Goal: Task Accomplishment & Management: Complete application form

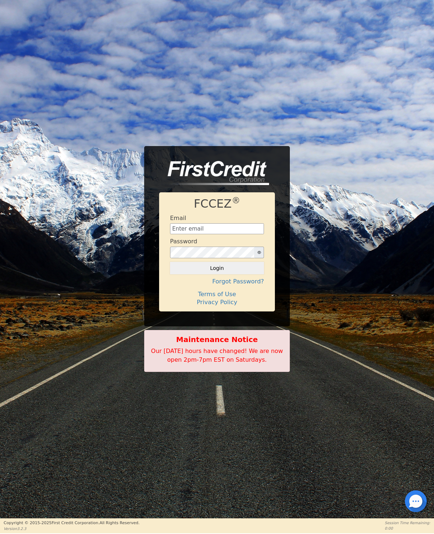
click at [176, 230] on input "text" at bounding box center [217, 228] width 94 height 11
type input "[EMAIL_ADDRESS][DOMAIN_NAME]"
click at [178, 269] on button "Login" at bounding box center [217, 268] width 94 height 12
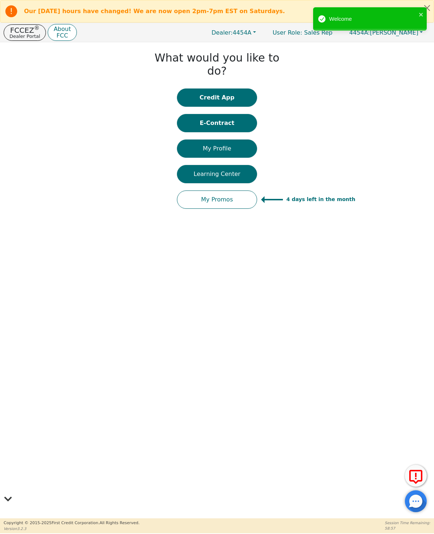
click at [196, 88] on button "Credit App" at bounding box center [217, 97] width 80 height 18
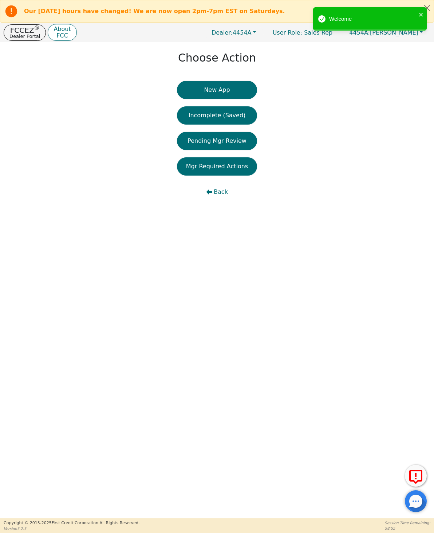
click at [201, 92] on button "New App" at bounding box center [217, 90] width 80 height 18
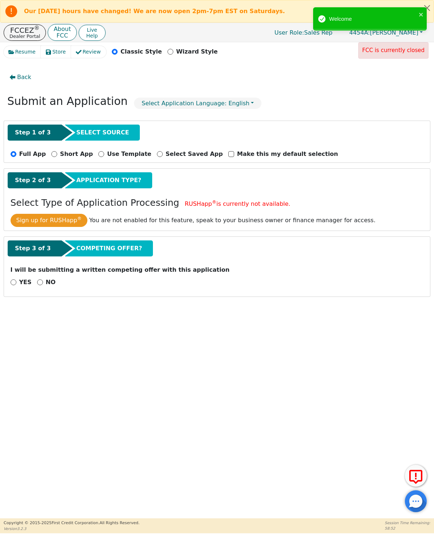
click at [41, 282] on input "NO" at bounding box center [40, 282] width 6 height 6
radio input "true"
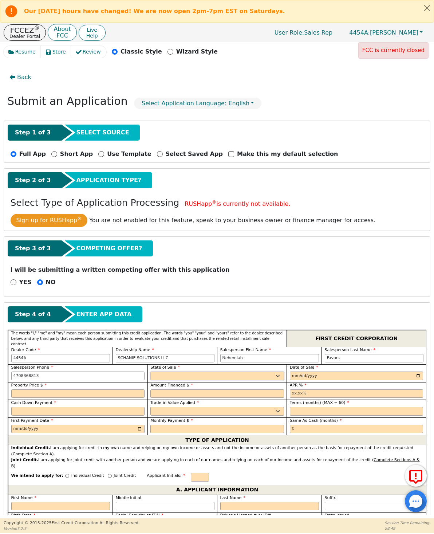
click at [165, 378] on select "AK AL AR AZ CA CO CT DC DE FL GA HI IA ID IL IN KS KY LA MA MD ME MI MN MO MS M…" at bounding box center [217, 375] width 134 height 9
select select "GA"
click at [373, 372] on input "date" at bounding box center [357, 375] width 134 height 9
type input "[DATE]"
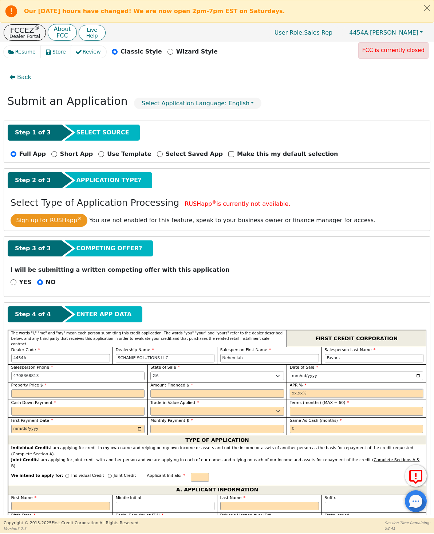
click at [346, 390] on input "text" at bounding box center [357, 393] width 134 height 9
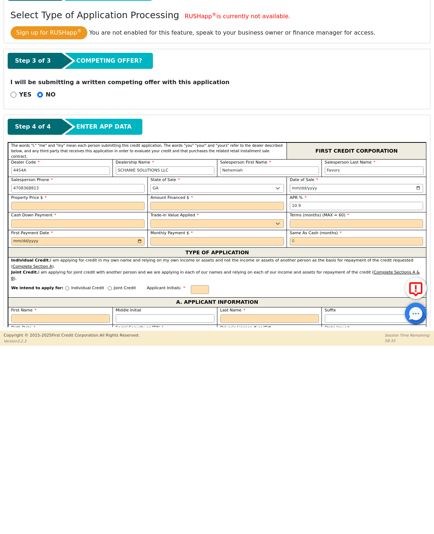
click at [20, 389] on input "text" at bounding box center [78, 393] width 134 height 9
type input "10.90"
click at [172, 389] on input "text" at bounding box center [217, 393] width 134 height 9
type input "11895.00"
click at [314, 389] on input "10.90" at bounding box center [357, 393] width 134 height 9
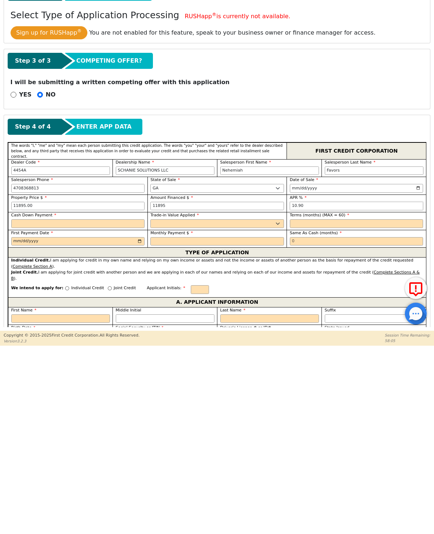
type input "11895.00"
type input "10.99"
click at [21, 407] on input "text" at bounding box center [78, 411] width 134 height 9
click at [164, 407] on select "Yes No" at bounding box center [217, 411] width 134 height 9
type input "0.00"
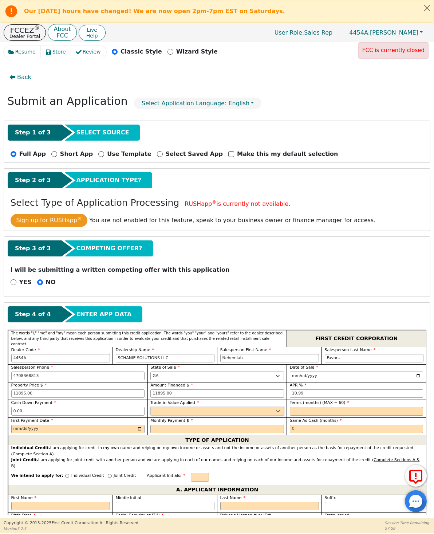
select select "n"
click at [297, 407] on input "text" at bounding box center [357, 411] width 134 height 9
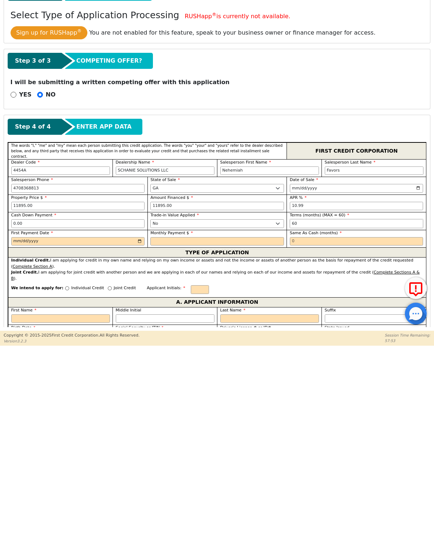
type input "60"
click at [21, 424] on input "date" at bounding box center [78, 428] width 134 height 9
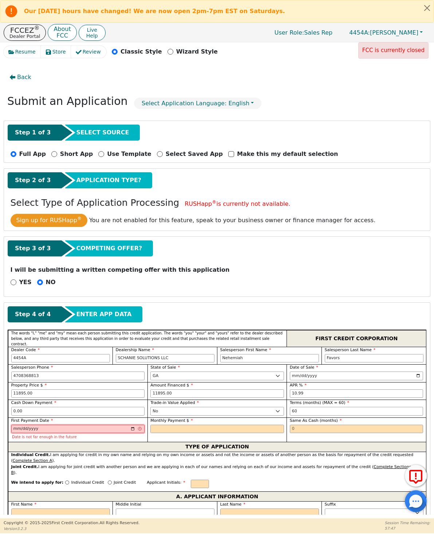
type input "[DATE]"
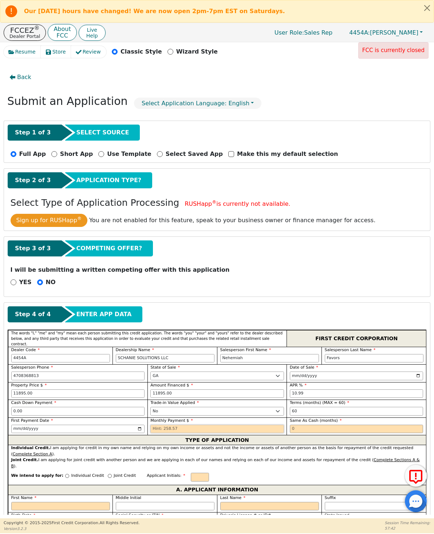
click at [166, 427] on input "text" at bounding box center [217, 428] width 134 height 9
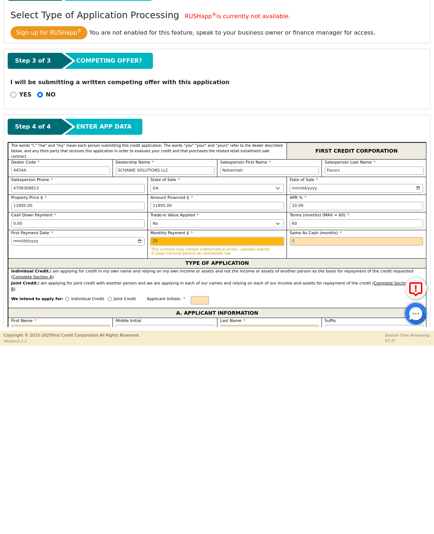
type input "2"
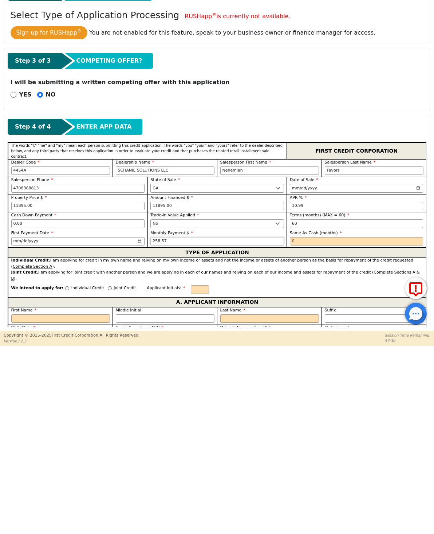
type input "258.57"
click at [314, 424] on input "text" at bounding box center [357, 428] width 134 height 9
type input "0"
click at [283, 445] on div "Individual Credit. I am applying for credit in my own name and relying on my ow…" at bounding box center [217, 451] width 412 height 12
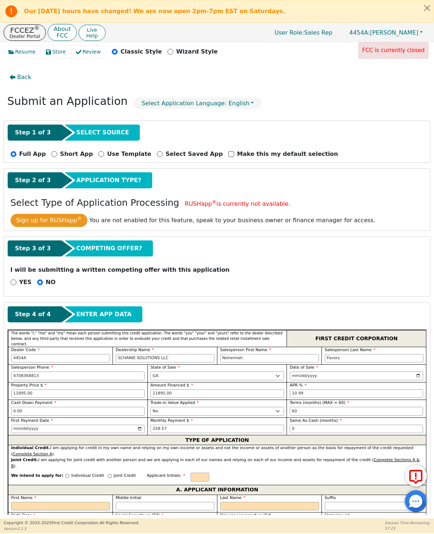
click at [197, 472] on input "text" at bounding box center [200, 476] width 18 height 9
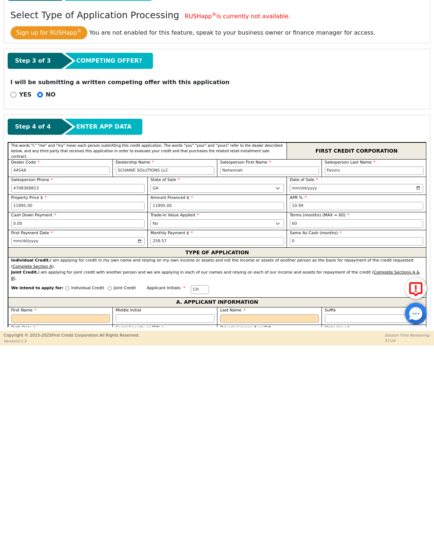
click at [250, 469] on div "We intend to apply for: Individual Credit Joint Credit Applicant Initials: CH" at bounding box center [217, 477] width 418 height 16
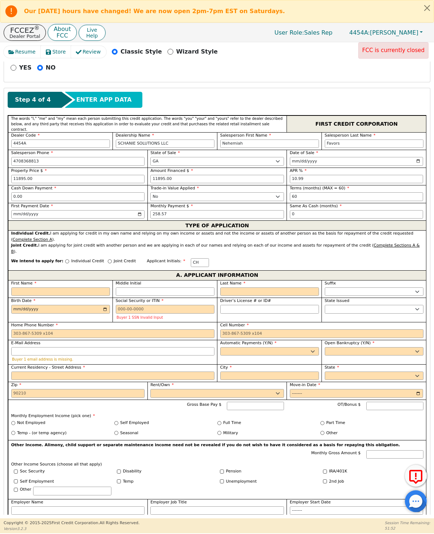
scroll to position [235, 0]
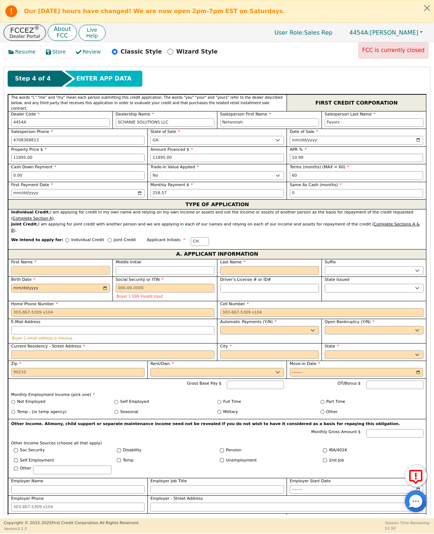
click at [28, 266] on input "First Name" at bounding box center [60, 270] width 99 height 9
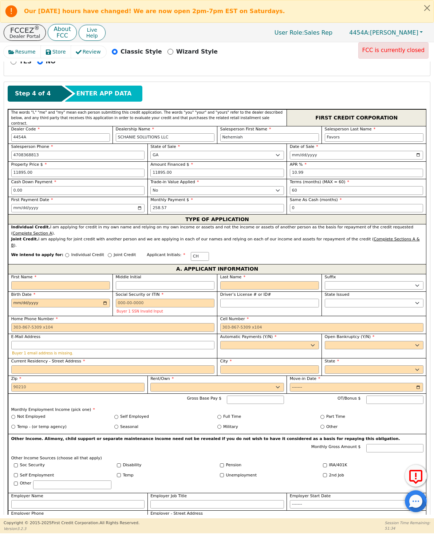
scroll to position [221, 0]
click at [422, 8] on button "Close alert" at bounding box center [426, 7] width 13 height 15
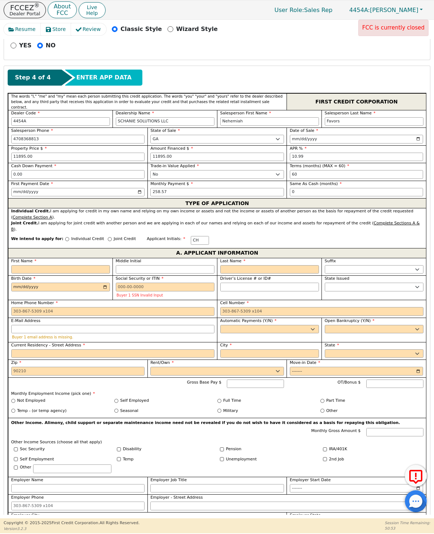
scroll to position [209, 0]
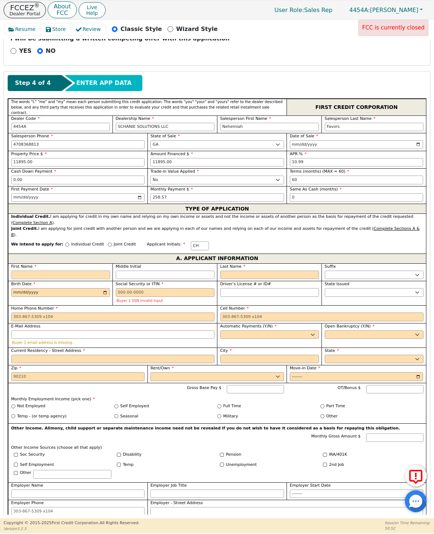
click at [25, 270] on input "First Name" at bounding box center [60, 274] width 99 height 9
click at [244, 281] on span "Driver’s License # or ID#" at bounding box center [245, 283] width 51 height 5
click at [244, 288] on input "Driver’s License # or ID#" at bounding box center [269, 292] width 99 height 9
click at [240, 270] on input "Last Name" at bounding box center [269, 274] width 99 height 9
type input "H"
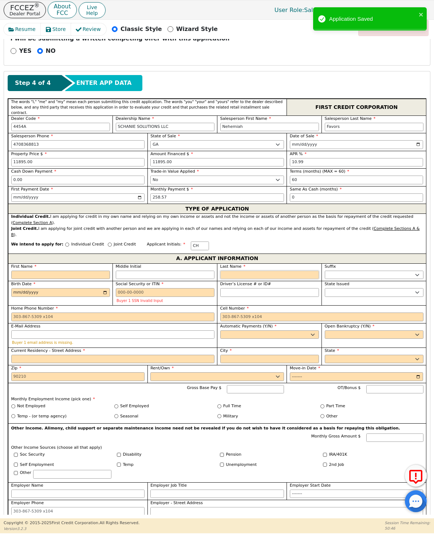
type input "H"
type input "He"
type input "Hen"
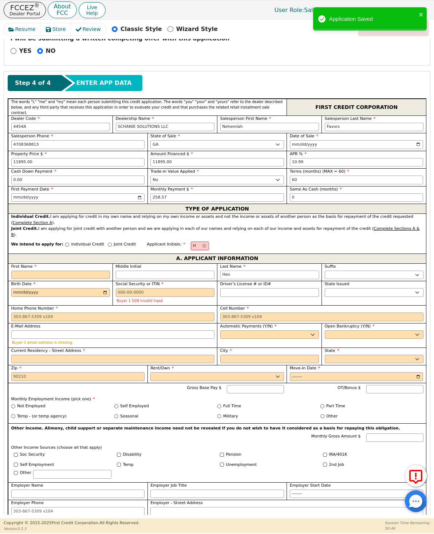
type input "Hen"
type input "Hend"
type input "Hende"
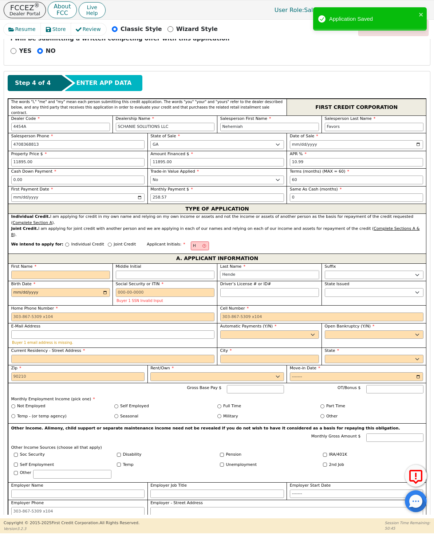
type input "Hender"
type input "Henders"
type input "Henderso"
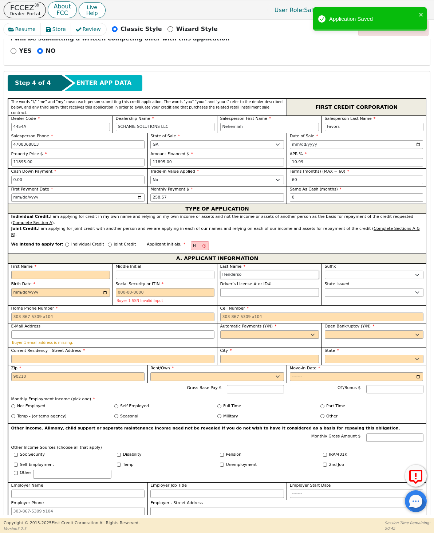
type input "Henderso"
type input "[PERSON_NAME]"
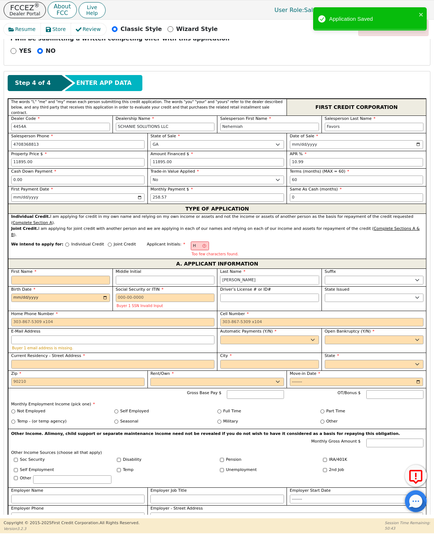
type input "[PERSON_NAME]"
click at [24, 275] on input "First Name" at bounding box center [60, 279] width 99 height 9
type input "A"
type input "AH"
type input "A Henderson"
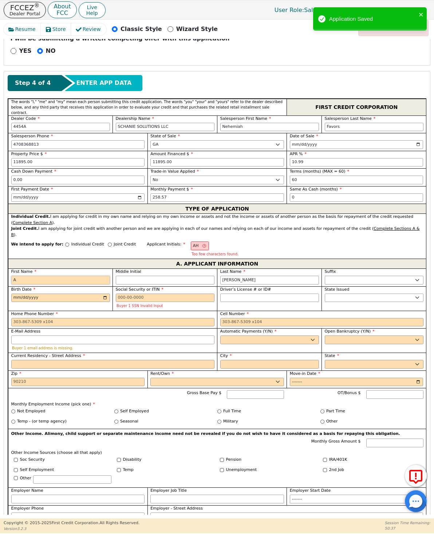
type input "Al"
type input "Al Henderson"
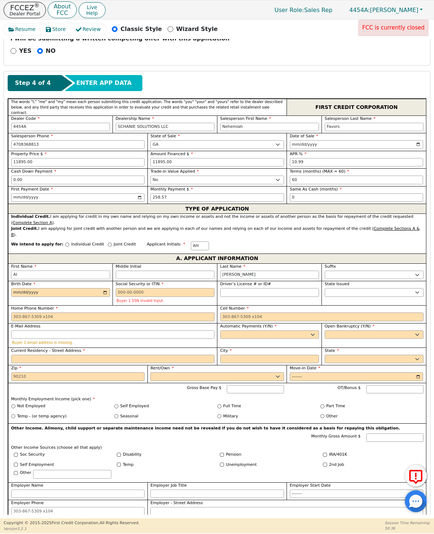
type input "Ali"
type input "Ali Henderson"
type input "Alic"
type input "Alic Henderson"
type input "[PERSON_NAME]"
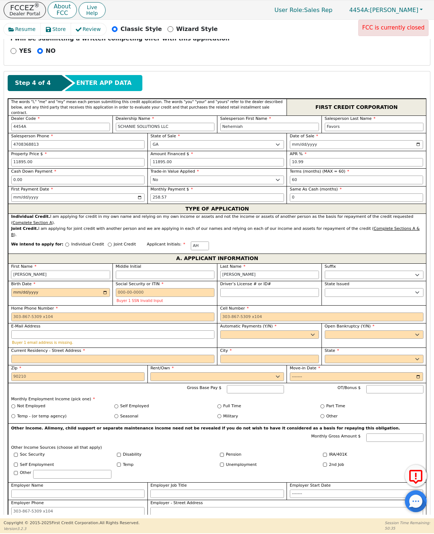
type input "[PERSON_NAME]"
click at [19, 281] on span "Birth Date" at bounding box center [23, 283] width 24 height 5
click at [19, 288] on input "Birth Date" at bounding box center [60, 292] width 99 height 9
type input "[DATE]"
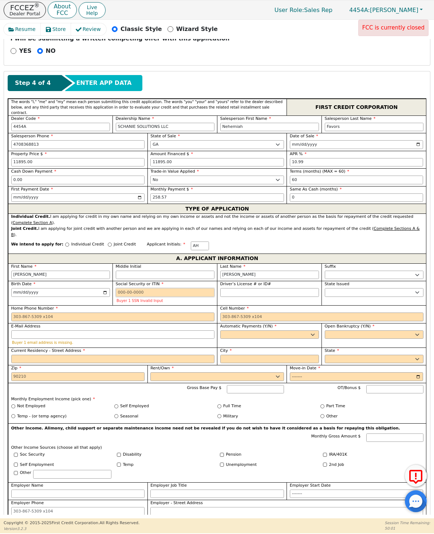
click at [128, 288] on input "Social Security or ITIN" at bounding box center [165, 292] width 99 height 9
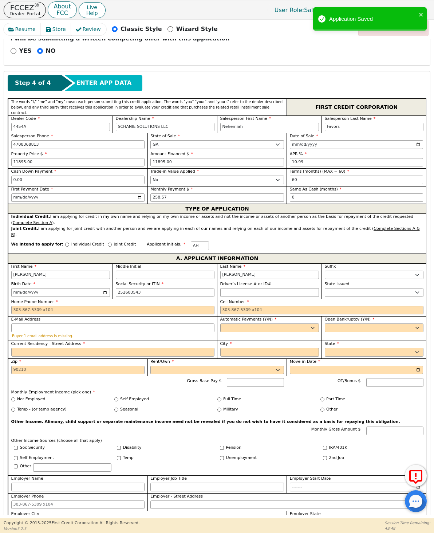
click at [228, 288] on input "Driver’s License # or ID#" at bounding box center [269, 292] width 99 height 9
type input "***-**-3543"
click at [308, 323] on select "Yes No" at bounding box center [269, 327] width 99 height 9
select select "y"
type input "[PERSON_NAME]"
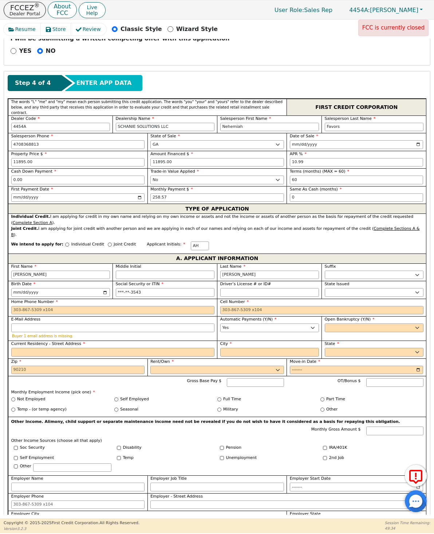
click at [415, 323] on select "Yes No" at bounding box center [374, 327] width 99 height 9
select select "n"
click at [418, 323] on select "Yes No" at bounding box center [374, 327] width 99 height 9
click at [23, 348] on input "Current Residency - Street Address" at bounding box center [112, 352] width 203 height 9
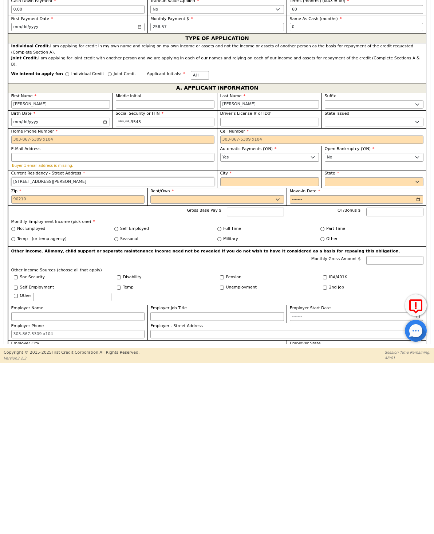
type input "[STREET_ADDRESS][PERSON_NAME]"
click at [282, 348] on input "City" at bounding box center [269, 352] width 99 height 9
type input "Ellenwood"
click at [370, 348] on select "AK AL AR AZ CA CO CT DC DE FL GA HI IA ID IL IN KS KY LA MA MD ME MI MN MO MS M…" at bounding box center [374, 352] width 99 height 9
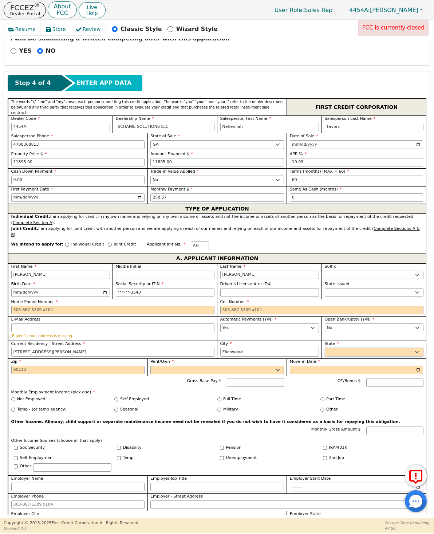
select select "GA"
click at [106, 365] on input "Zip" at bounding box center [78, 369] width 134 height 9
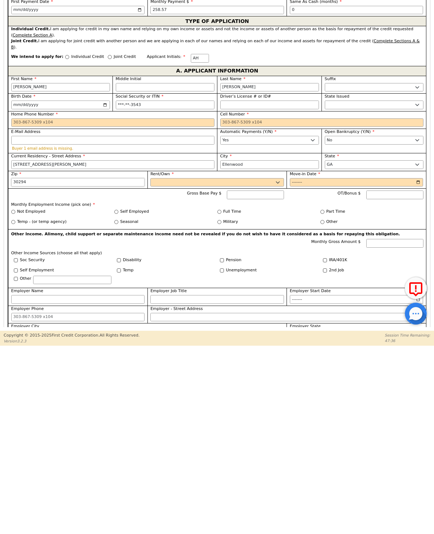
type input "30294"
click at [232, 365] on select "Rent Own" at bounding box center [217, 369] width 134 height 9
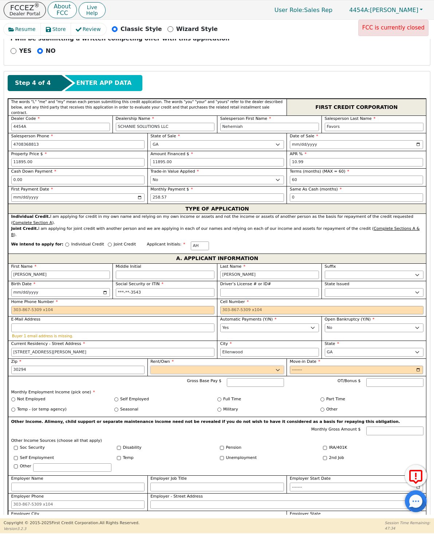
select select "Own"
click at [355, 365] on input "Move-in Date" at bounding box center [357, 369] width 134 height 9
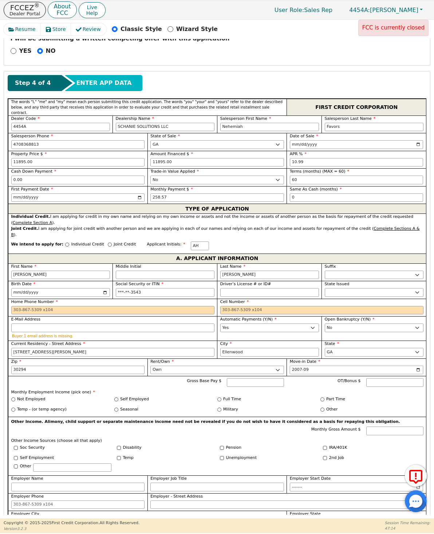
type input "2007-02"
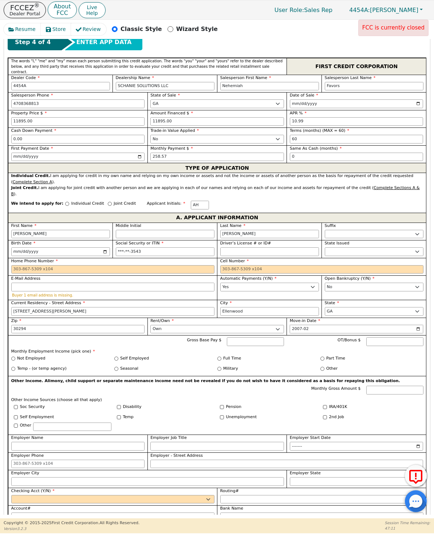
scroll to position [252, 0]
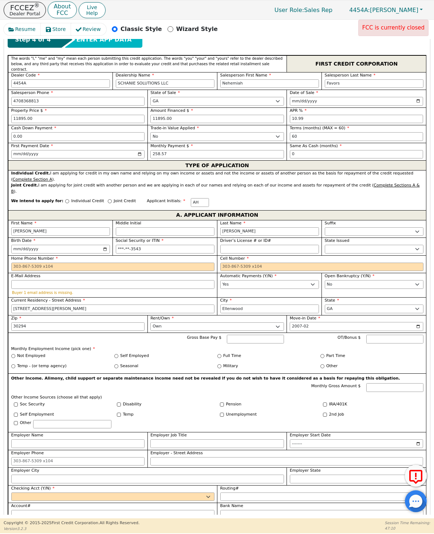
click at [423, 322] on input "2007-02" at bounding box center [357, 326] width 134 height 9
click at [320, 364] on input "Other" at bounding box center [322, 366] width 4 height 4
radio input "true"
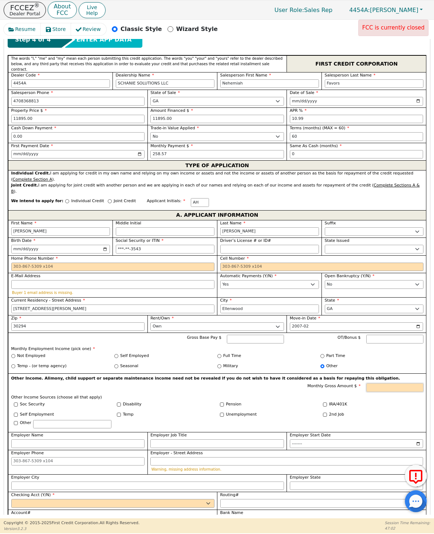
click at [405, 383] on input "Monthly Gross Amount $" at bounding box center [394, 387] width 57 height 9
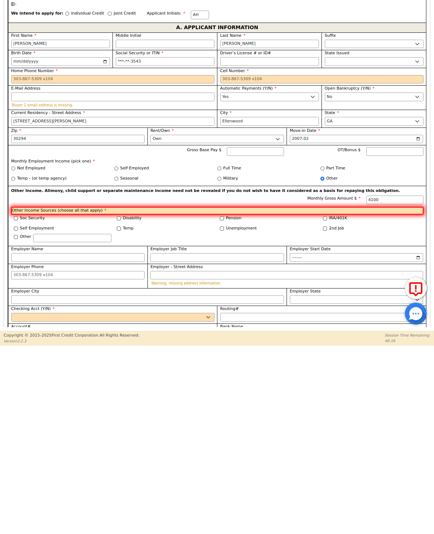
click at [412, 402] on div "IRA/401K" at bounding box center [371, 406] width 103 height 8
type input "4100.00"
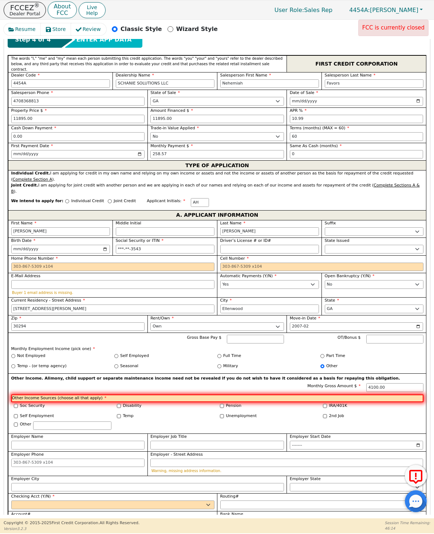
click at [277, 383] on div "Monthly Gross Amount $ 4100.00" at bounding box center [337, 388] width 172 height 11
click at [123, 402] on label "Disability" at bounding box center [132, 405] width 19 height 6
click at [121, 404] on input "Disability" at bounding box center [119, 406] width 4 height 4
checkbox input "true"
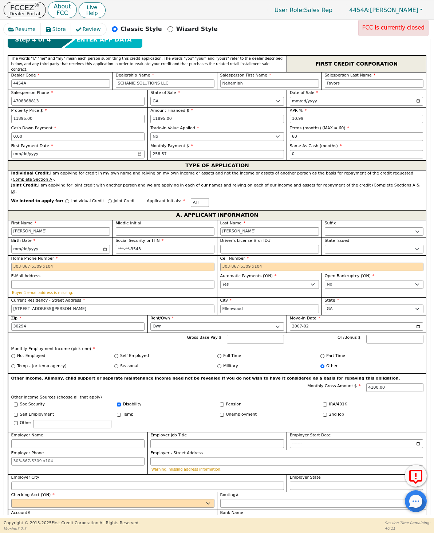
click at [21, 401] on label "Soc Security" at bounding box center [32, 404] width 25 height 6
click at [18, 402] on input "Soc Security" at bounding box center [16, 404] width 4 height 4
checkbox input "true"
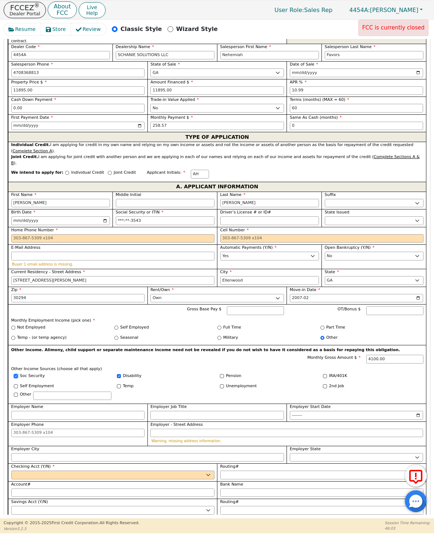
scroll to position [279, 0]
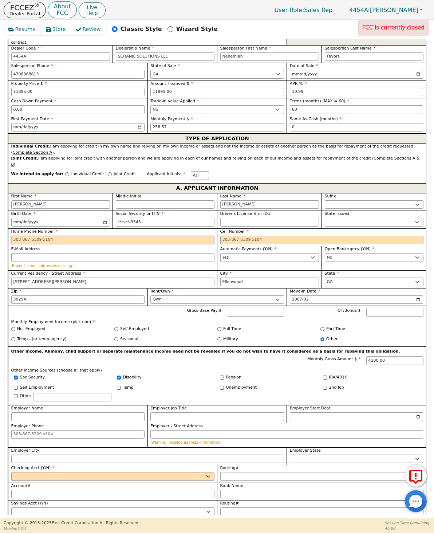
click at [159, 235] on input "Home Phone Number" at bounding box center [112, 239] width 203 height 9
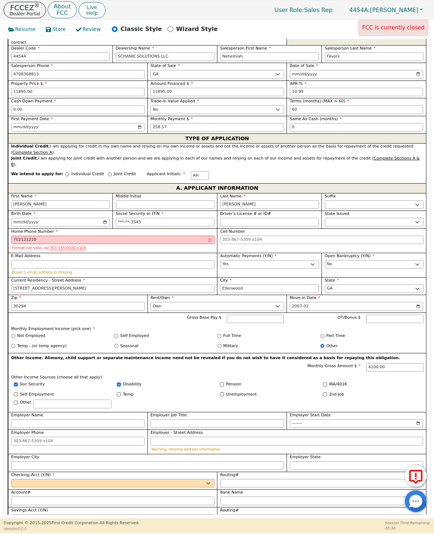
click at [418, 333] on div "Part Time" at bounding box center [371, 336] width 103 height 6
click at [26, 235] on input "702121218" at bounding box center [112, 239] width 203 height 9
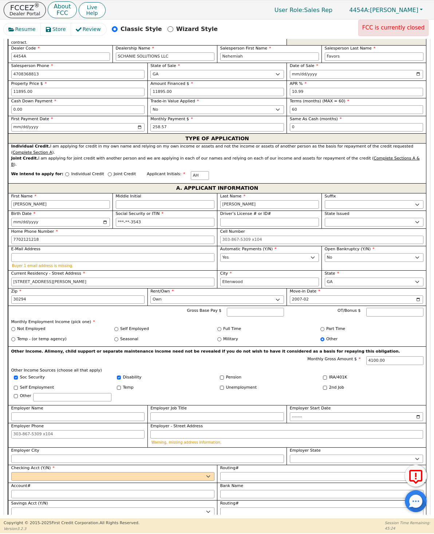
click at [411, 326] on div "Part Time" at bounding box center [371, 329] width 103 height 6
type input "[PHONE_NUMBER]"
click at [278, 218] on input "Driver’s License # or ID#" at bounding box center [269, 222] width 99 height 9
click at [402, 218] on select "AK AL AR AZ CA CO CT DC DE FL GA HI IA ID IL IN KS KY LA MA MD ME MI MN MO MS M…" at bounding box center [374, 222] width 99 height 9
type input "*********"
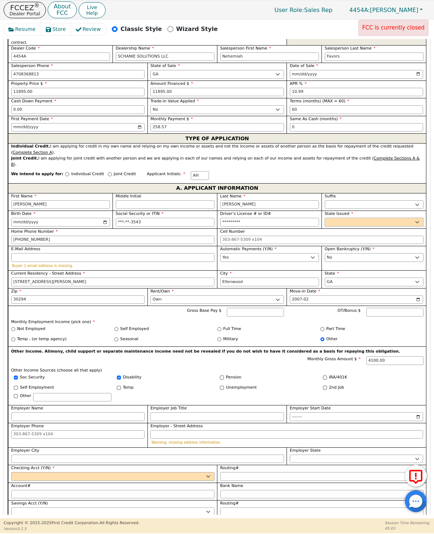
select select "GA"
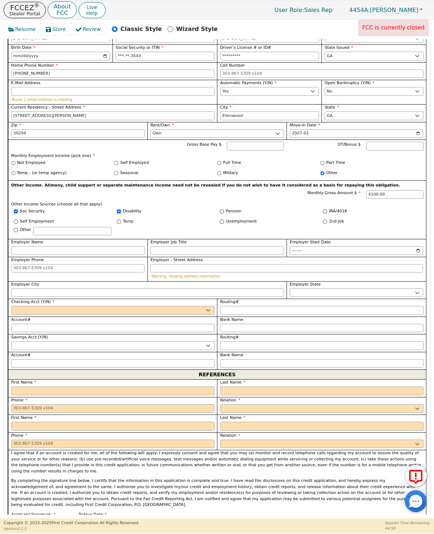
scroll to position [445, 0]
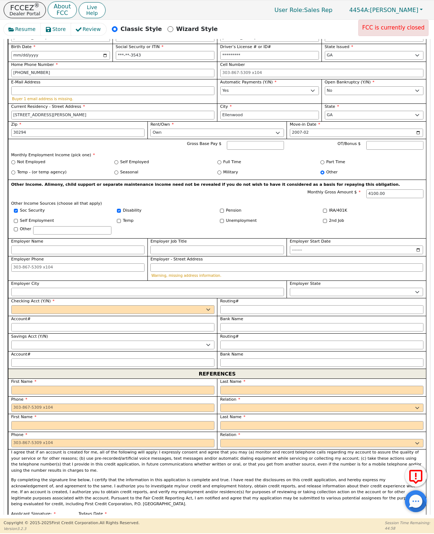
click at [205, 298] on label "Checking Acct (Y/N)" at bounding box center [112, 301] width 203 height 6
click at [205, 305] on select "Yes No" at bounding box center [112, 309] width 203 height 9
select select "y"
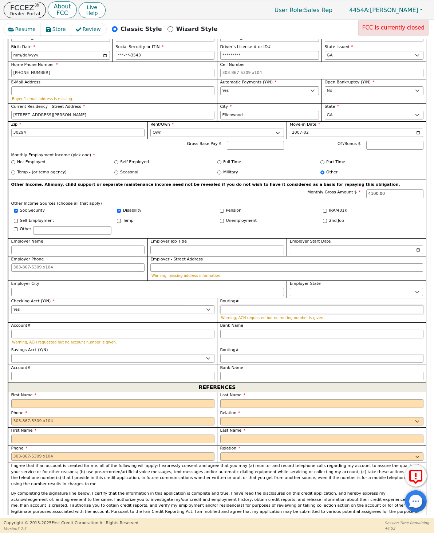
click at [325, 305] on input "Routing#" at bounding box center [321, 309] width 203 height 9
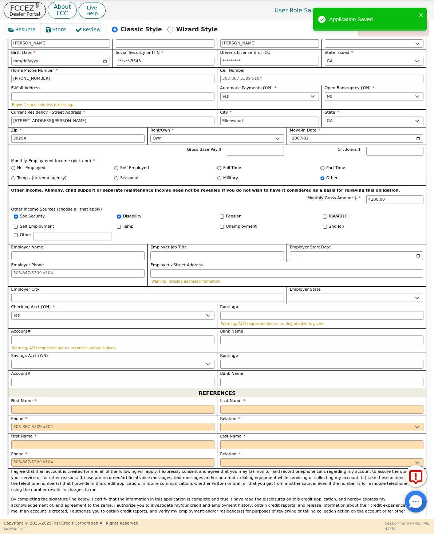
scroll to position [438, 0]
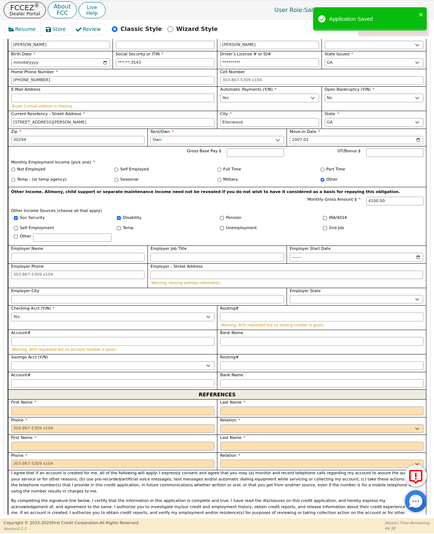
click at [393, 312] on input "Routing#" at bounding box center [321, 316] width 203 height 9
click at [382, 312] on input "Routing#" at bounding box center [321, 316] width 203 height 9
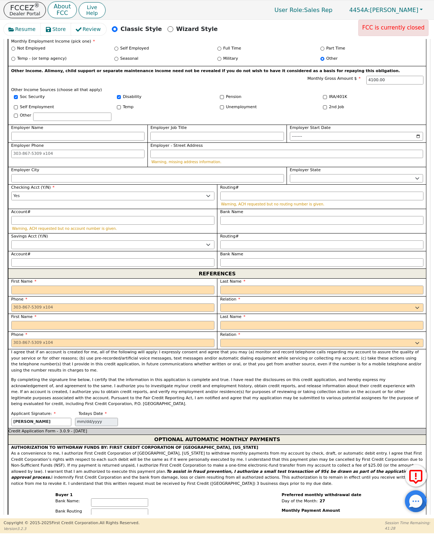
scroll to position [572, 0]
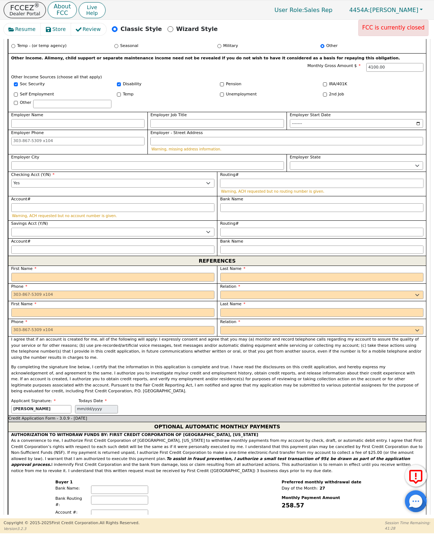
click at [232, 179] on input "Routing#" at bounding box center [321, 183] width 203 height 9
type input "2"
type input "*"
type input "26"
type input "**"
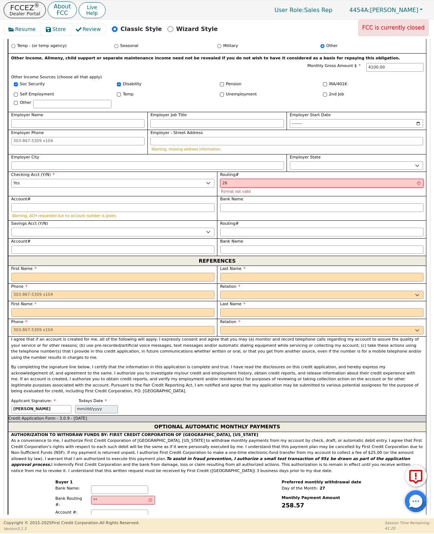
type input "261"
type input "***"
type input "2610"
type input "****"
type input "26107"
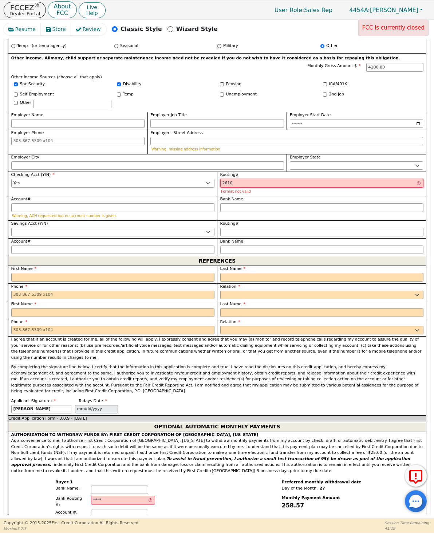
type input "*****"
type input "261071"
type input "******"
type input "2610713"
type input "*******"
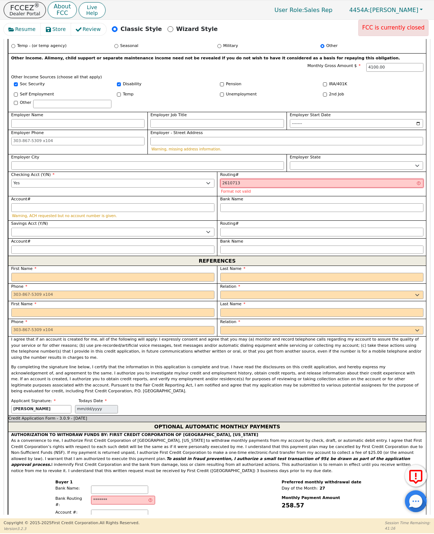
type input "26107131"
type input "********"
type input "261071315"
type input "*********"
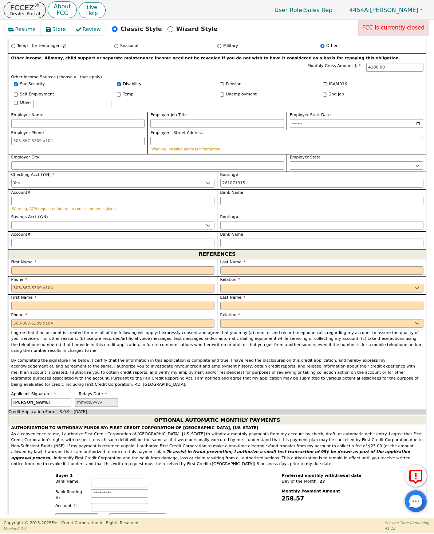
click at [23, 197] on input "Account#" at bounding box center [112, 201] width 203 height 9
type input "*********"
type input "3"
type input "*"
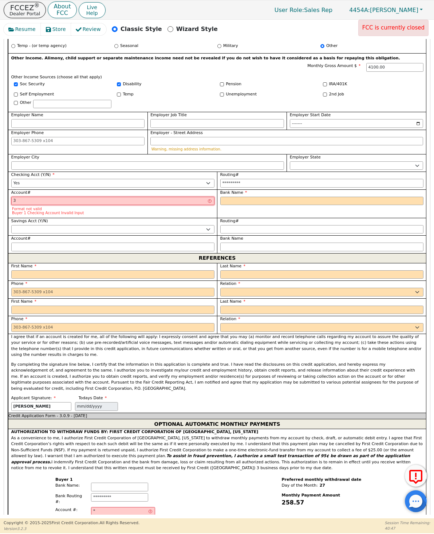
type input "38"
type input "**"
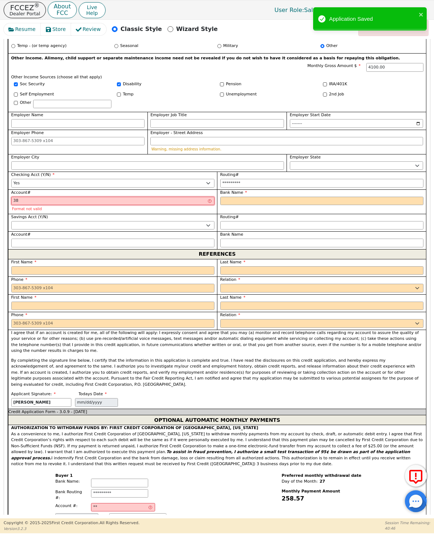
type input "383"
type input "***"
type input "3835"
type input "****"
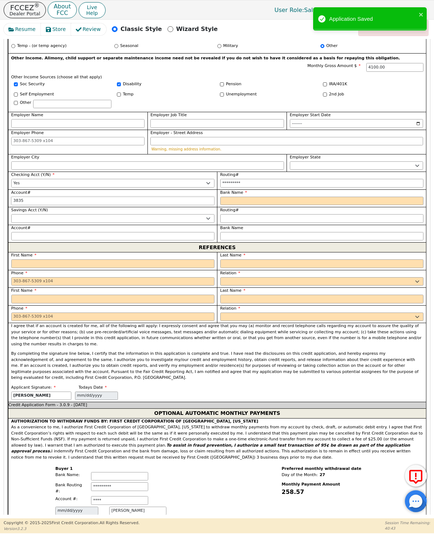
type input "38359"
type input "*****"
type input "383593"
type input "******"
type input "3835931"
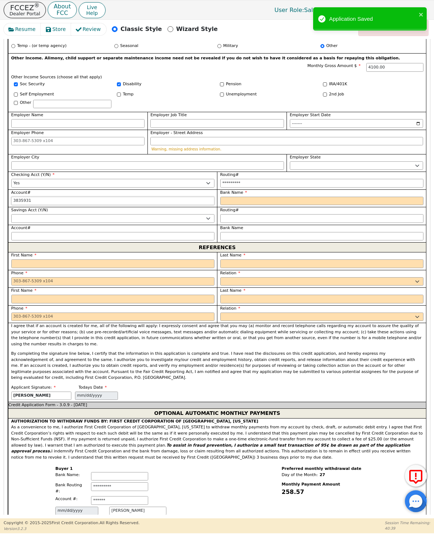
type input "*******"
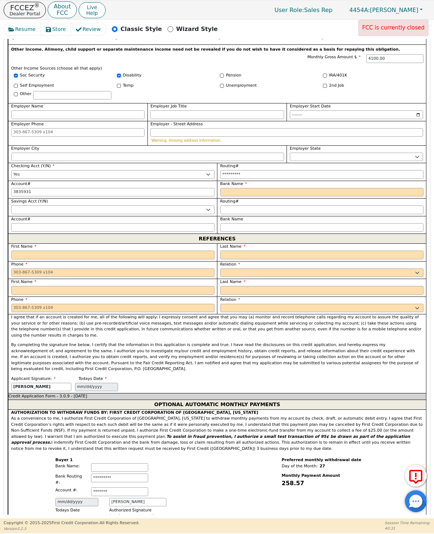
scroll to position [582, 0]
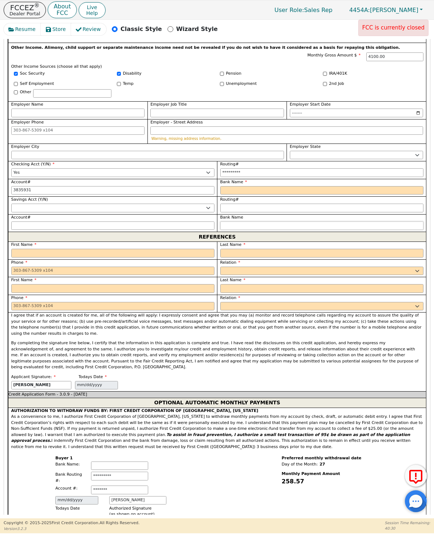
click at [343, 221] on input "Bank Name" at bounding box center [321, 225] width 203 height 9
type input "*******"
type input "Delta community credit union"
click at [159, 249] on input "text" at bounding box center [112, 253] width 203 height 9
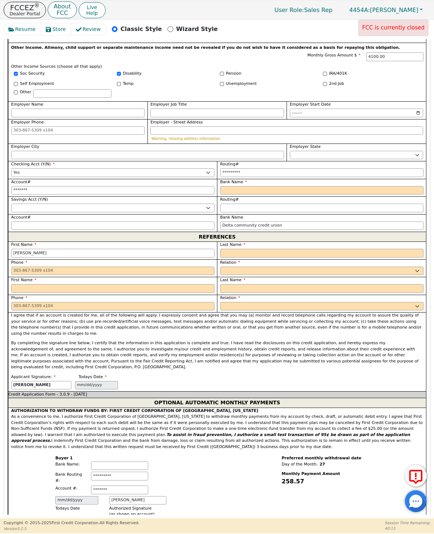
click at [282, 242] on label "Last Name" at bounding box center [321, 245] width 203 height 6
click at [163, 242] on label "First Name" at bounding box center [112, 245] width 203 height 6
click at [167, 249] on input "[PERSON_NAME]" at bounding box center [112, 253] width 203 height 9
type input "A"
click at [12, 242] on span "First Name" at bounding box center [23, 244] width 25 height 5
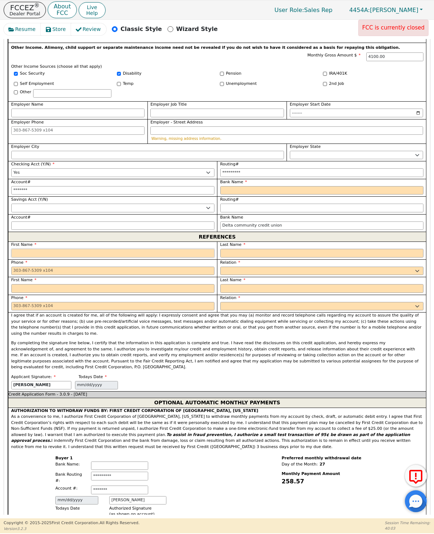
click at [24, 249] on input "text" at bounding box center [112, 253] width 203 height 9
click at [232, 249] on input "text" at bounding box center [321, 253] width 203 height 9
type input "[PERSON_NAME]"
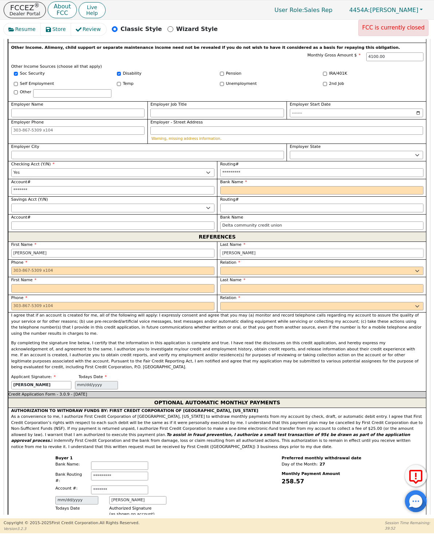
type input "[PERSON_NAME]"
click at [133, 266] on input "tel" at bounding box center [112, 270] width 203 height 9
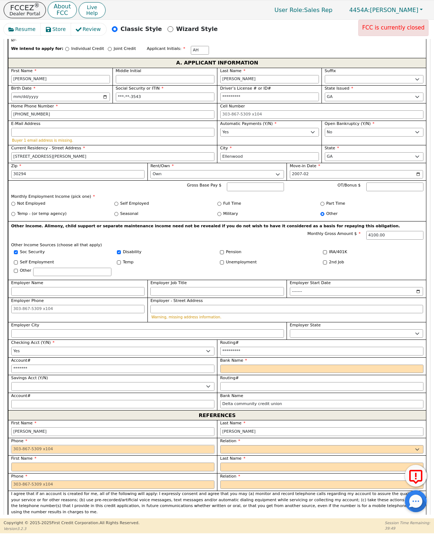
scroll to position [366, 0]
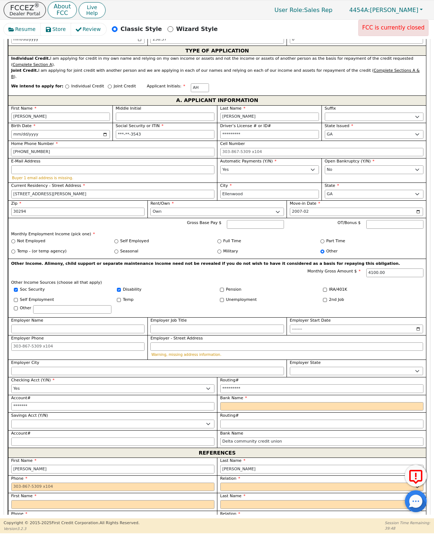
click at [35, 148] on input "[PHONE_NUMBER]" at bounding box center [112, 152] width 203 height 9
click at [29, 148] on input "[PHONE_NUMBER]" at bounding box center [112, 152] width 203 height 9
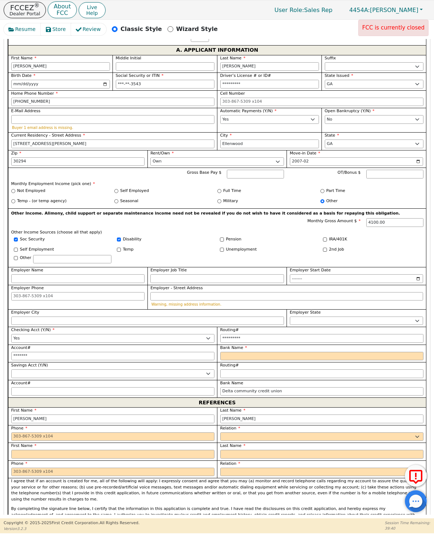
scroll to position [425, 0]
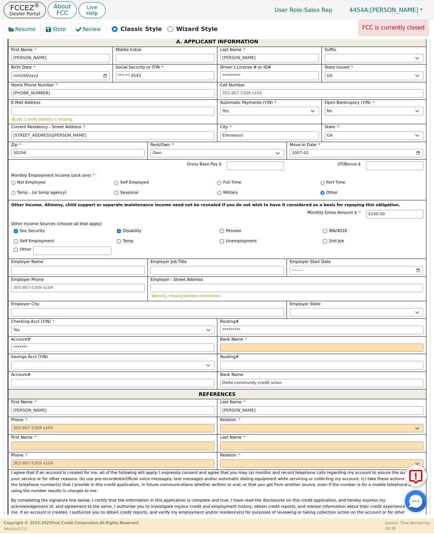
click at [163, 417] on label "Phone" at bounding box center [112, 420] width 203 height 6
click at [159, 424] on input "tel" at bounding box center [112, 428] width 203 height 9
click at [380, 336] on label "Bank Name" at bounding box center [321, 339] width 203 height 6
click at [380, 343] on input "Bank Name" at bounding box center [321, 347] width 203 height 9
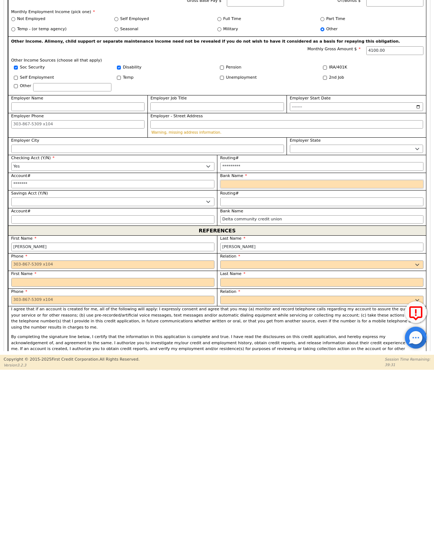
type input "D"
type input "De"
type input "Del"
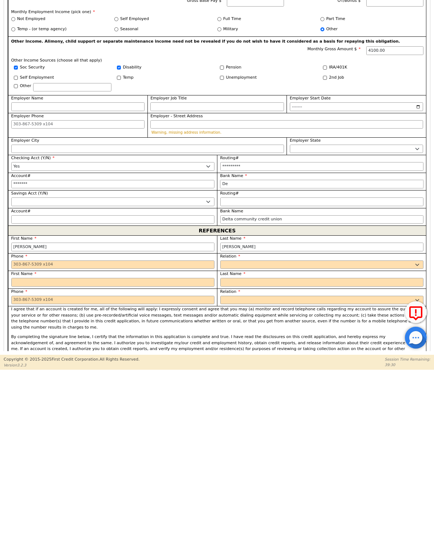
type input "Del"
type input "Delt"
type input "Delta"
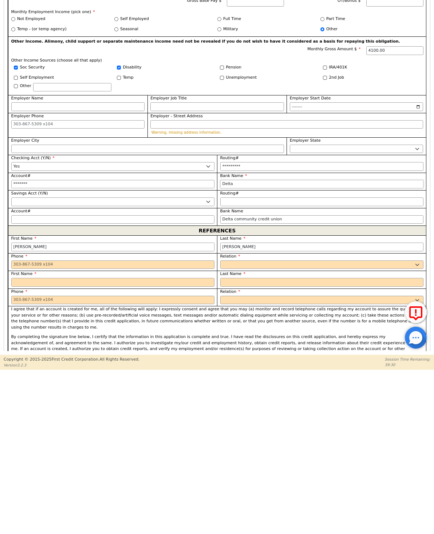
type input "Delta"
type input "Delta c"
type input "Delta co"
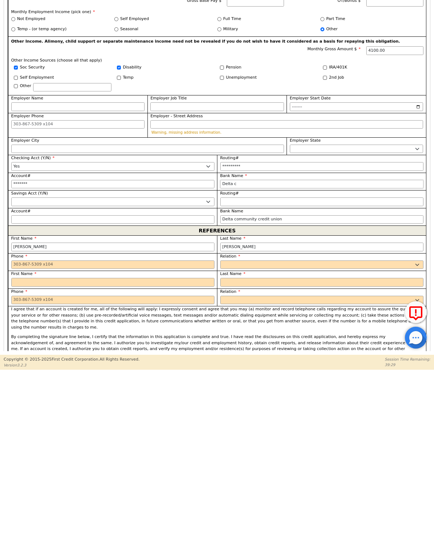
type input "Delta co"
type input "Delta com"
type input "Delta comm"
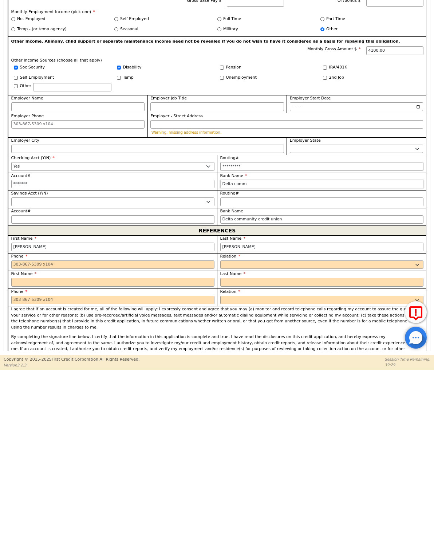
type input "Delta commu"
type input "Delta commun"
type input "Delta communi"
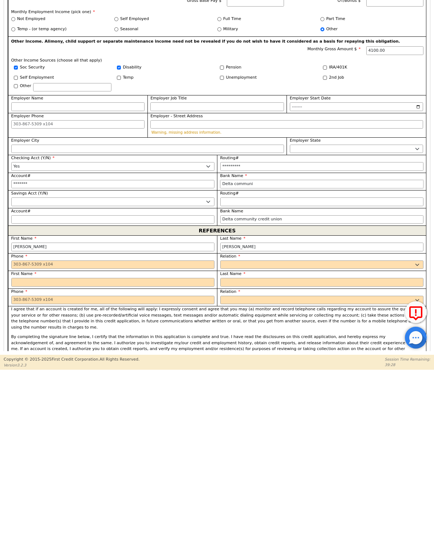
type input "Delta communi"
type input "Delta communit"
type input "Delta community"
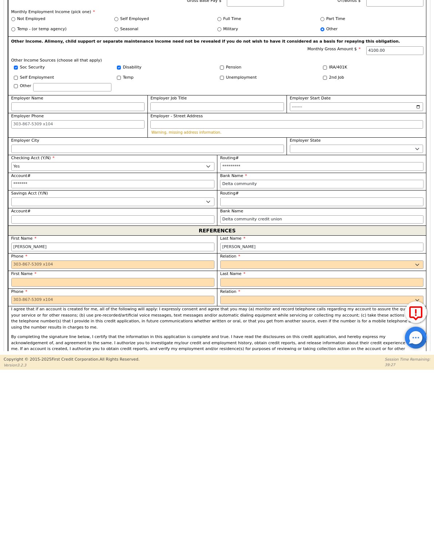
type input "Delta community"
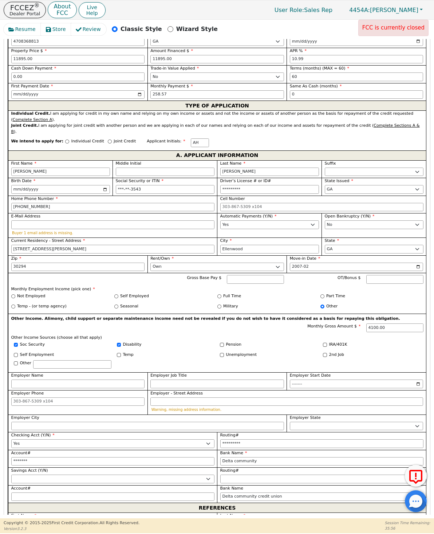
scroll to position [307, 0]
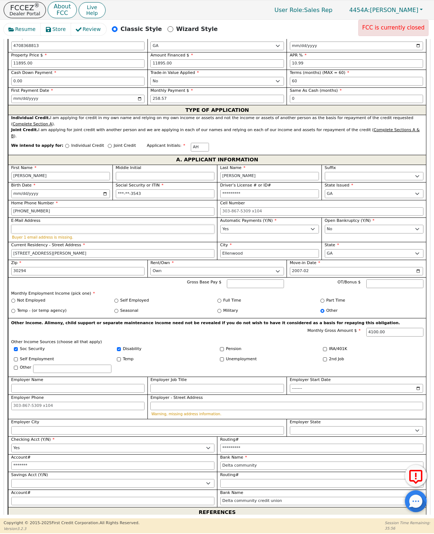
click at [131, 225] on input "E-Mail Address" at bounding box center [112, 229] width 203 height 9
type input "Delta community"
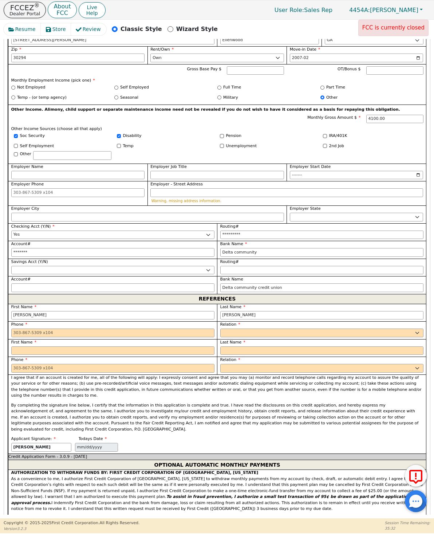
scroll to position [514, 0]
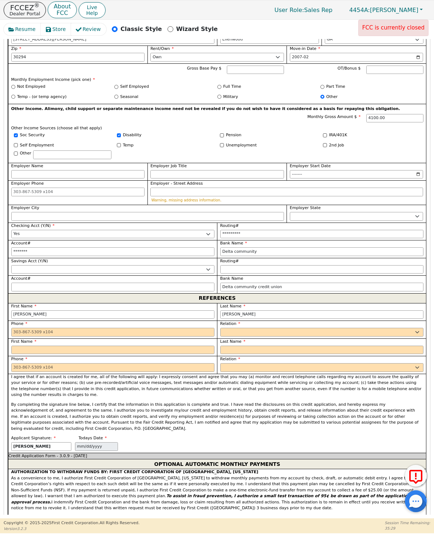
type input "[EMAIL_ADDRESS][DOMAIN_NAME]"
click at [24, 328] on input "tel" at bounding box center [112, 332] width 203 height 9
click at [372, 328] on select "FATHER MOTHER SISTER BROTHER DAUGHTER SON CO-WORKER NEIGHBOR FRIEND COUSIN G-MO…" at bounding box center [321, 332] width 203 height 9
type input "[PHONE_NUMBER]"
select select "SON"
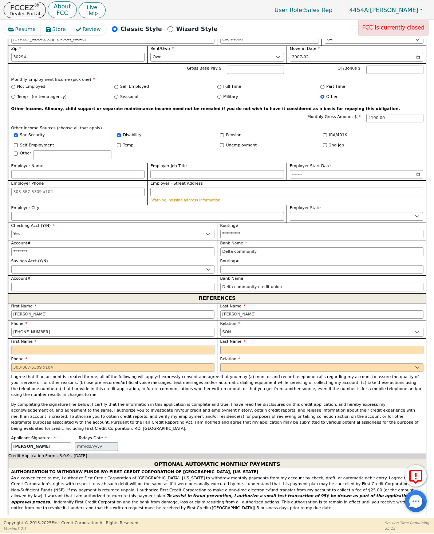
click at [17, 345] on input "text" at bounding box center [112, 349] width 203 height 9
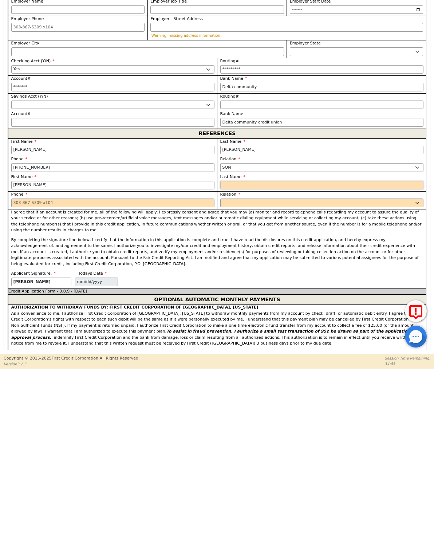
click at [236, 345] on input "text" at bounding box center [321, 349] width 203 height 9
type input "[PERSON_NAME]"
click at [31, 363] on input "tel" at bounding box center [112, 367] width 203 height 9
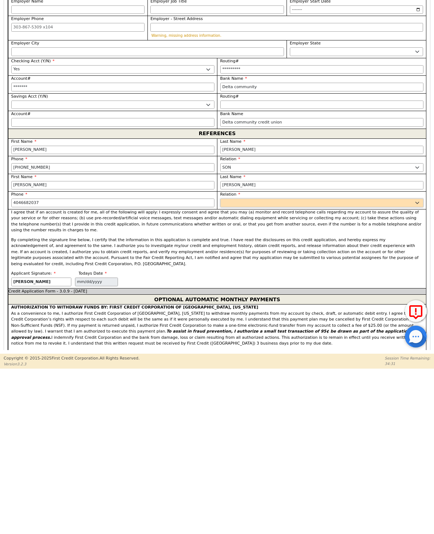
click at [374, 363] on select "FATHER MOTHER SISTER BROTHER DAUGHTER SON CO-WORKER NEIGHBOR FRIEND COUSIN G-MO…" at bounding box center [321, 367] width 203 height 9
type input "[PHONE_NUMBER]"
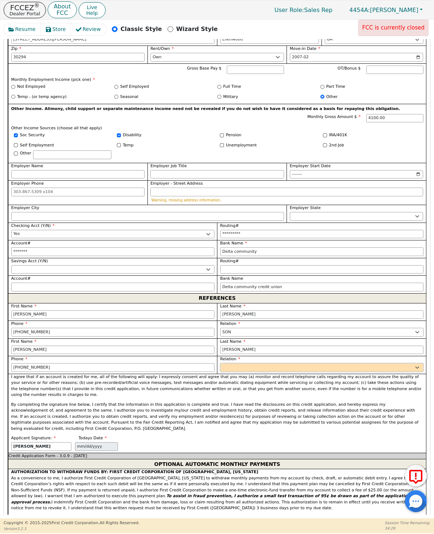
select select "SON"
click at [366, 385] on div "I agree that if an account is created for me, all of the following will apply: …" at bounding box center [217, 404] width 418 height 62
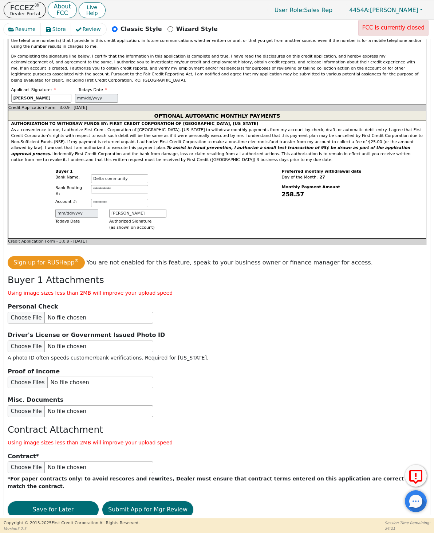
scroll to position [862, 0]
click at [19, 312] on input "file" at bounding box center [81, 318] width 146 height 12
type input "C:\fakepath\image.jpg"
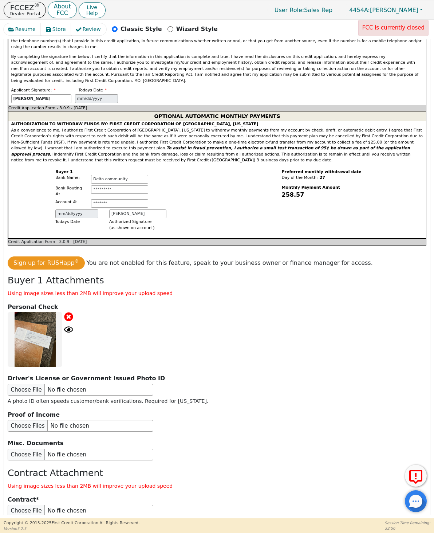
click at [25, 384] on input "file" at bounding box center [81, 390] width 146 height 12
type input "C:\fakepath\image.jpg"
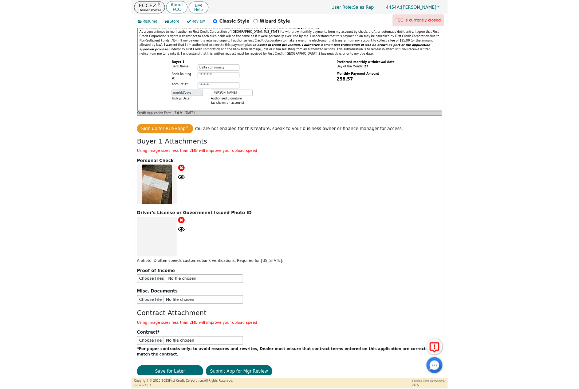
scroll to position [948, 0]
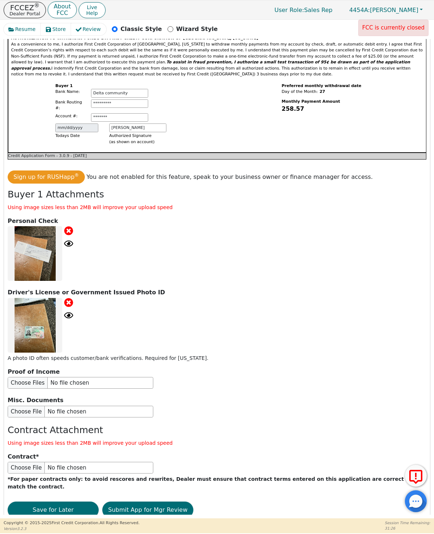
click at [23, 377] on input "file" at bounding box center [81, 383] width 146 height 12
click at [12, 377] on input "file" at bounding box center [81, 383] width 146 height 12
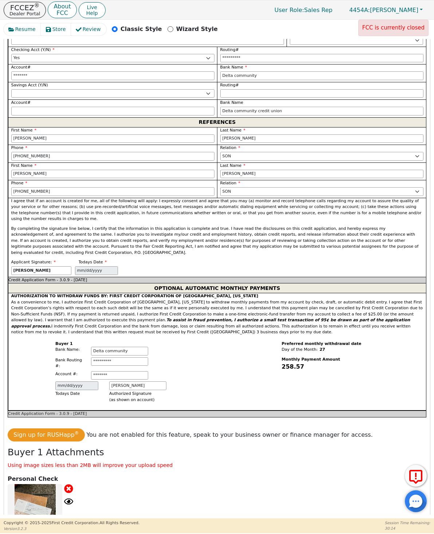
type input "C:\fakepath\image.jpg"
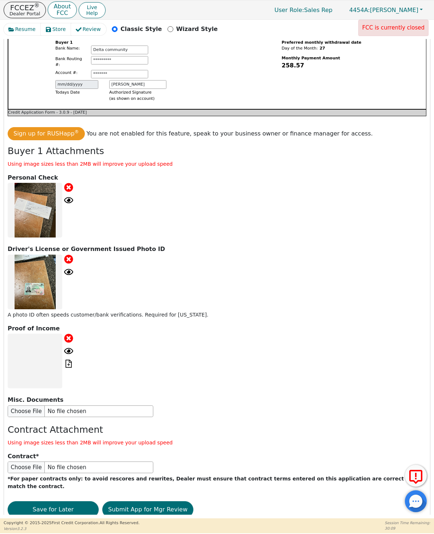
scroll to position [991, 0]
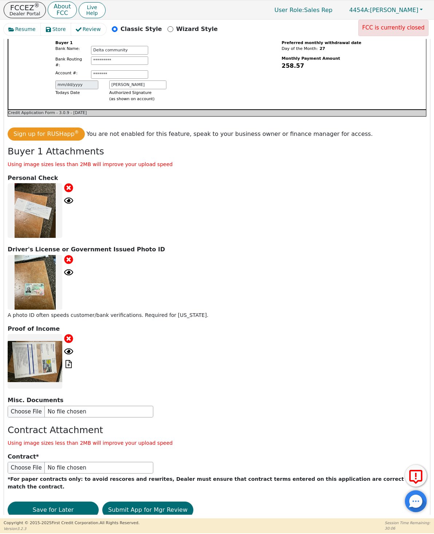
click at [172, 501] on button "Submit App for Mgr Review" at bounding box center [147, 509] width 91 height 17
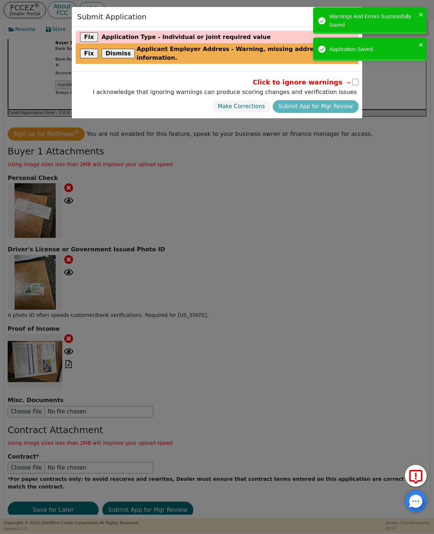
click at [86, 33] on button "Fix" at bounding box center [89, 36] width 18 height 9
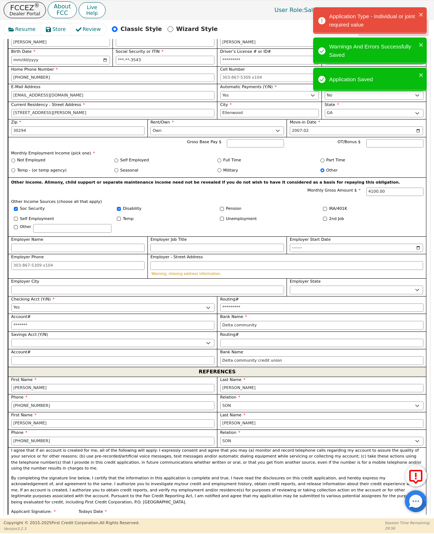
scroll to position [171, 0]
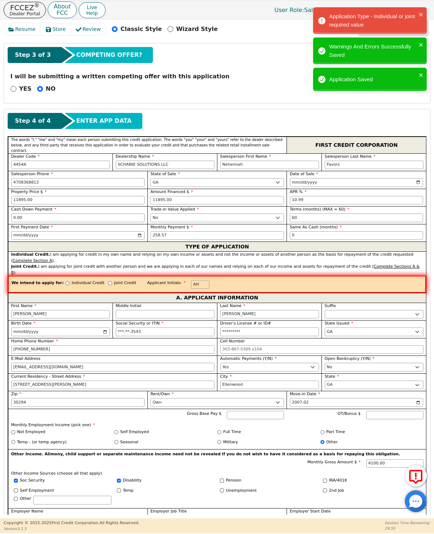
click at [66, 281] on input "Individual Credit" at bounding box center [68, 283] width 4 height 4
radio input "true"
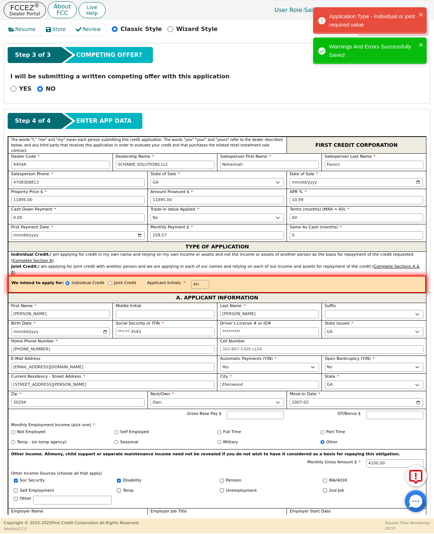
click at [419, 261] on div "Individual Credit. I am applying for credit in my own name and relying on my ow…" at bounding box center [217, 257] width 412 height 12
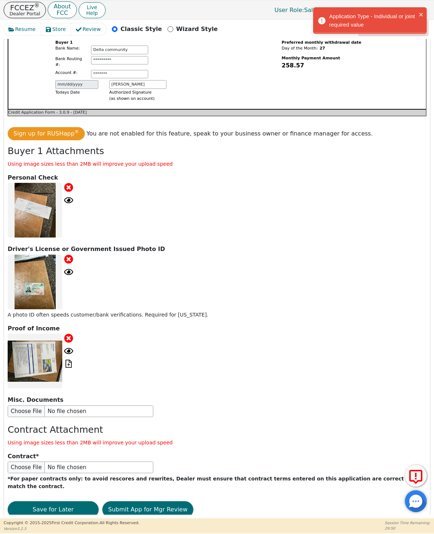
scroll to position [992, 0]
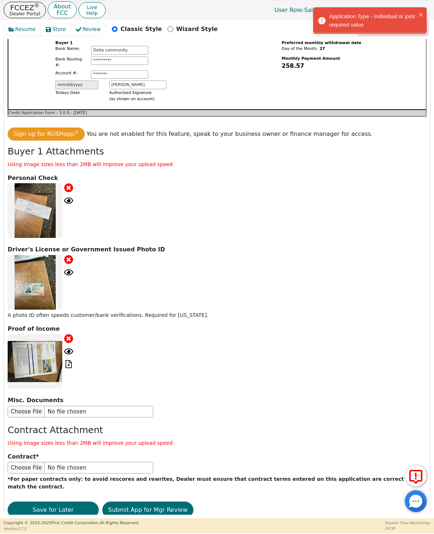
click at [140, 501] on button "Submit App for Mgr Review" at bounding box center [147, 509] width 91 height 17
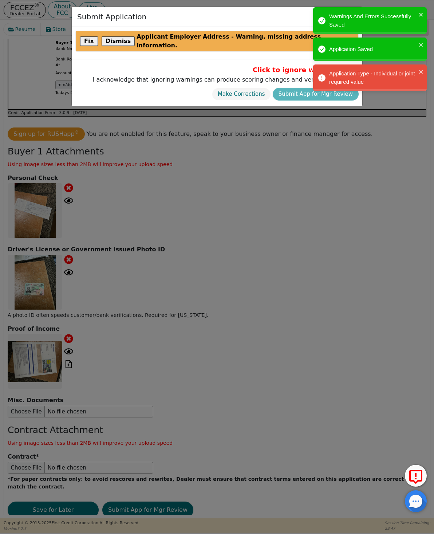
scroll to position [991, 0]
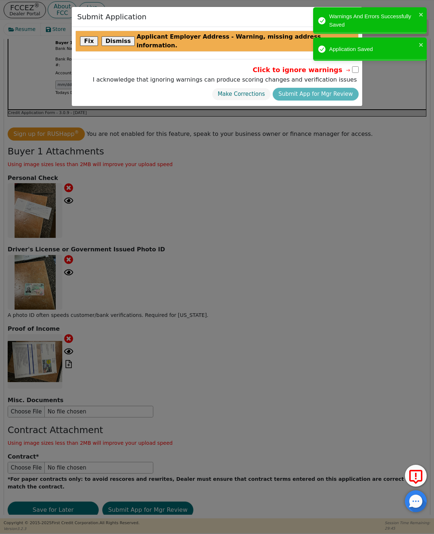
click at [112, 36] on button "Dismiss" at bounding box center [118, 40] width 33 height 9
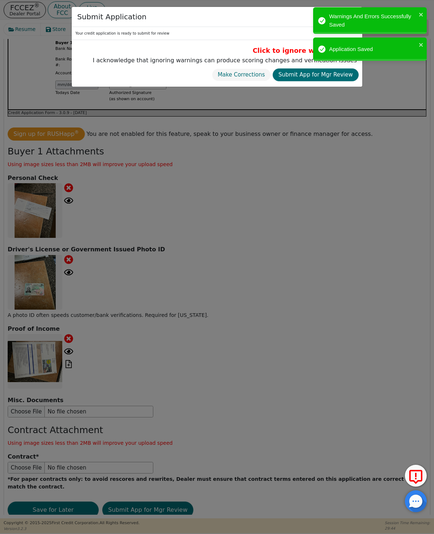
click at [338, 75] on button "Submit App for Mgr Review" at bounding box center [316, 74] width 86 height 13
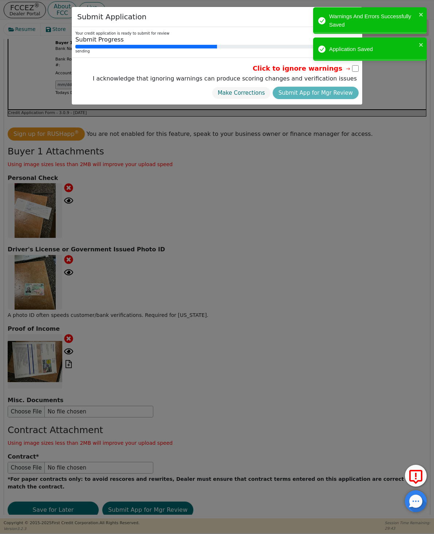
radio input "false"
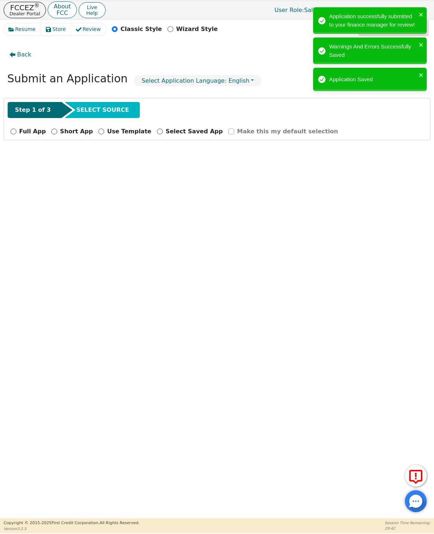
scroll to position [0, 0]
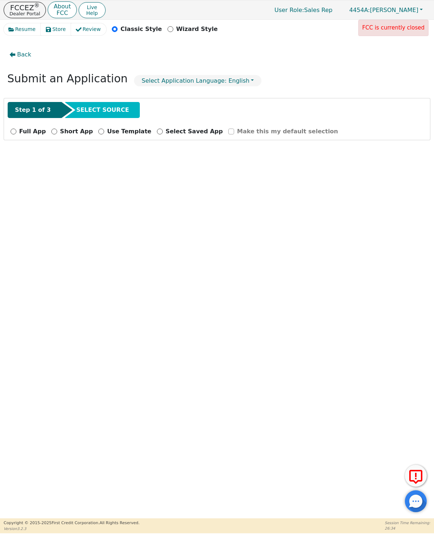
click at [17, 52] on span "Back" at bounding box center [24, 54] width 14 height 9
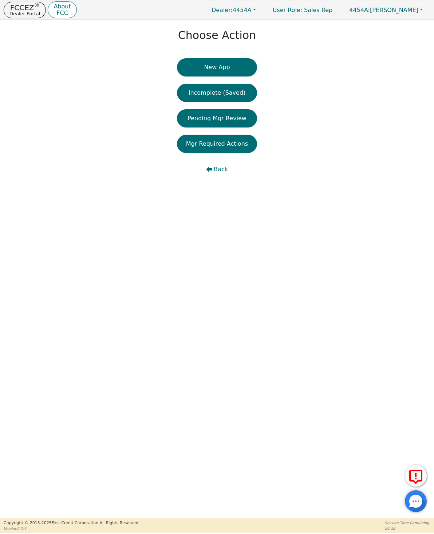
click at [201, 122] on button "Pending Mgr Review" at bounding box center [217, 118] width 80 height 18
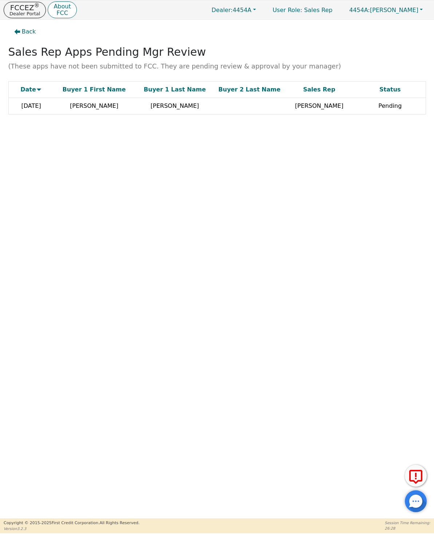
click at [45, 98] on td "[DATE]" at bounding box center [30, 106] width 45 height 16
click at [75, 105] on td "[PERSON_NAME]" at bounding box center [94, 106] width 81 height 16
click at [33, 110] on td "[DATE]" at bounding box center [30, 106] width 45 height 16
click at [349, 109] on td "[PERSON_NAME]" at bounding box center [318, 106] width 71 height 16
click at [19, 32] on icon "button" at bounding box center [17, 31] width 6 height 5
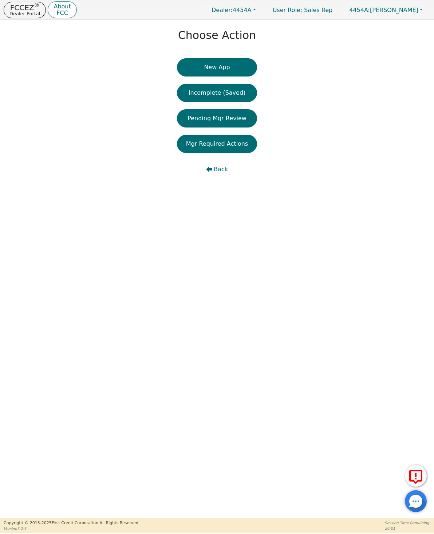
click at [213, 175] on button "Back" at bounding box center [217, 169] width 80 height 18
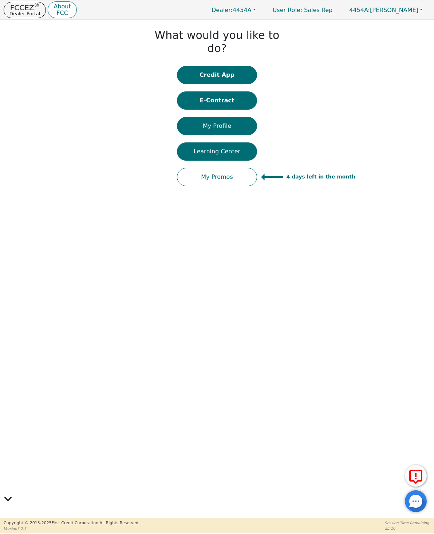
click at [193, 66] on button "Credit App" at bounding box center [217, 75] width 80 height 18
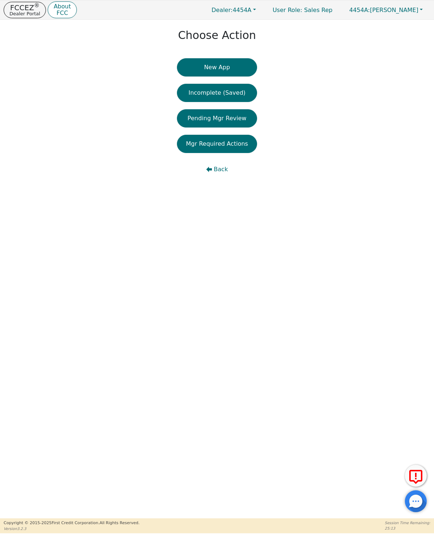
click at [190, 118] on button "Pending Mgr Review" at bounding box center [217, 118] width 80 height 18
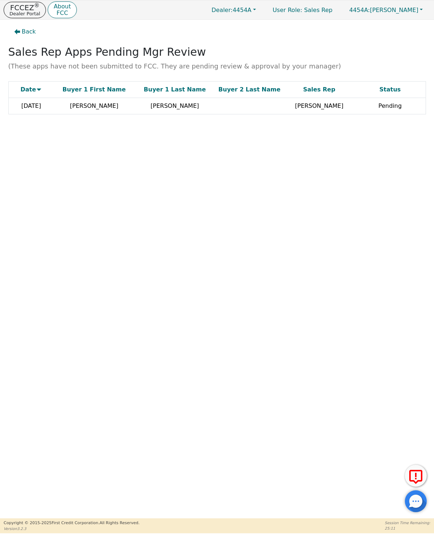
click at [36, 105] on td "[DATE]" at bounding box center [30, 106] width 45 height 16
click at [86, 120] on td at bounding box center [216, 118] width 417 height 8
click at [114, 103] on td "[PERSON_NAME]" at bounding box center [94, 106] width 81 height 16
click at [151, 101] on td "[PERSON_NAME]" at bounding box center [174, 106] width 81 height 16
click at [327, 107] on td "[PERSON_NAME]" at bounding box center [318, 106] width 71 height 16
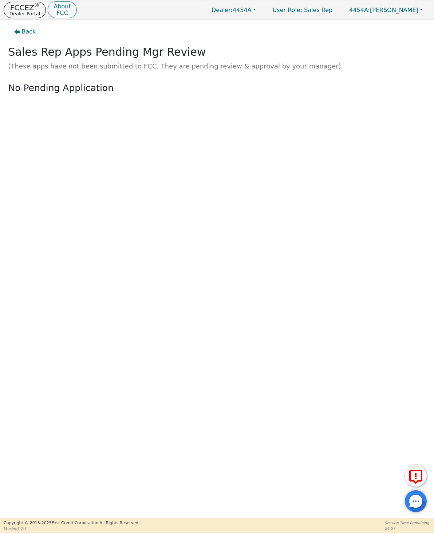
click at [22, 32] on span "Back" at bounding box center [29, 31] width 14 height 9
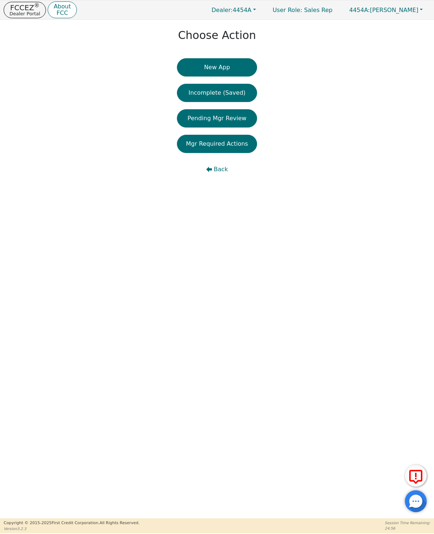
click at [193, 91] on button "Incomplete (Saved)" at bounding box center [217, 93] width 80 height 18
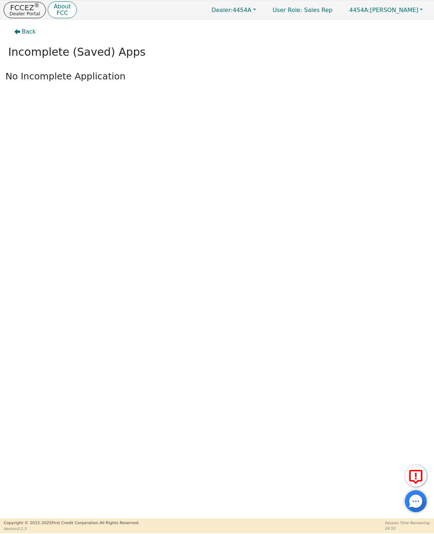
click at [20, 27] on button "Back" at bounding box center [24, 31] width 33 height 17
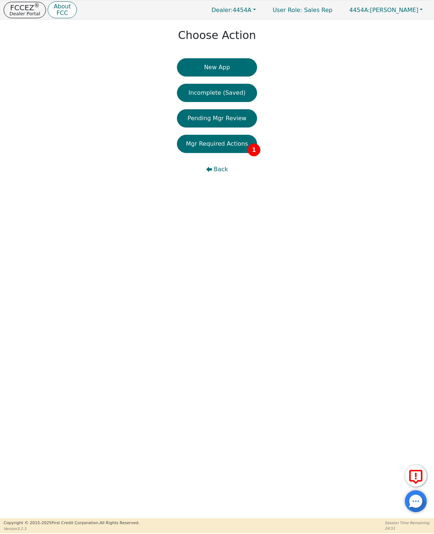
click at [212, 146] on button "Mgr Required Actions 1" at bounding box center [217, 144] width 80 height 18
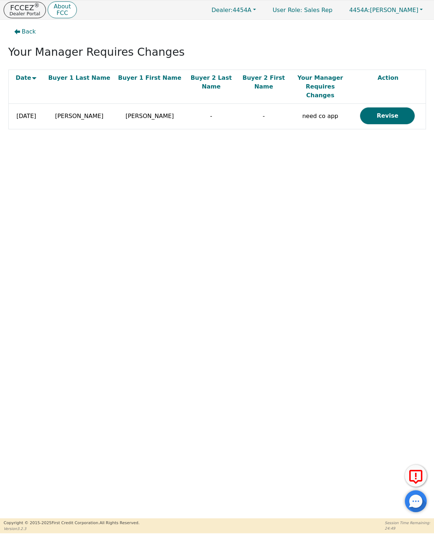
click at [379, 107] on button "Revise" at bounding box center [387, 115] width 55 height 17
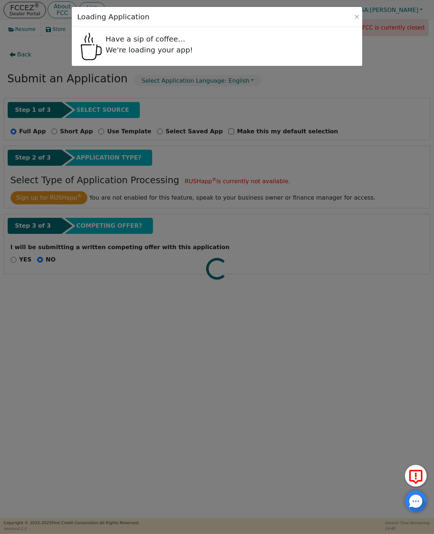
radio input "true"
select select "GA"
select select "n"
select select "GA"
select select "y"
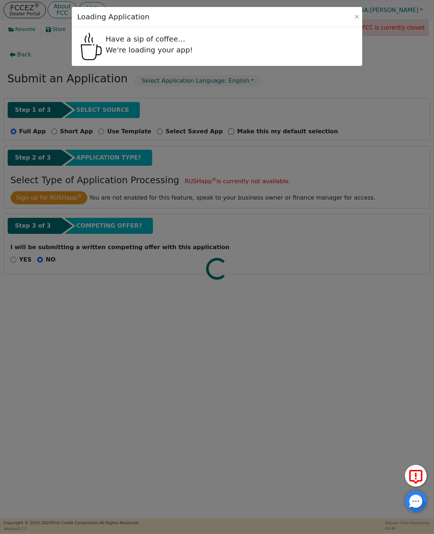
select select "n"
select select "GA"
select select "Own"
select select "y"
select select "SON"
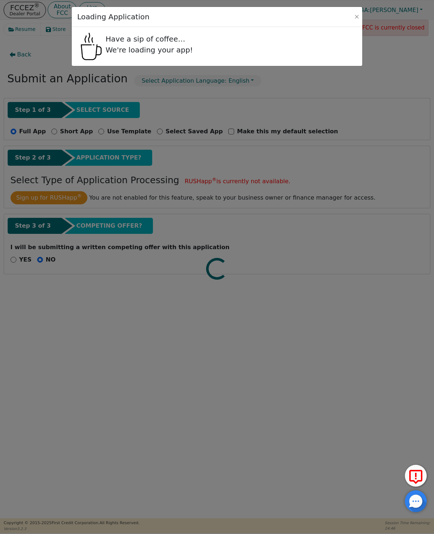
select select "SON"
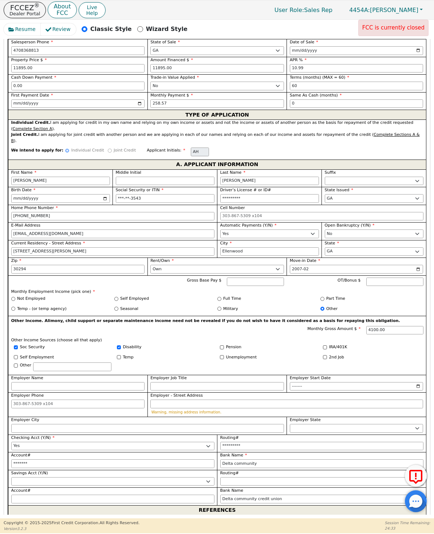
scroll to position [302, 0]
click at [114, 148] on p "Joint Credit" at bounding box center [125, 151] width 22 height 6
click at [108, 148] on div "Joint Credit" at bounding box center [122, 153] width 28 height 10
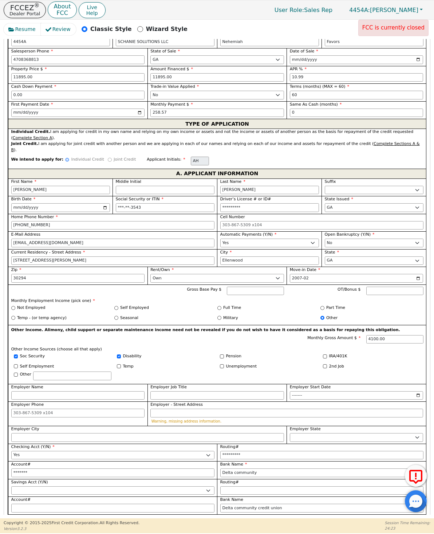
scroll to position [292, 0]
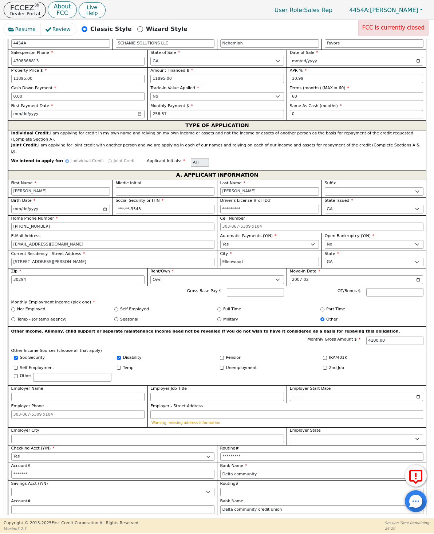
click at [108, 158] on div "Joint Credit" at bounding box center [122, 163] width 28 height 10
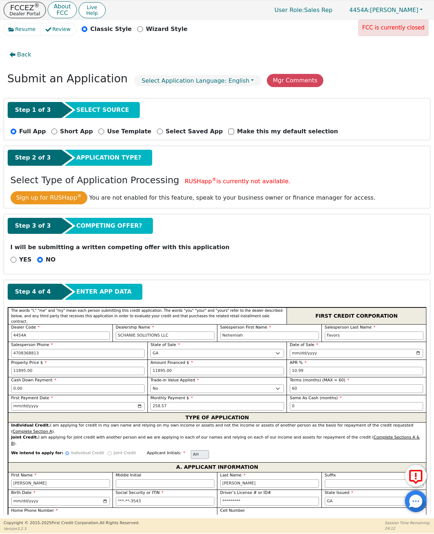
scroll to position [0, 0]
click at [279, 72] on div "Submit an Application Select Application Language: English Mgr Comments" at bounding box center [217, 80] width 427 height 24
click at [282, 82] on button "Mgr Comments" at bounding box center [295, 80] width 56 height 13
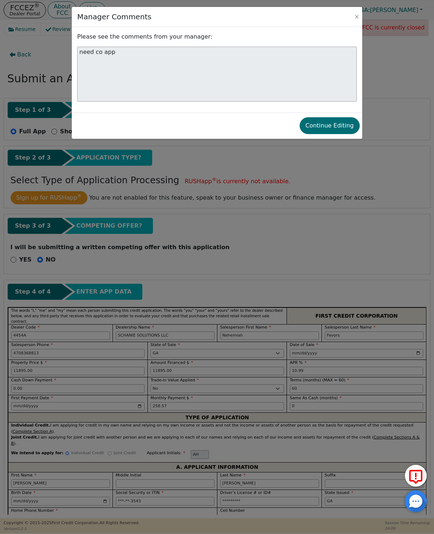
click at [338, 127] on button "Continue Editing" at bounding box center [330, 125] width 60 height 17
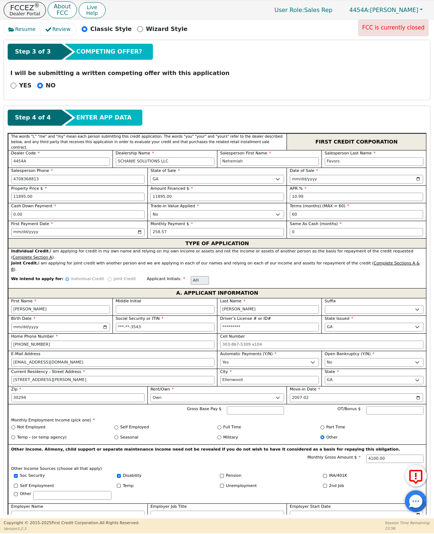
scroll to position [167, 0]
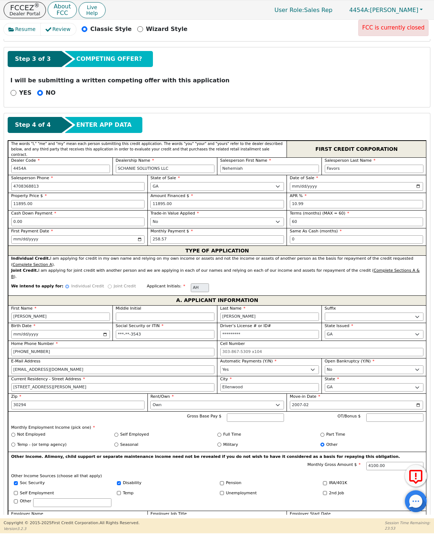
click at [103, 283] on div "We intend to apply for: Individual Credit Joint Credit Applicant Initials: AH" at bounding box center [217, 287] width 418 height 16
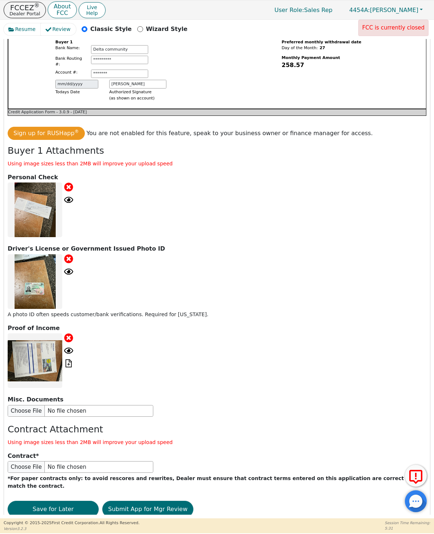
scroll to position [991, 0]
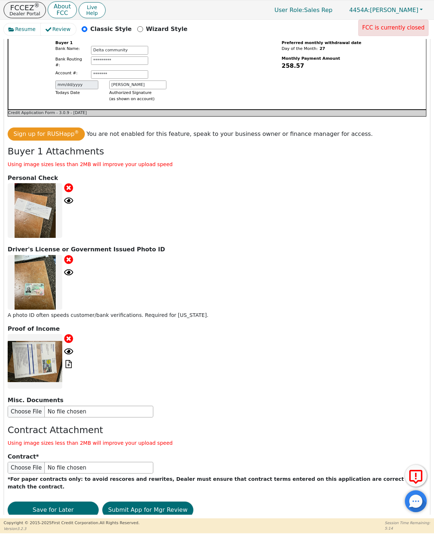
click at [129, 501] on button "Submit App for Mgr Review" at bounding box center [147, 509] width 91 height 17
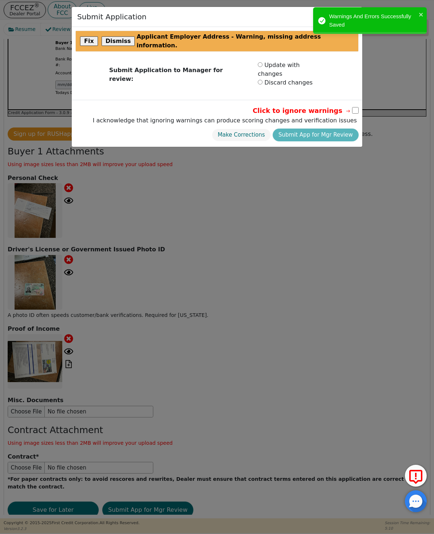
click at [114, 36] on button "Dismiss" at bounding box center [118, 40] width 33 height 9
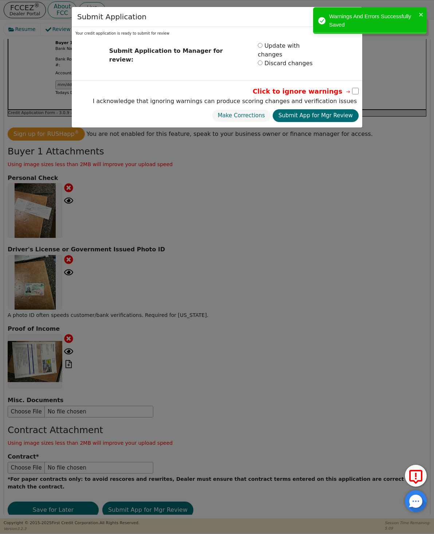
click at [300, 109] on button "Submit App for Mgr Review" at bounding box center [316, 115] width 86 height 13
click at [312, 110] on button "Submit App for Mgr Review" at bounding box center [316, 115] width 86 height 13
click at [353, 88] on input "checkbox" at bounding box center [355, 91] width 7 height 7
checkbox input "true"
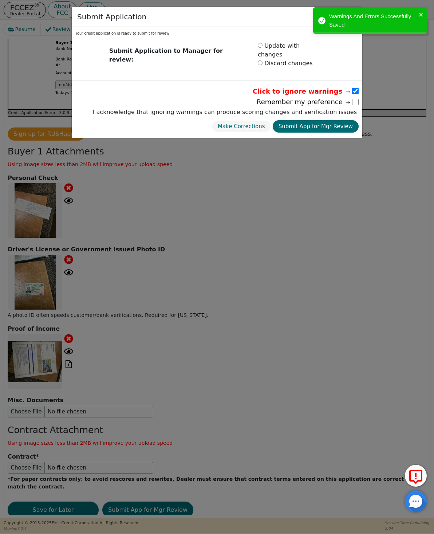
click at [295, 120] on button "Submit App for Mgr Review" at bounding box center [316, 126] width 86 height 13
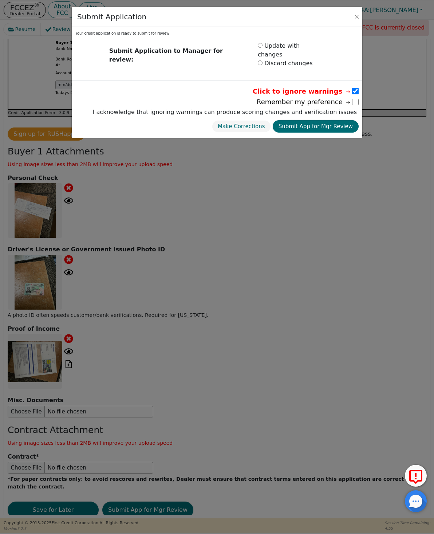
click at [258, 60] on input "radio" at bounding box center [260, 62] width 5 height 5
radio input "true"
click at [345, 120] on button "Discard changes" at bounding box center [330, 126] width 57 height 13
radio input "false"
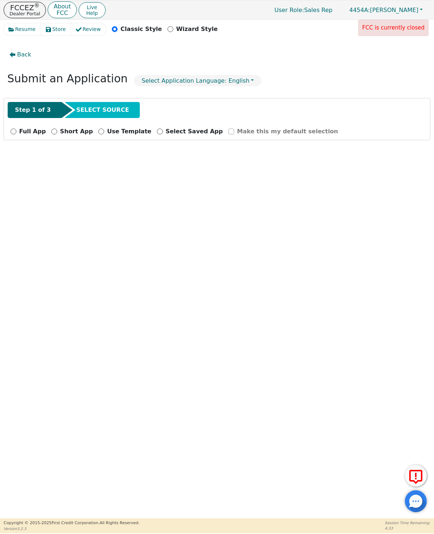
click at [11, 27] on icon "button" at bounding box center [11, 30] width 6 height 6
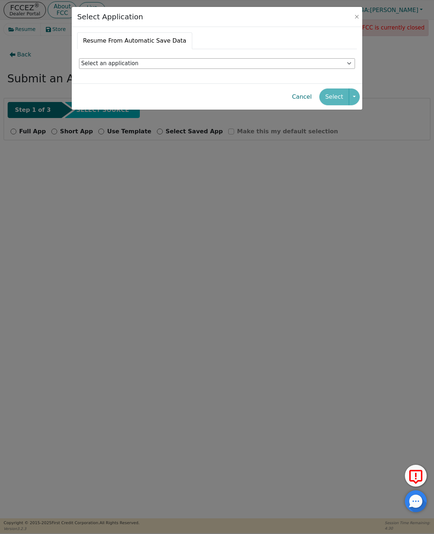
click at [302, 101] on button "Cancel" at bounding box center [301, 96] width 31 height 17
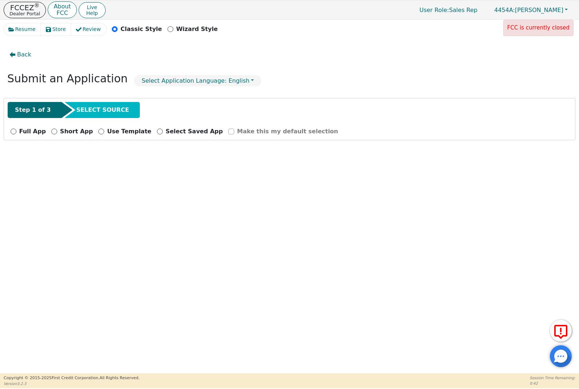
click at [16, 46] on button "Back" at bounding box center [20, 54] width 33 height 17
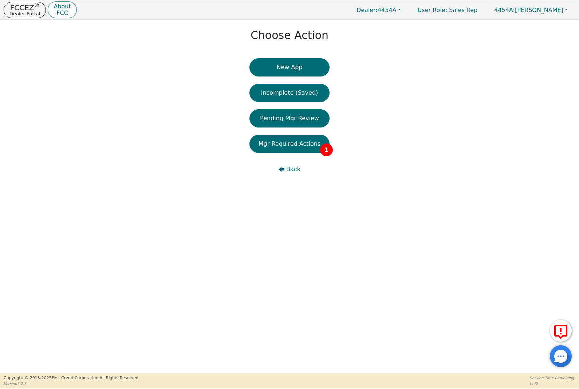
click at [258, 150] on button "Mgr Required Actions 1" at bounding box center [289, 144] width 80 height 18
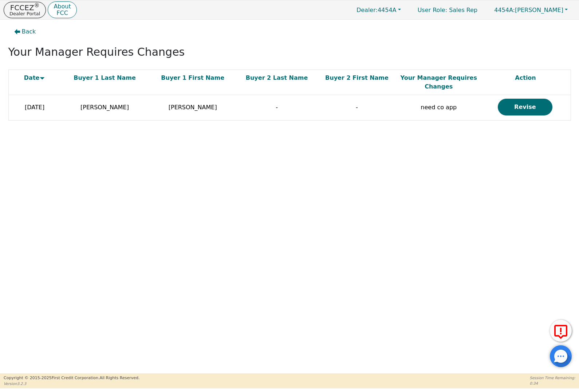
click at [19, 31] on icon "button" at bounding box center [17, 31] width 6 height 5
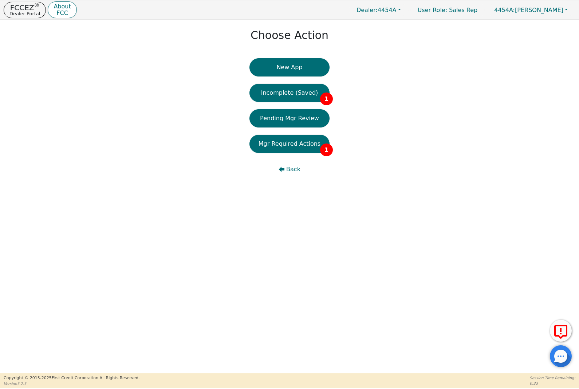
click at [267, 96] on button "Incomplete (Saved) 1" at bounding box center [289, 93] width 80 height 18
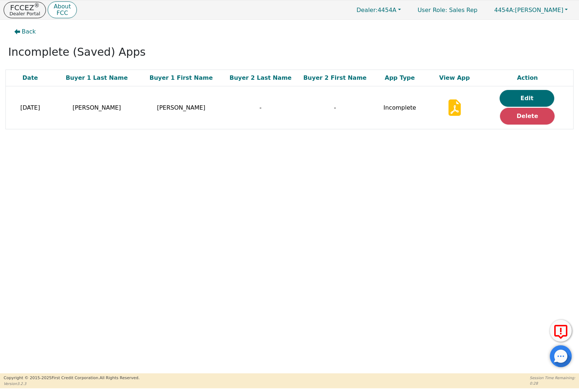
click at [433, 119] on button "Delete" at bounding box center [527, 116] width 55 height 17
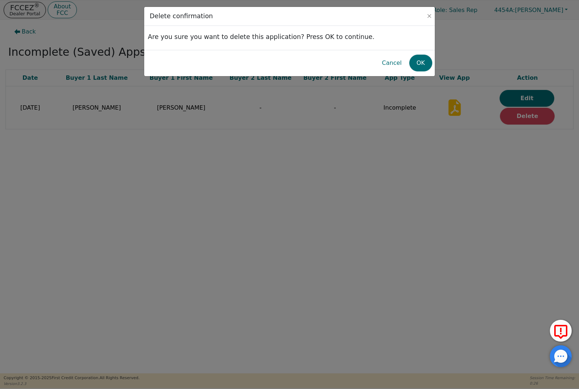
click at [413, 63] on button "OK" at bounding box center [420, 63] width 23 height 17
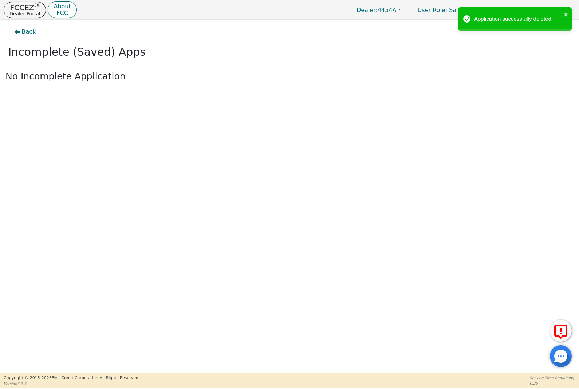
click at [22, 32] on span "Back" at bounding box center [29, 31] width 14 height 9
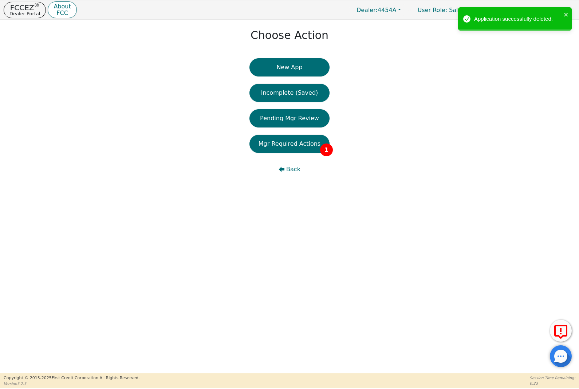
click at [267, 120] on button "Pending Mgr Review" at bounding box center [289, 118] width 80 height 18
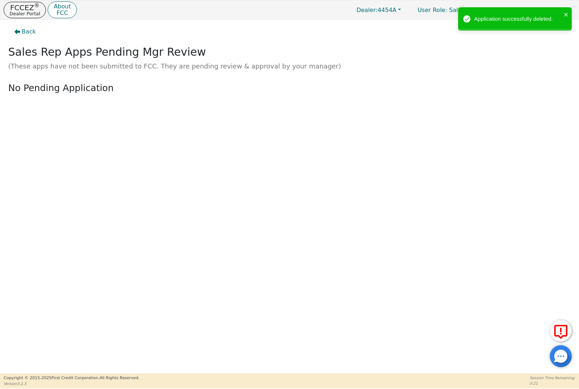
click at [17, 28] on button "Back" at bounding box center [24, 31] width 33 height 17
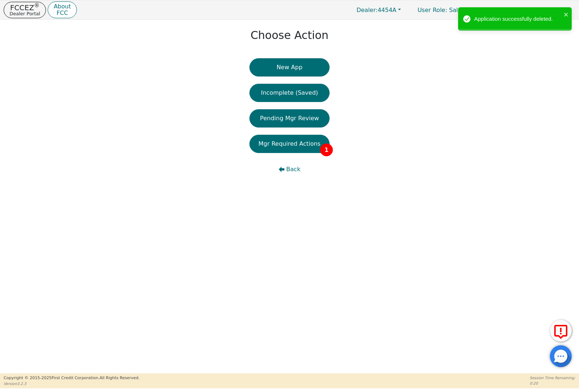
click at [267, 148] on button "Mgr Required Actions 1" at bounding box center [289, 144] width 80 height 18
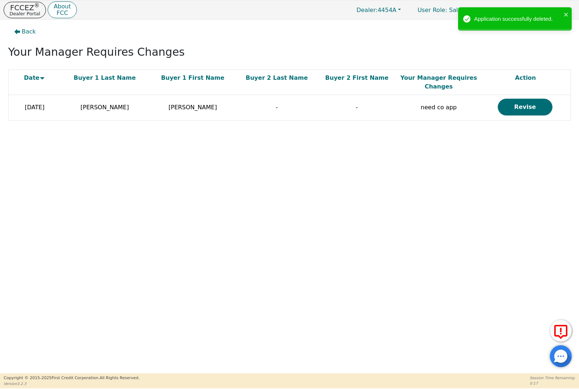
click at [433, 8] on div "Application successfully deleted." at bounding box center [515, 18] width 114 height 23
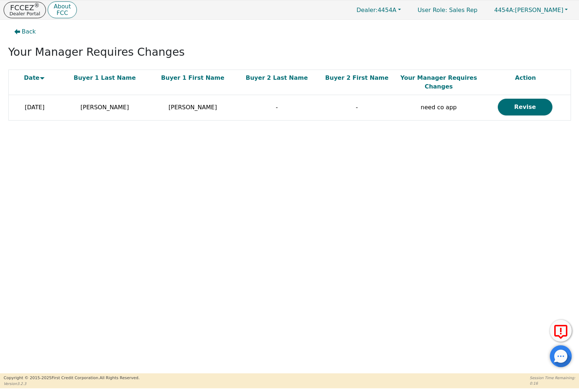
click at [433, 107] on button "Revise" at bounding box center [524, 107] width 55 height 17
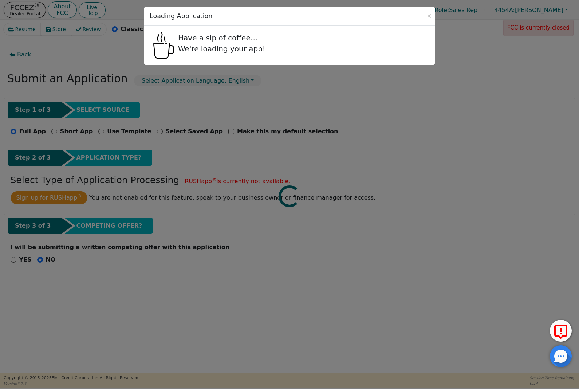
radio input "true"
select select "GA"
select select "n"
select select "GA"
select select "y"
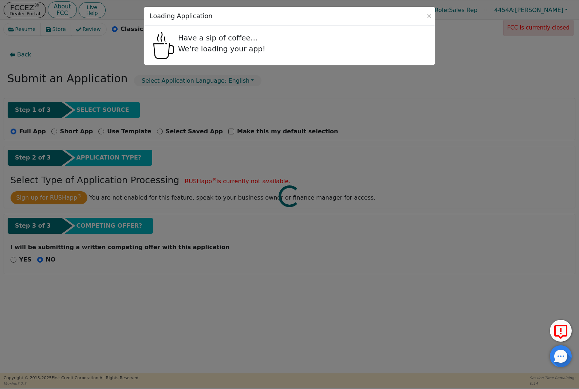
select select "n"
select select "GA"
select select "Own"
select select "y"
select select "SON"
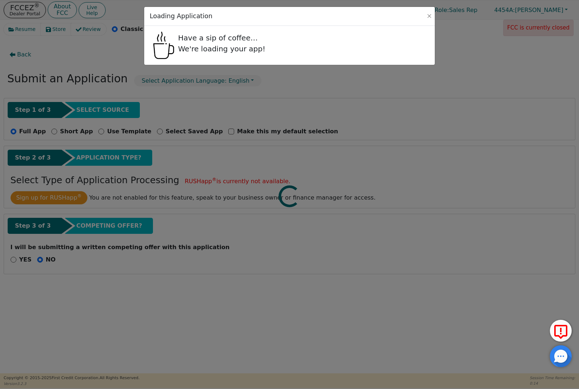
select select "SON"
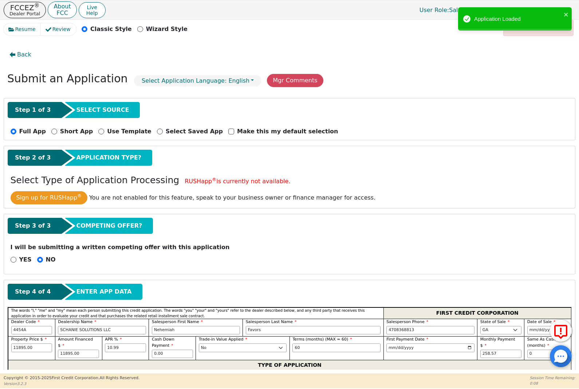
click at [278, 71] on div "Submit an Application Select Application Language: English Mgr Comments" at bounding box center [289, 80] width 571 height 24
click at [290, 87] on button "Mgr Comments" at bounding box center [295, 80] width 56 height 13
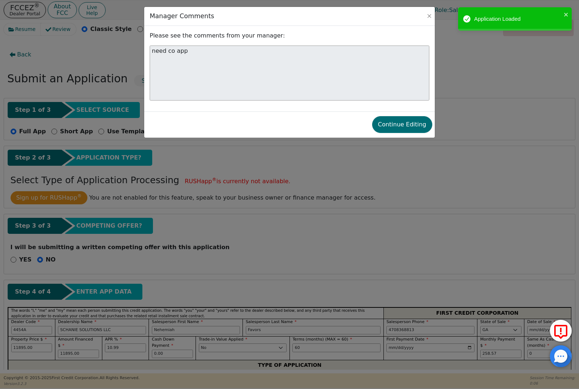
click at [431, 14] on button "Close" at bounding box center [428, 15] width 7 height 7
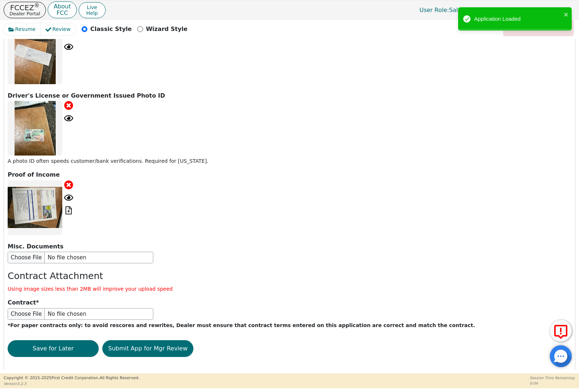
scroll to position [874, 0]
click at [138, 341] on button "Submit App for Mgr Review" at bounding box center [147, 348] width 91 height 17
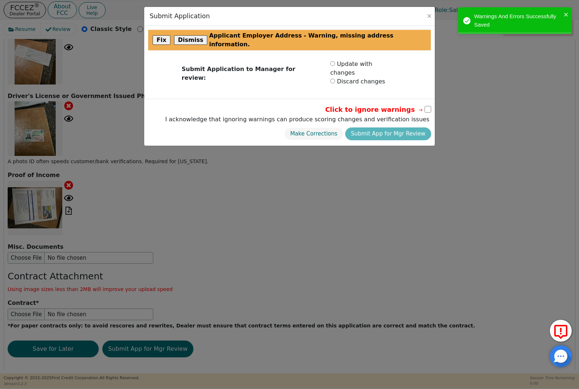
click at [184, 35] on button "Dismiss" at bounding box center [190, 39] width 33 height 9
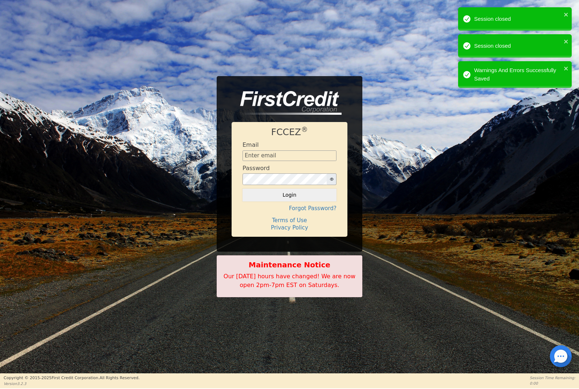
click at [312, 152] on input "text" at bounding box center [289, 155] width 94 height 11
type input "[EMAIL_ADDRESS][DOMAIN_NAME]"
click at [263, 191] on button "Login" at bounding box center [289, 195] width 94 height 12
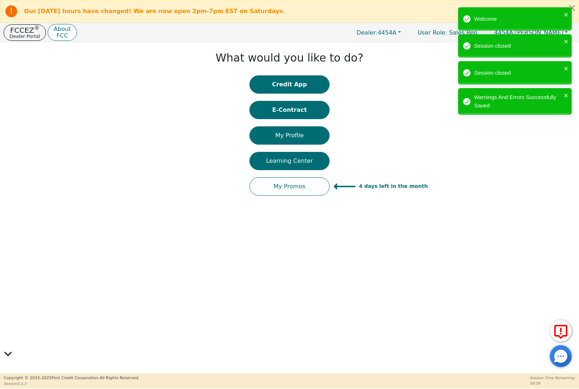
click at [286, 103] on button "E-Contract" at bounding box center [289, 110] width 80 height 18
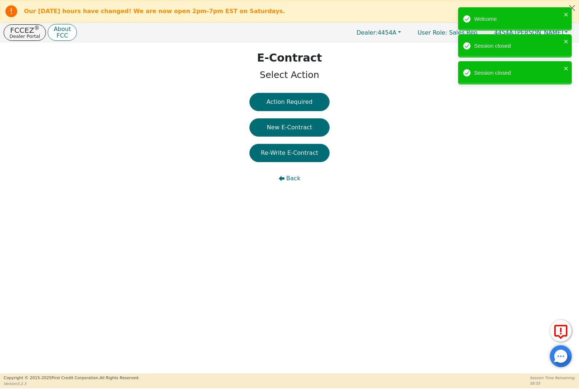
click at [293, 176] on span "Back" at bounding box center [293, 178] width 14 height 9
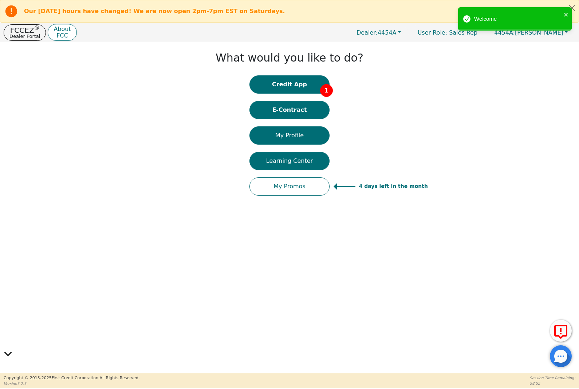
click at [276, 85] on button "Credit App 1" at bounding box center [289, 84] width 80 height 18
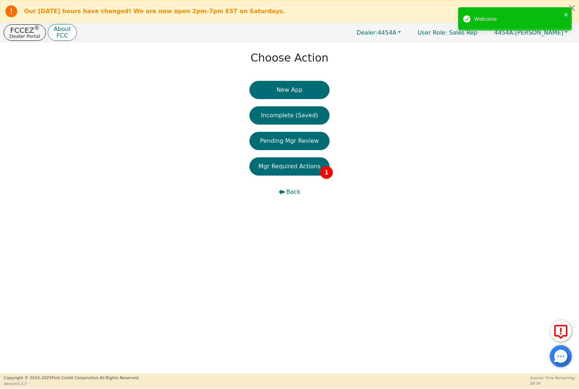
click at [265, 167] on button "Mgr Required Actions 1" at bounding box center [289, 166] width 80 height 18
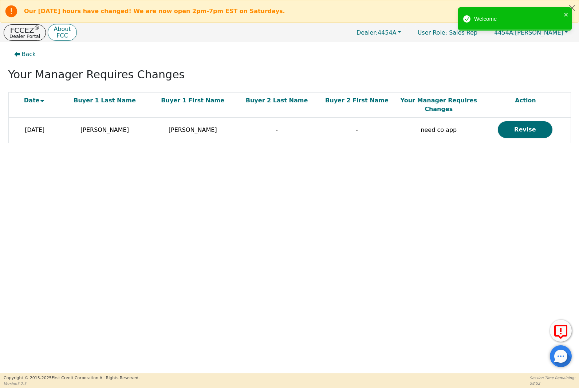
click at [433, 128] on button "Revise" at bounding box center [524, 129] width 55 height 17
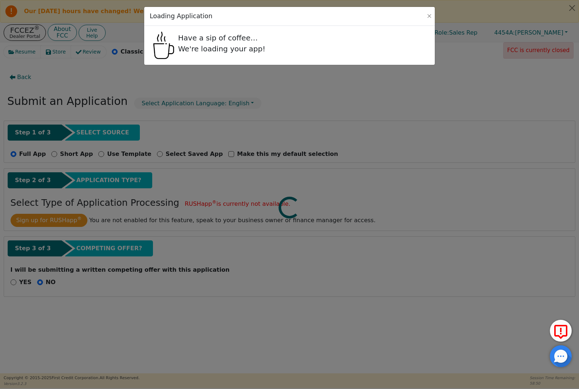
radio input "true"
select select "GA"
select select "n"
select select "GA"
select select "y"
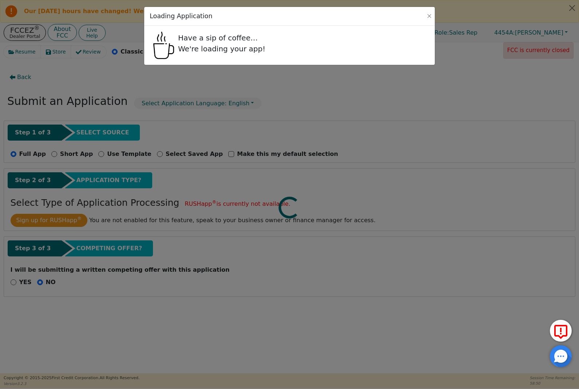
select select "n"
select select "GA"
select select "Own"
select select "y"
select select "SON"
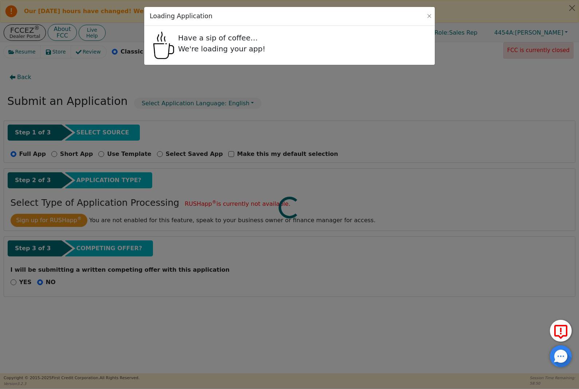
select select "SON"
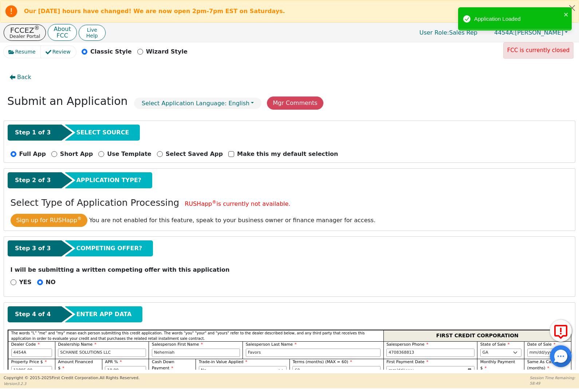
click at [276, 98] on button "Mgr Comments" at bounding box center [295, 102] width 56 height 13
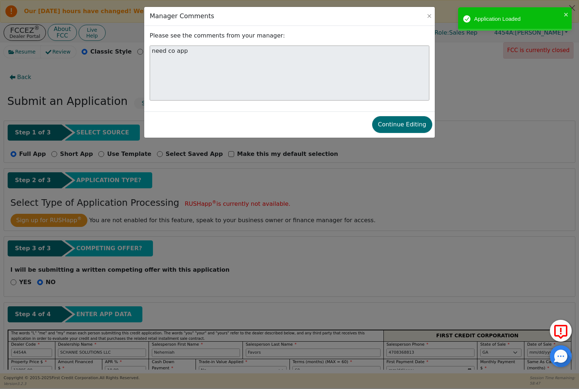
click at [404, 132] on button "Continue Editing" at bounding box center [402, 124] width 60 height 17
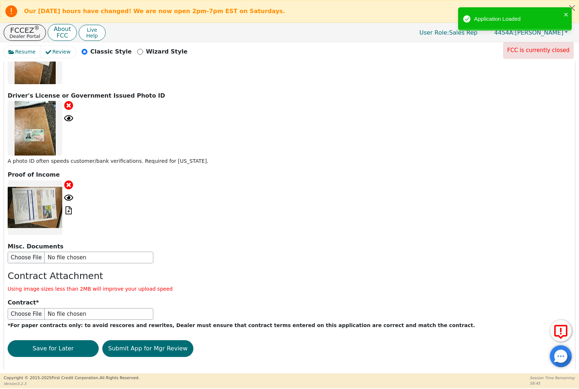
scroll to position [897, 0]
click at [137, 342] on button "Submit App for Mgr Review" at bounding box center [147, 348] width 91 height 17
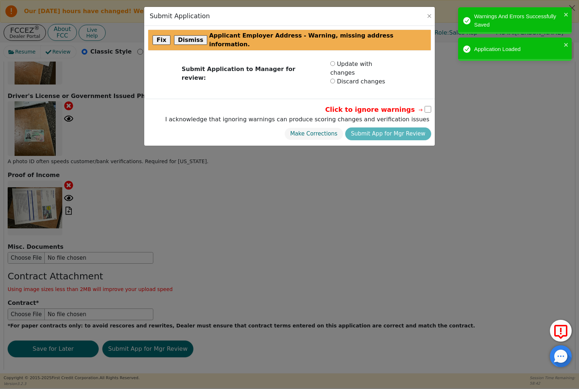
click at [185, 39] on button "Dismiss" at bounding box center [190, 39] width 33 height 9
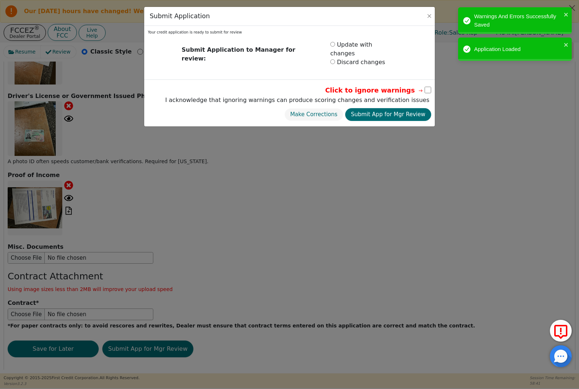
click at [425, 87] on input "checkbox" at bounding box center [427, 90] width 7 height 7
checkbox input "true"
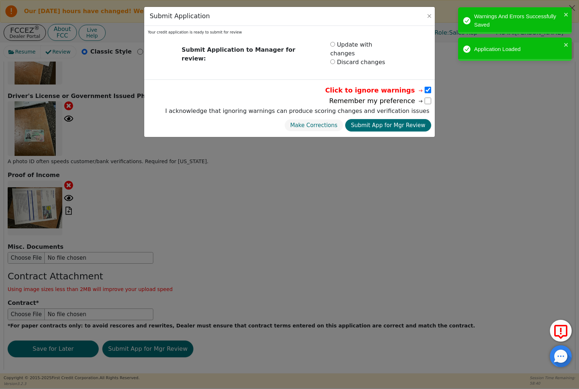
click at [380, 119] on button "Submit App for Mgr Review" at bounding box center [388, 125] width 86 height 13
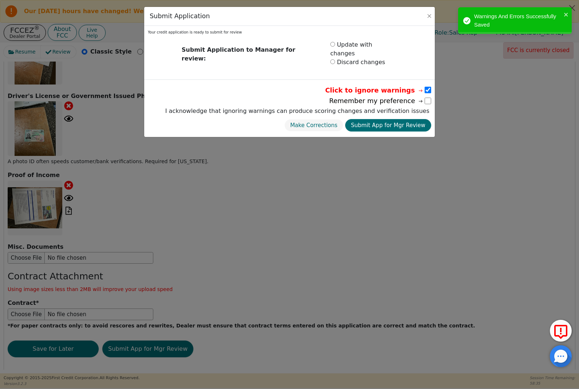
click at [405, 119] on button "Submit App for Mgr Review" at bounding box center [388, 125] width 86 height 13
click at [330, 59] on input "radio" at bounding box center [332, 61] width 5 height 5
radio input "true"
click at [417, 119] on button "Discard changes" at bounding box center [402, 125] width 57 height 13
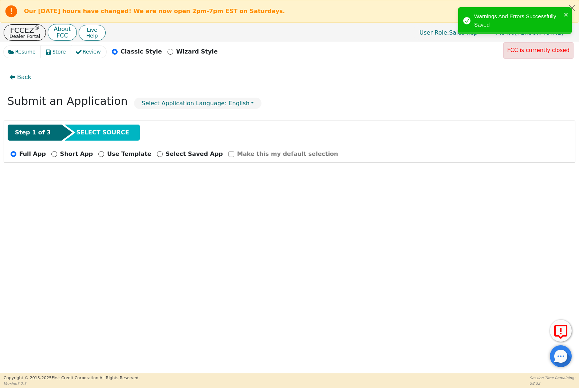
radio input "false"
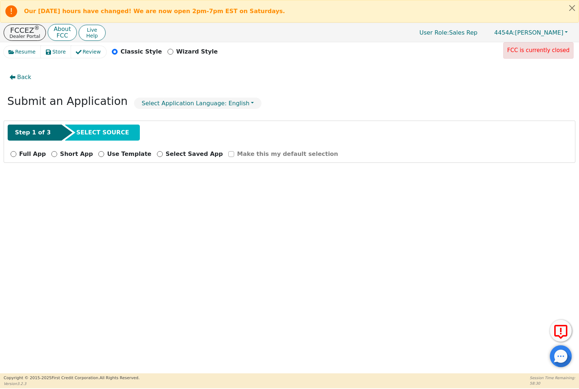
click at [433, 4] on button "Close alert" at bounding box center [571, 7] width 13 height 15
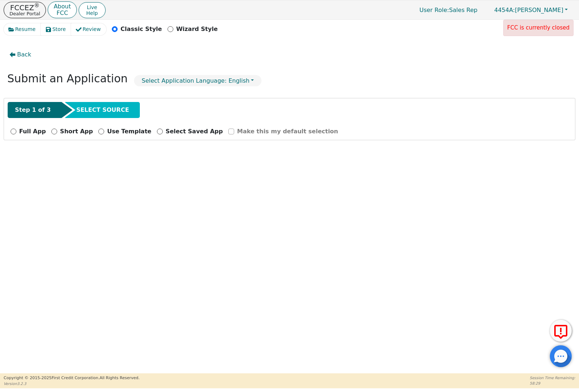
click at [16, 54] on button "Back" at bounding box center [20, 54] width 33 height 17
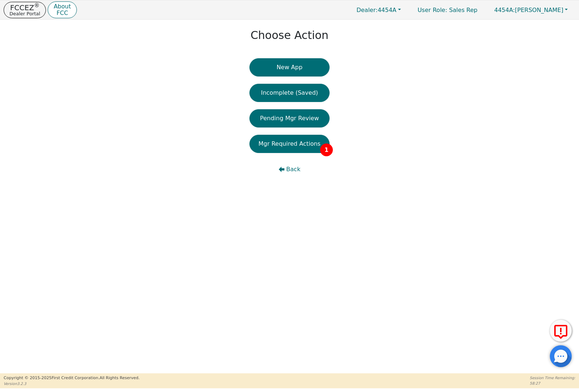
click at [318, 144] on button "Mgr Required Actions 1" at bounding box center [289, 144] width 80 height 18
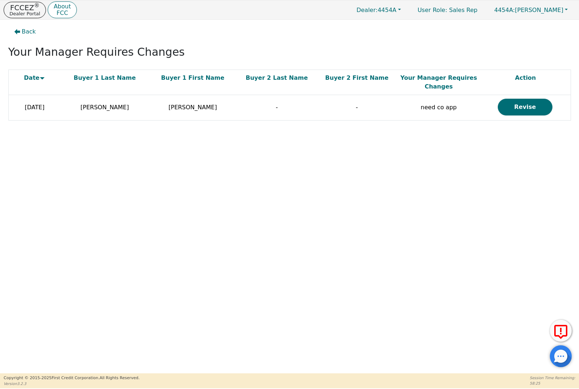
scroll to position [0, 0]
click at [20, 37] on button "Back" at bounding box center [24, 31] width 33 height 17
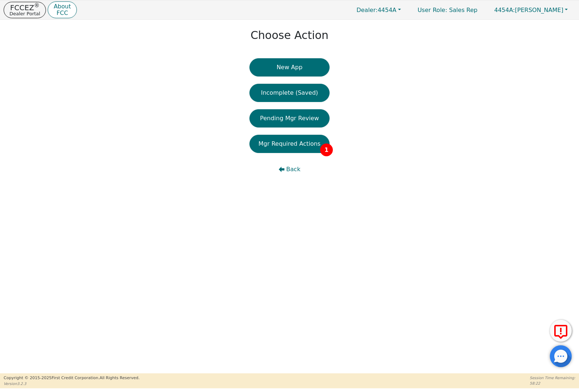
click at [316, 117] on button "Pending Mgr Review" at bounding box center [289, 118] width 80 height 18
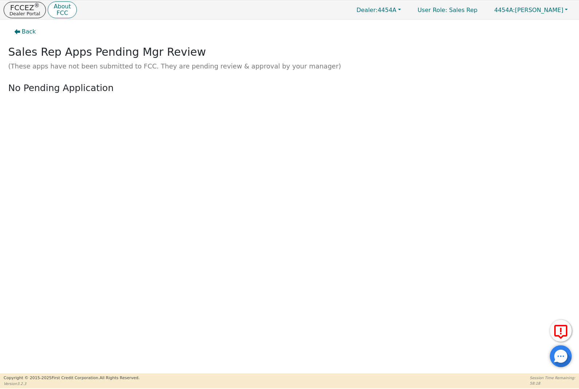
click at [16, 31] on icon "button" at bounding box center [17, 31] width 6 height 5
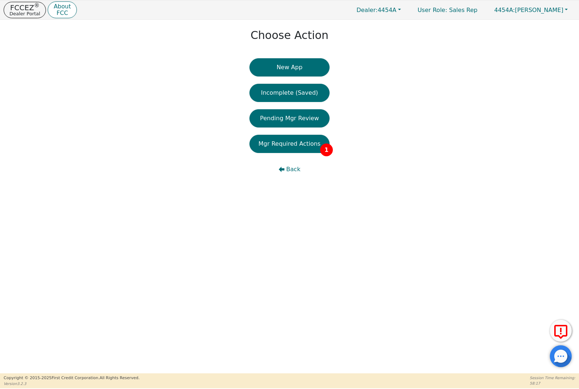
click at [264, 142] on button "Mgr Required Actions 1" at bounding box center [289, 144] width 80 height 18
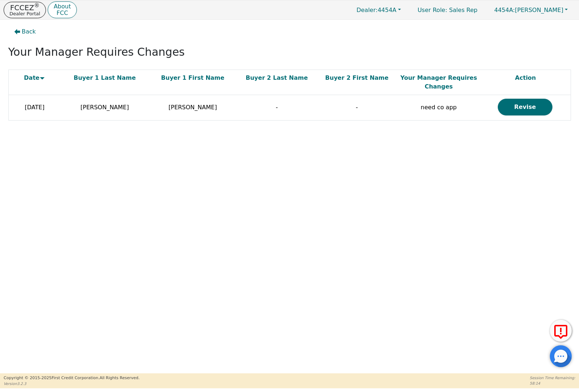
click at [433, 96] on td "Revise" at bounding box center [525, 107] width 90 height 25
click at [433, 108] on button "Revise" at bounding box center [524, 107] width 55 height 17
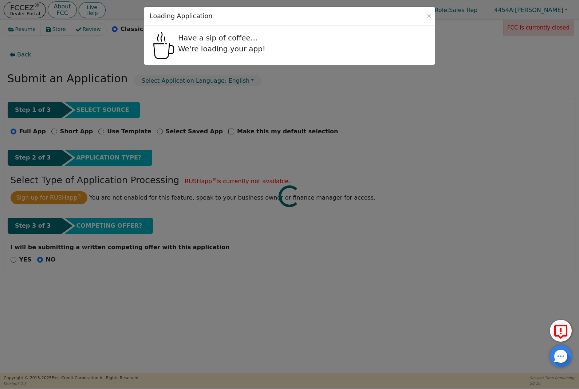
radio input "true"
select select "GA"
select select "n"
select select "GA"
select select "y"
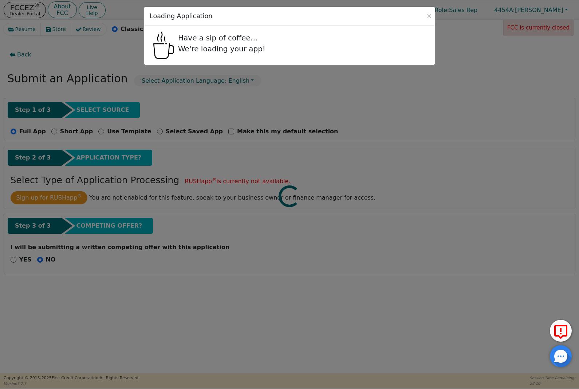
select select "n"
select select "GA"
select select "Own"
select select "y"
select select "SON"
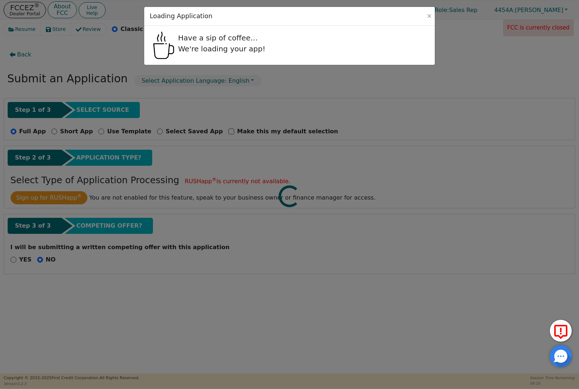
select select "SON"
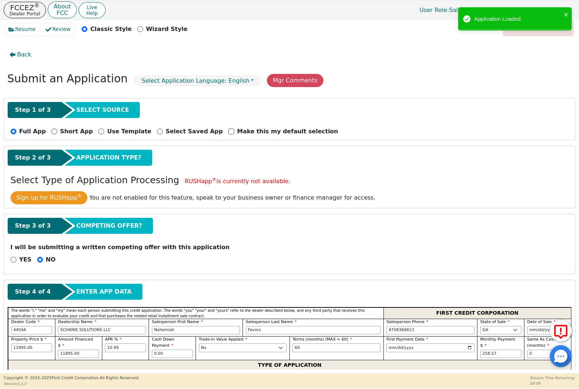
click at [298, 87] on button "Mgr Comments" at bounding box center [295, 80] width 56 height 13
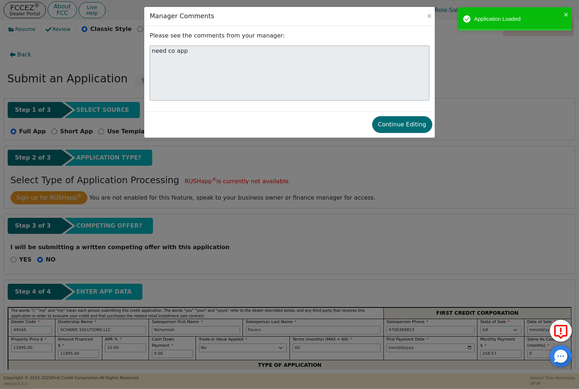
click at [419, 121] on button "Continue Editing" at bounding box center [402, 124] width 60 height 17
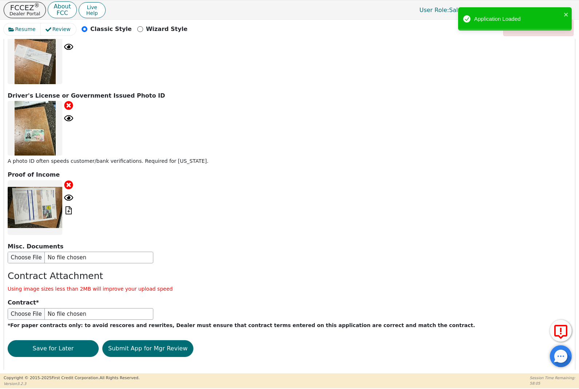
scroll to position [874, 0]
click at [132, 340] on button "Submit App for Mgr Review" at bounding box center [147, 348] width 91 height 17
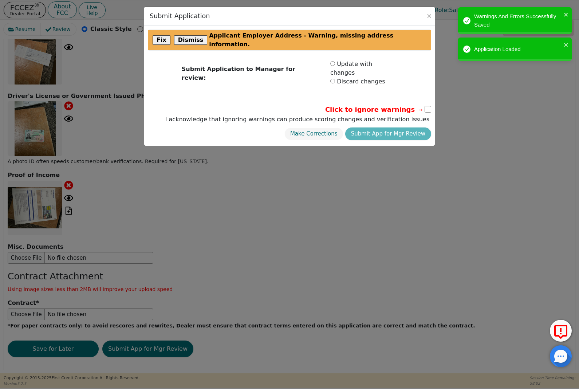
click at [192, 35] on button "Dismiss" at bounding box center [190, 39] width 33 height 9
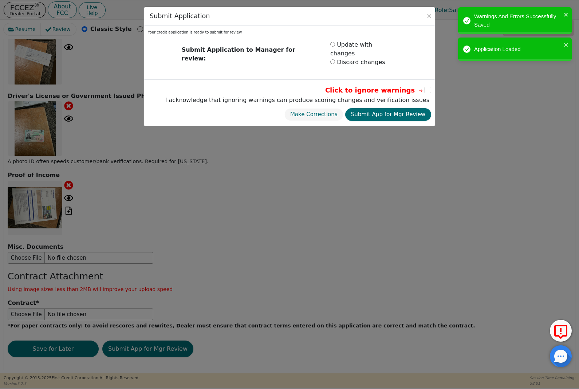
click at [333, 58] on div "Discard changes" at bounding box center [361, 62] width 72 height 9
click at [330, 44] on input "radio" at bounding box center [332, 44] width 5 height 5
radio input "true"
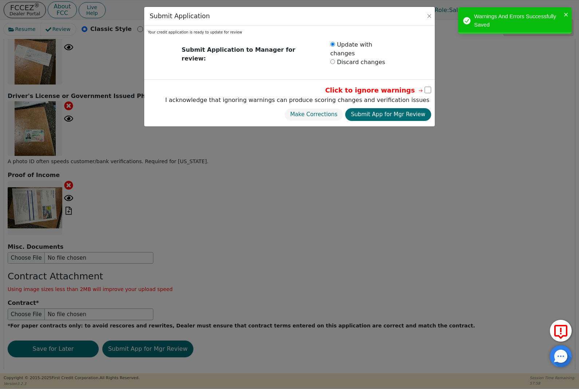
click at [429, 87] on input "checkbox" at bounding box center [427, 90] width 7 height 7
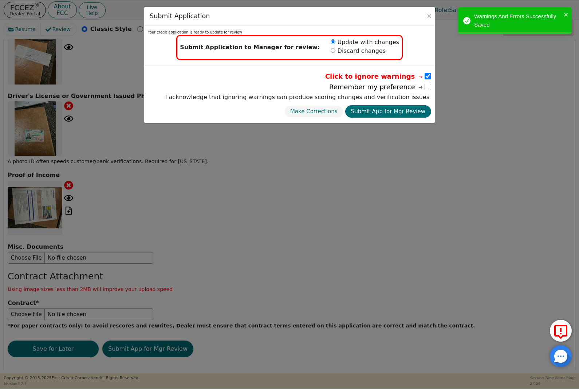
click at [332, 32] on div "Your credit application is ready to update for review" at bounding box center [289, 31] width 283 height 5
click at [428, 74] on input "checkbox" at bounding box center [427, 76] width 7 height 7
checkbox input "false"
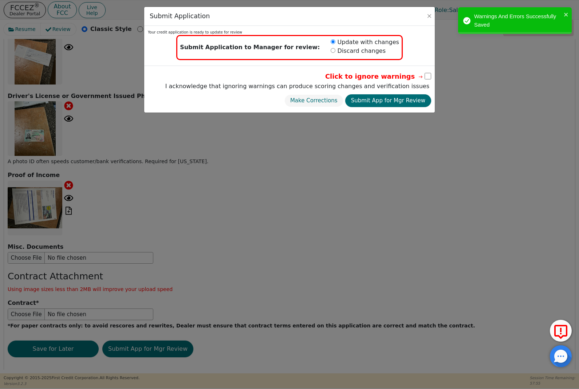
click at [415, 101] on button "Submit App for Mgr Review" at bounding box center [388, 100] width 86 height 13
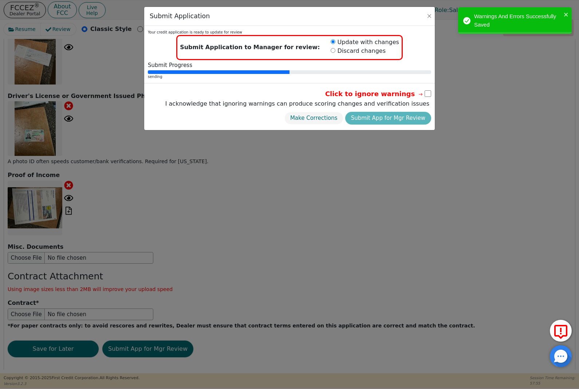
radio input "false"
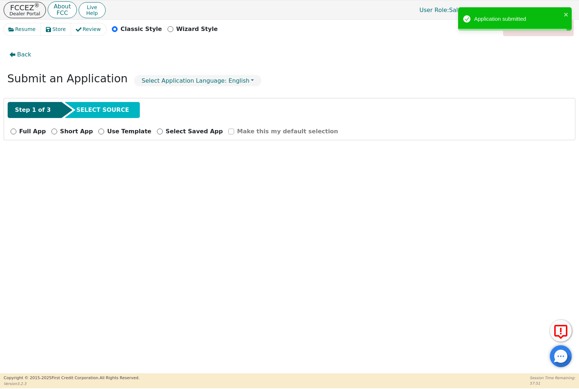
click at [433, 5] on button "4454A: [PERSON_NAME]" at bounding box center [530, 9] width 89 height 11
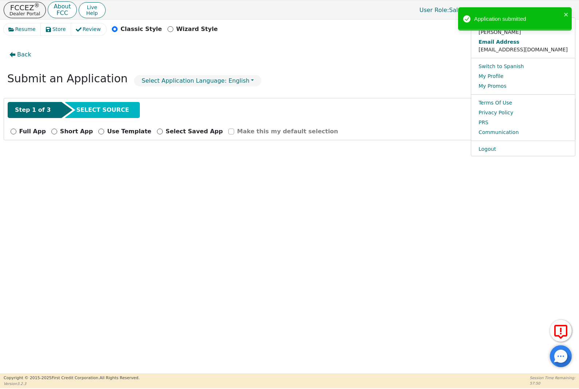
click at [433, 7] on div "Application submitted" at bounding box center [515, 18] width 114 height 23
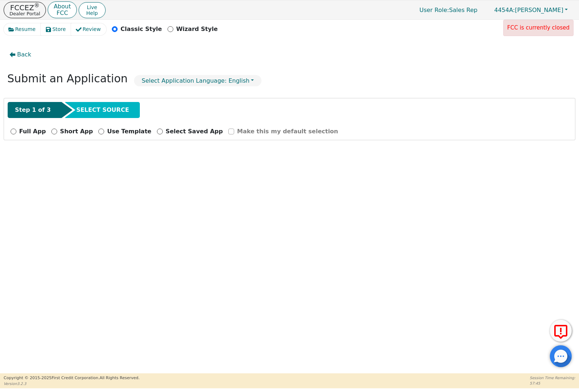
click at [17, 61] on button "Back" at bounding box center [20, 54] width 33 height 17
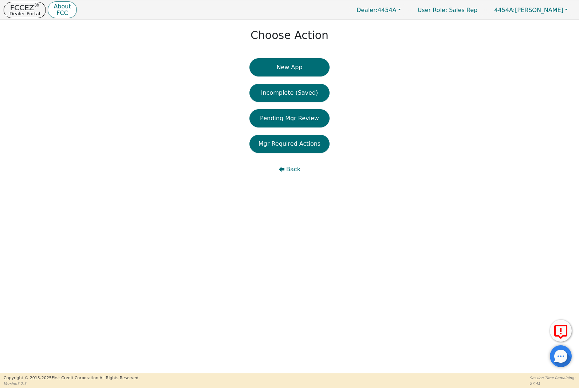
click at [269, 119] on button "Pending Mgr Review" at bounding box center [289, 118] width 80 height 18
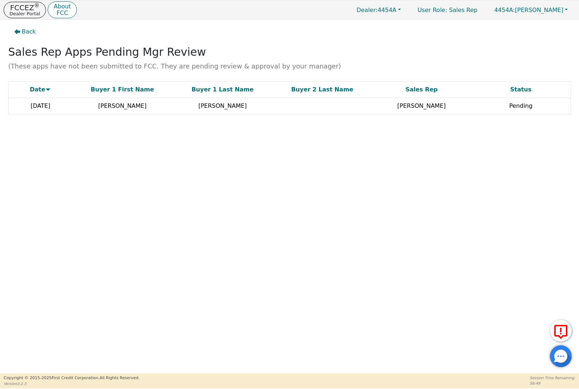
click at [21, 31] on button "Back" at bounding box center [24, 31] width 33 height 17
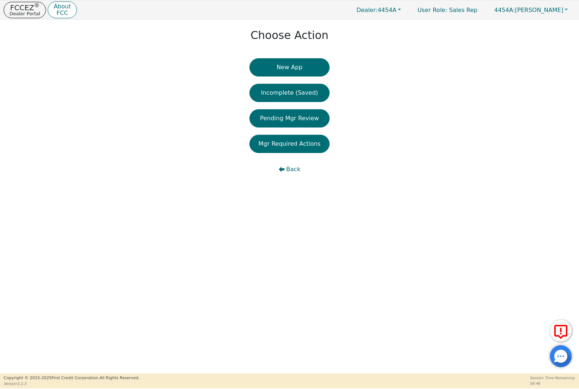
click at [287, 172] on span "Back" at bounding box center [293, 169] width 14 height 9
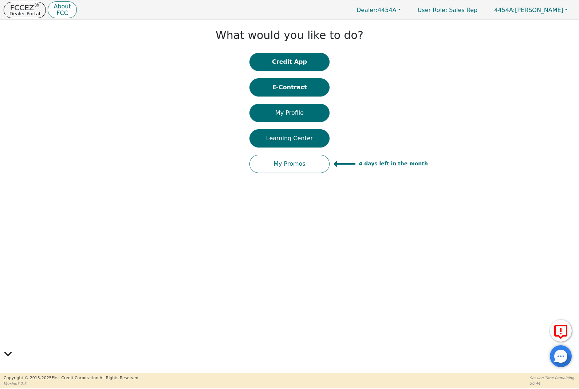
click at [281, 96] on button "E-Contract" at bounding box center [289, 87] width 80 height 18
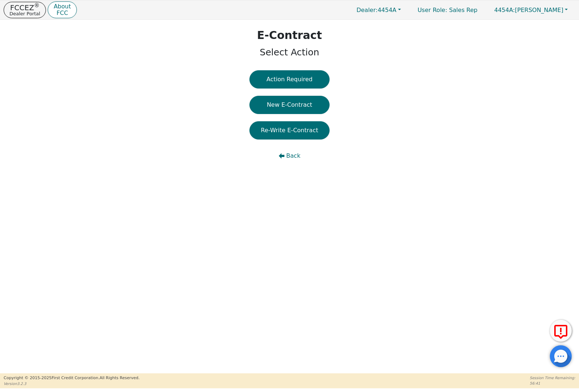
click at [282, 155] on icon "button" at bounding box center [282, 155] width 6 height 5
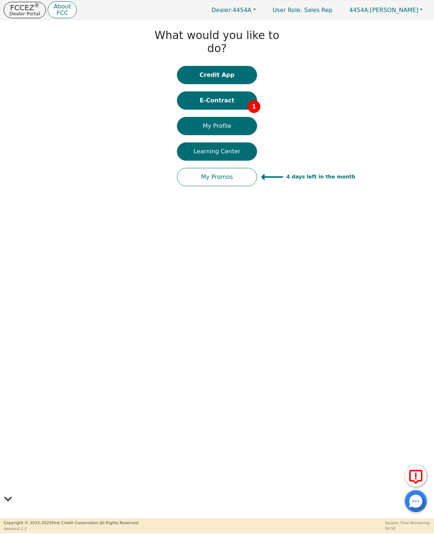
click at [244, 91] on button "E-Contract 1" at bounding box center [217, 100] width 80 height 18
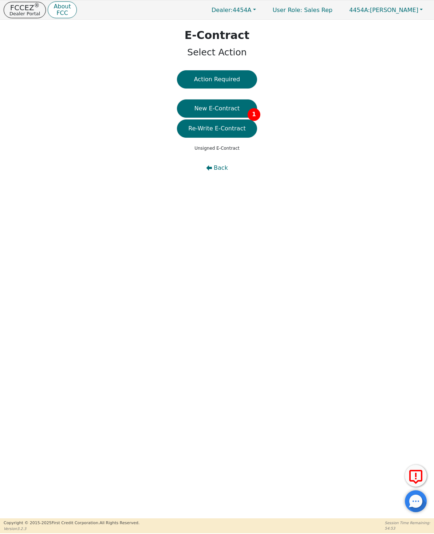
click at [251, 108] on span "1" at bounding box center [253, 114] width 13 height 13
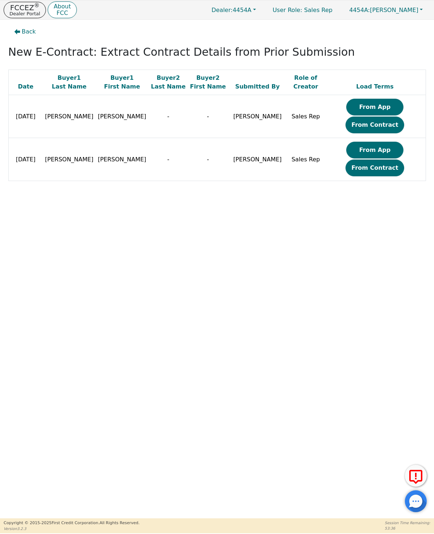
click at [356, 108] on button "From App" at bounding box center [374, 107] width 57 height 17
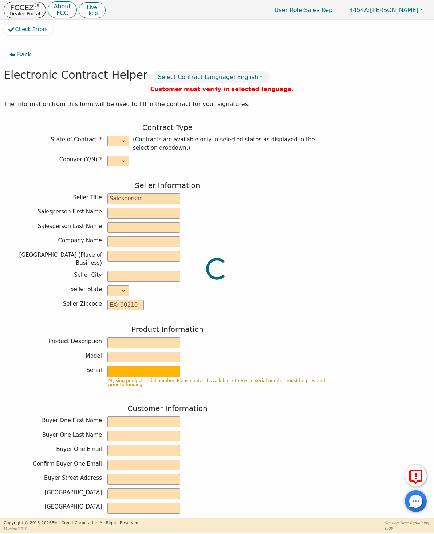
select select "n"
type input "Outside sales"
type input "Nehemiah"
type input "Favors"
type input "SCHANIE SOLUTIONS LLC"
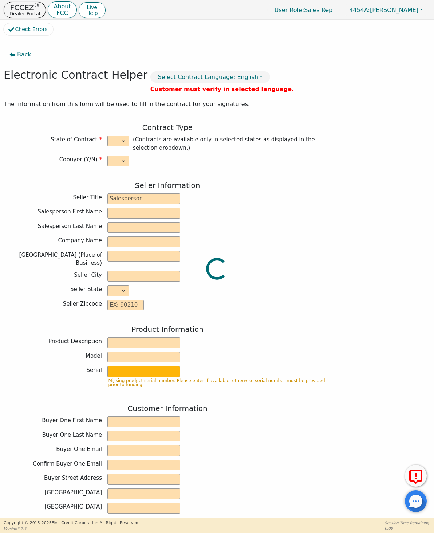
type input "[STREET_ADDRESS][PERSON_NAME]"
type input "PALMETTO"
select select "GA"
type input "30268"
type input "[PERSON_NAME]"
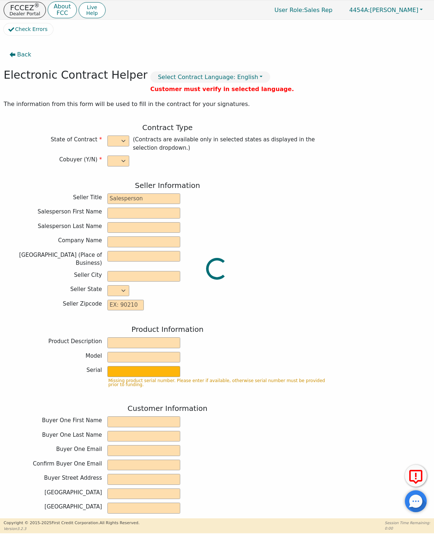
type input "[PERSON_NAME]"
type input "[EMAIL_ADDRESS][DOMAIN_NAME]"
type input "[STREET_ADDRESS][PERSON_NAME]"
type input "Ellenwood"
select select "GA"
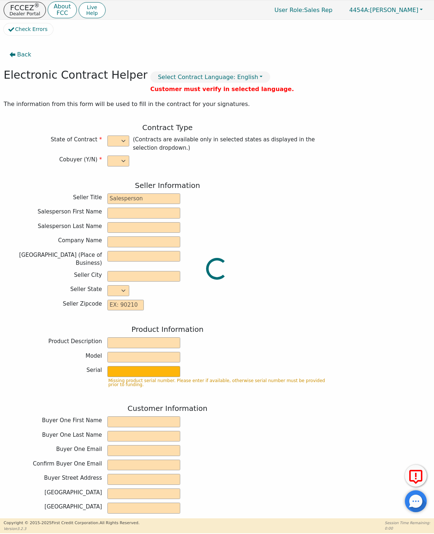
type input "30294"
type input "[DATE]"
type input "10.99"
type input "[DATE]"
type input "60"
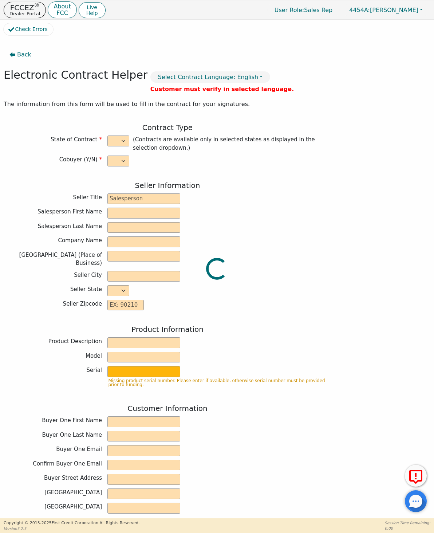
type input "0"
type input "11895.00"
type input "0.00"
type input "11895.00"
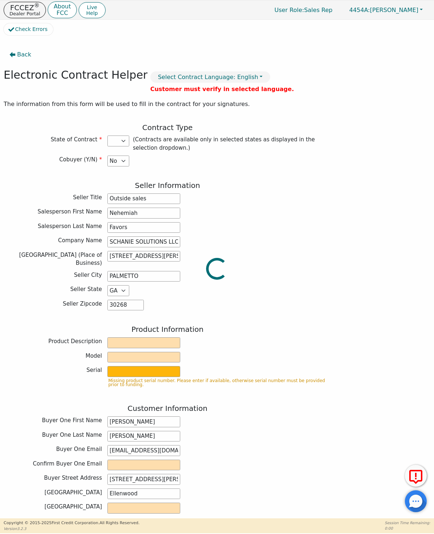
select select "GA"
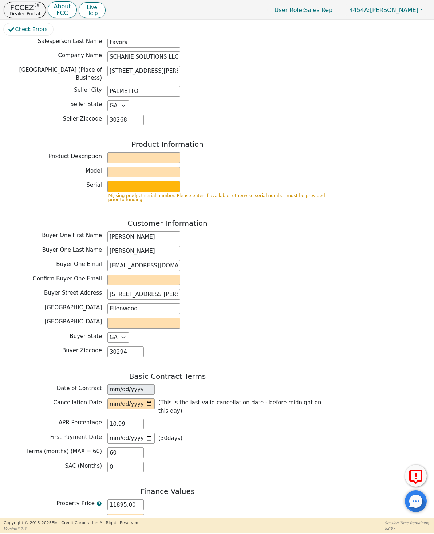
scroll to position [183, 0]
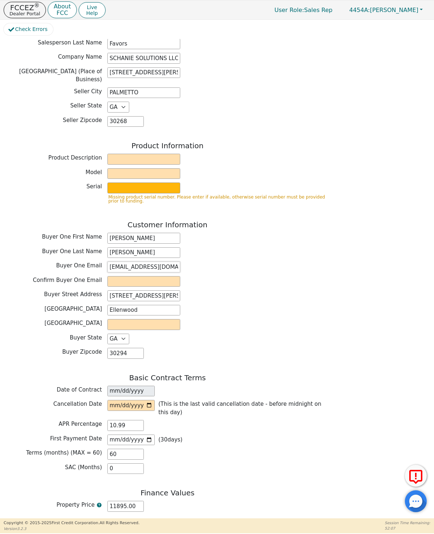
click at [167, 261] on input "[EMAIL_ADDRESS][DOMAIN_NAME]" at bounding box center [143, 266] width 73 height 11
click at [123, 265] on input "[EMAIL_ADDRESS][DOMAIN_NAME]" at bounding box center [143, 266] width 73 height 11
type input "[PERSON_NAME][EMAIL_ADDRESS][DOMAIN_NAME]"
click at [384, 269] on div "Back Electronic Contract Helper Select Contract Language: English Customer must…" at bounding box center [217, 276] width 427 height 475
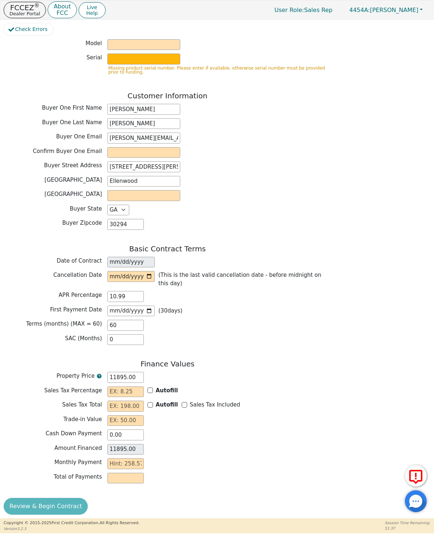
scroll to position [312, 0]
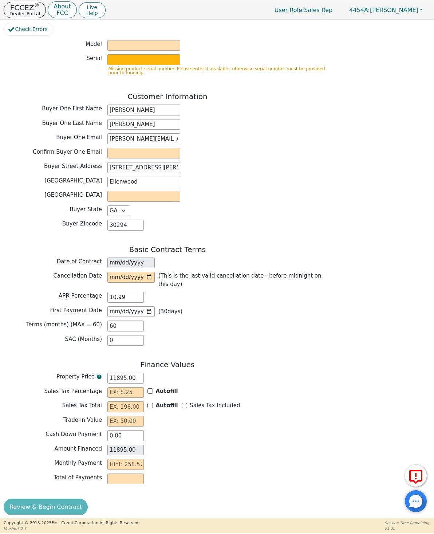
click at [26, 498] on div "Review & Begin Contract" at bounding box center [168, 506] width 328 height 17
click at [156, 388] on b "Autofill" at bounding box center [167, 391] width 22 height 7
click at [153, 388] on input "Autofill" at bounding box center [149, 390] width 5 height 5
checkbox input "true"
type input "0.00"
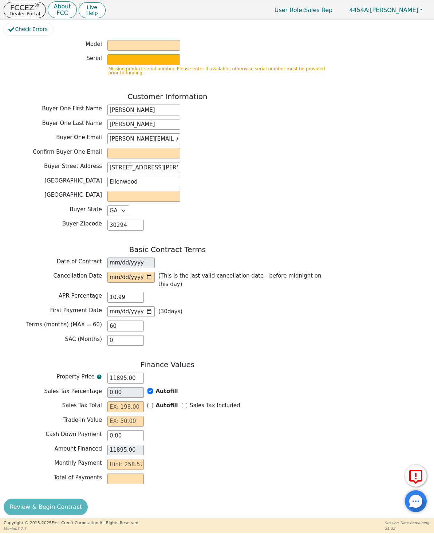
click at [158, 402] on b "Autofill" at bounding box center [167, 405] width 22 height 7
click at [153, 402] on input "Autofill" at bounding box center [149, 404] width 5 height 5
checkbox input "false"
type input "0.00"
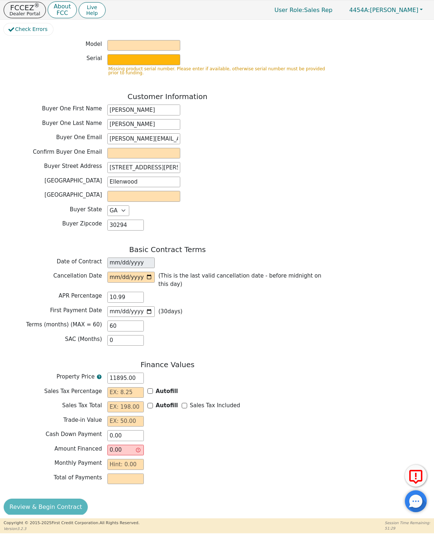
click at [152, 402] on input "Autofill" at bounding box center [149, 404] width 5 height 5
checkbox input "true"
type input "0.00"
type input "11895.00"
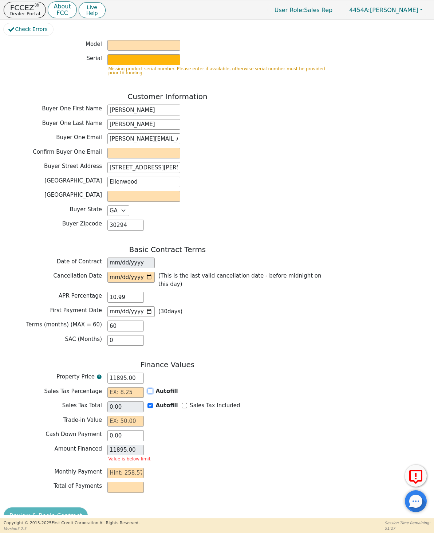
click at [149, 388] on input "Autofill" at bounding box center [149, 390] width 5 height 5
checkbox input "false"
type input "0.00"
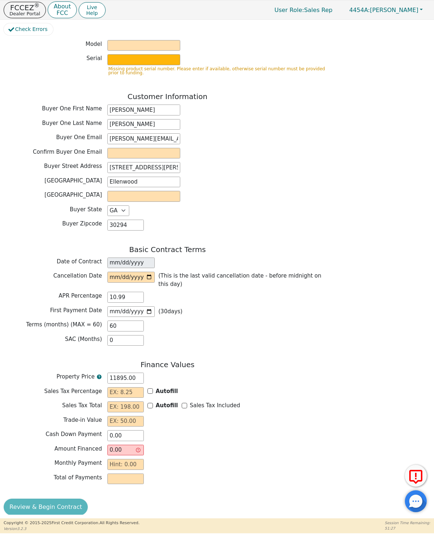
click at [152, 402] on input "Autofill" at bounding box center [149, 404] width 5 height 5
checkbox input "true"
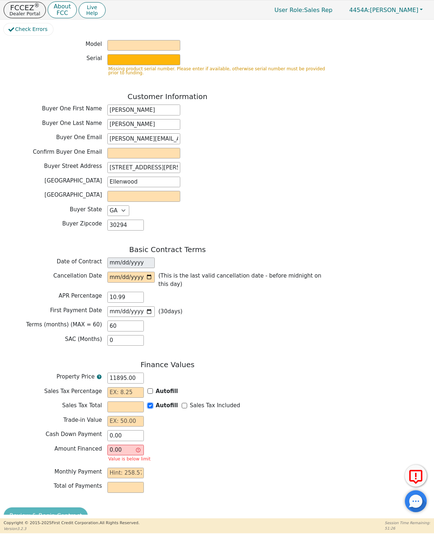
type input "0.00"
type input "11895.00"
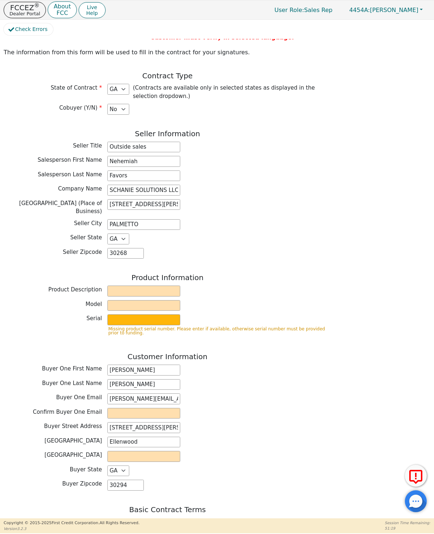
scroll to position [53, 0]
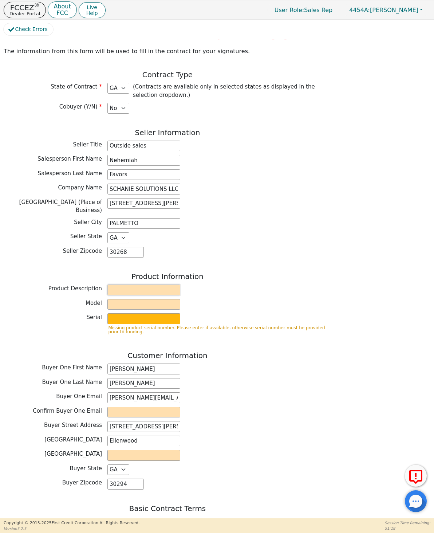
click at [159, 284] on input "text" at bounding box center [143, 289] width 73 height 11
type input "H"
type input "Whole home filtration system"
click at [51, 302] on div "Model" at bounding box center [168, 304] width 328 height 11
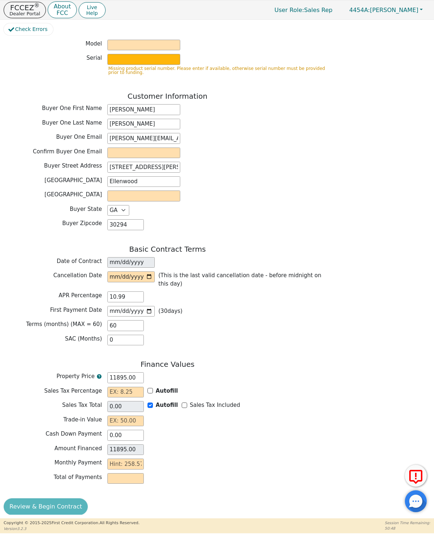
scroll to position [312, 0]
click at [31, 489] on div "Back Electronic Contract Helper Select Contract Language: English Customer must…" at bounding box center [168, 125] width 328 height 780
click at [116, 459] on input "text" at bounding box center [125, 464] width 36 height 11
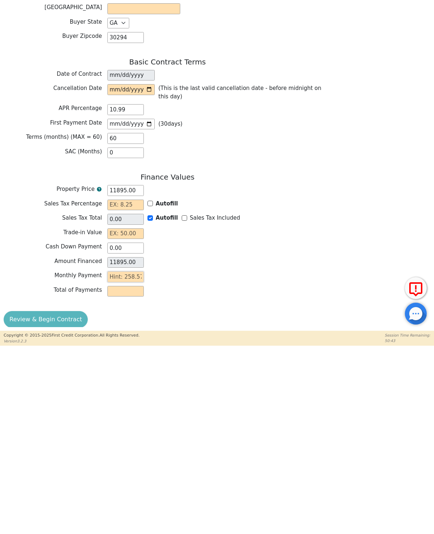
type input "2"
type input "120.00"
type input "25"
type input "1500.00"
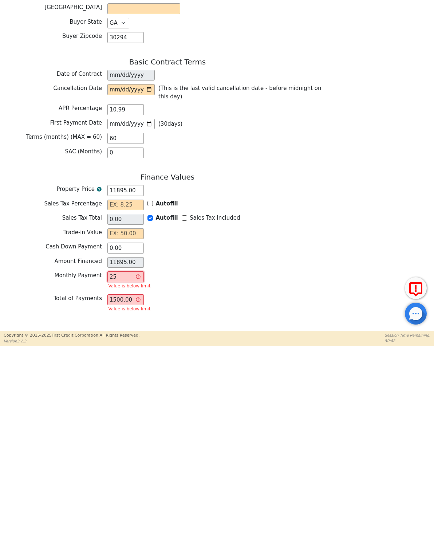
type input "258"
type input "15480.00"
type input "258.5"
type input "15510.00"
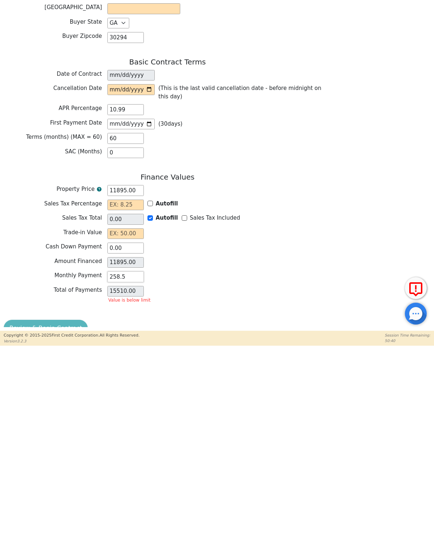
type input "258.57"
type input "15514.20"
type input "258.57"
click at [21, 444] on div "Amount Financed 11895.00" at bounding box center [168, 450] width 328 height 13
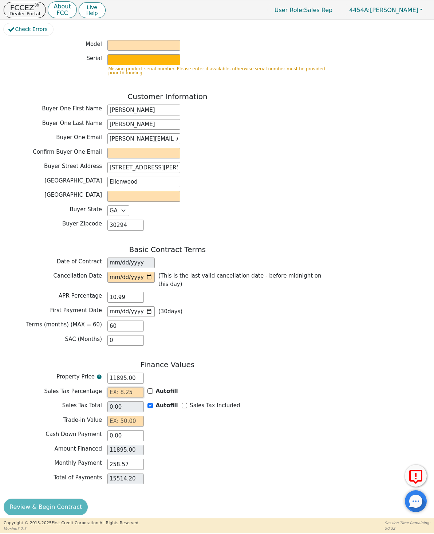
click at [113, 387] on input "text" at bounding box center [125, 392] width 36 height 11
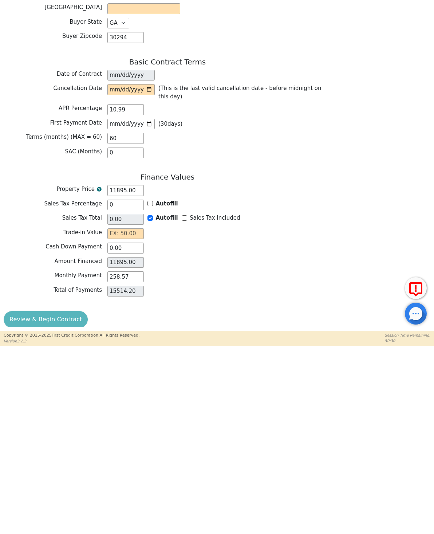
click at [12, 444] on label "Amount Financed" at bounding box center [53, 448] width 98 height 8
type input "0.00"
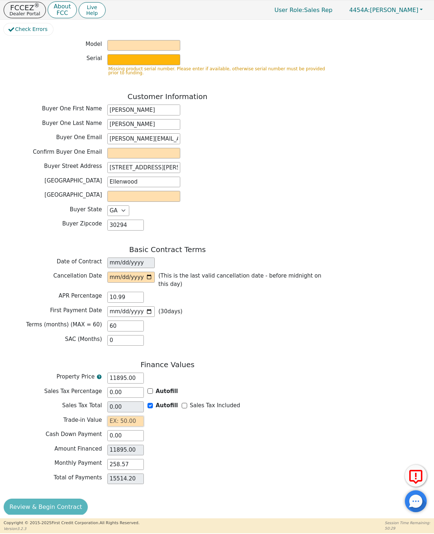
click at [111, 416] on input "text" at bounding box center [125, 421] width 36 height 11
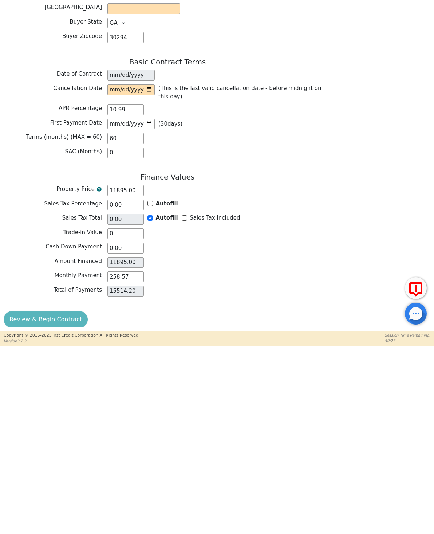
click at [4, 444] on label "Amount Financed" at bounding box center [53, 448] width 98 height 8
type input "0.00"
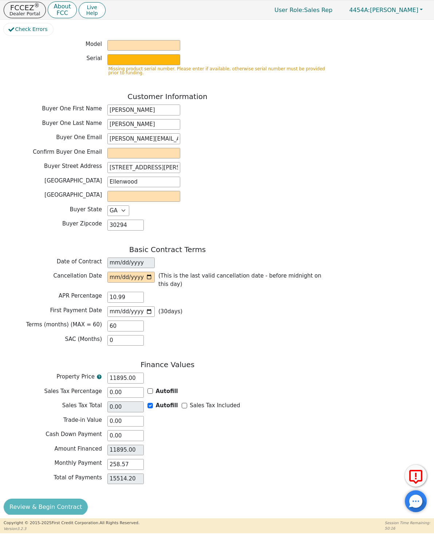
click at [21, 501] on div "Review & Begin Contract" at bounding box center [168, 506] width 328 height 17
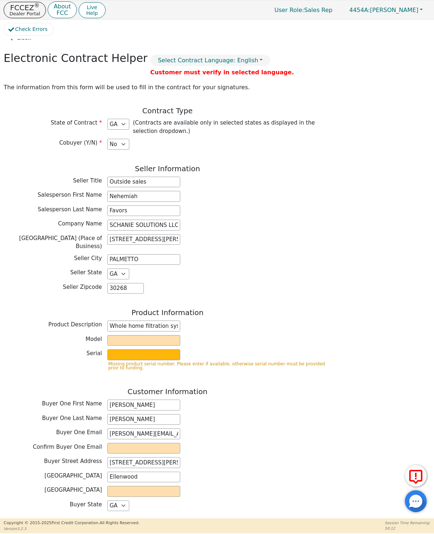
scroll to position [16, 0]
click at [166, 53] on div "Electronic Contract Helper Select Contract Language: English Customer must veri…" at bounding box center [168, 60] width 328 height 17
click at [161, 56] on button "Select Contract Language: English" at bounding box center [210, 60] width 120 height 11
click at [161, 75] on link "English" at bounding box center [179, 76] width 57 height 10
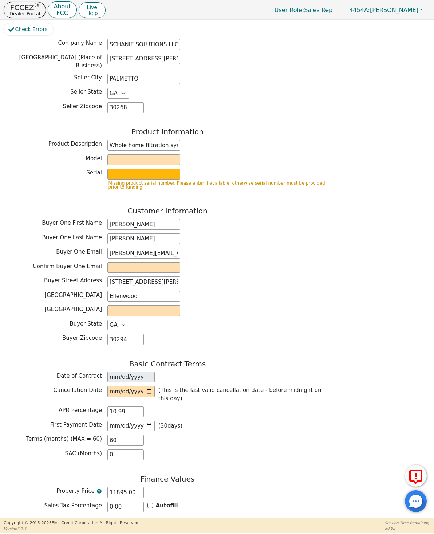
scroll to position [198, 0]
click at [118, 263] on input "email" at bounding box center [143, 266] width 73 height 11
click at [116, 247] on input "[PERSON_NAME][EMAIL_ADDRESS][DOMAIN_NAME]" at bounding box center [143, 252] width 73 height 11
click at [119, 247] on input "[PERSON_NAME][EMAIL_ADDRESS][DOMAIN_NAME]" at bounding box center [143, 252] width 73 height 11
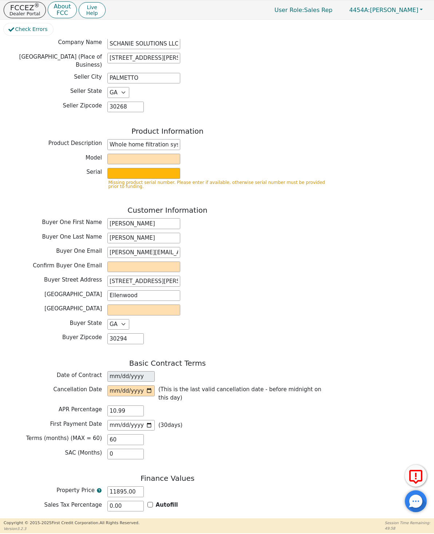
click at [120, 262] on input "email" at bounding box center [143, 266] width 73 height 11
click at [118, 263] on input "email" at bounding box center [143, 266] width 73 height 11
click at [122, 263] on input "email" at bounding box center [143, 266] width 73 height 11
paste input "[PERSON_NAME][EMAIL_ADDRESS][DOMAIN_NAME]"
type input "[PERSON_NAME][EMAIL_ADDRESS][DOMAIN_NAME]"
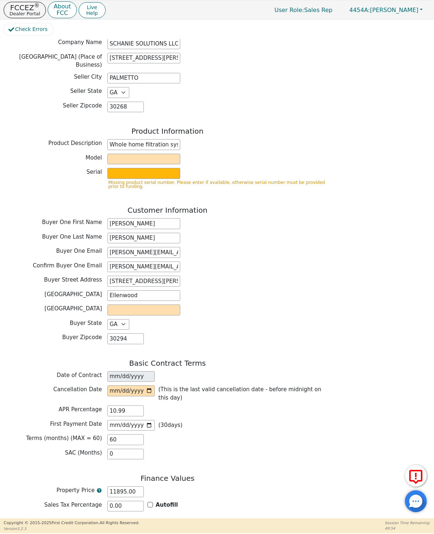
click at [118, 304] on input "text" at bounding box center [143, 309] width 73 height 11
click at [374, 313] on div "Back Electronic Contract Helper Select Contract Language: English English Spani…" at bounding box center [217, 276] width 427 height 475
type input "[PERSON_NAME]"
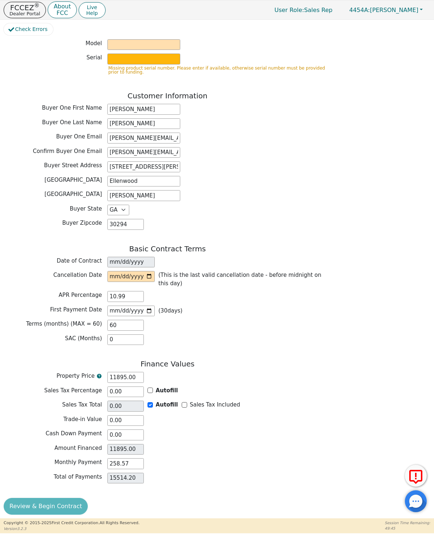
scroll to position [312, 0]
click at [30, 503] on div "Review & Begin Contract" at bounding box center [168, 506] width 328 height 17
click at [139, 272] on input "date" at bounding box center [130, 276] width 47 height 11
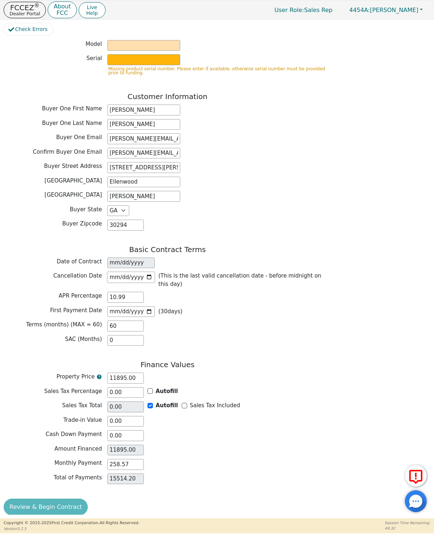
type input "[DATE]"
click at [64, 498] on div "Review & Begin Contract" at bounding box center [168, 506] width 328 height 17
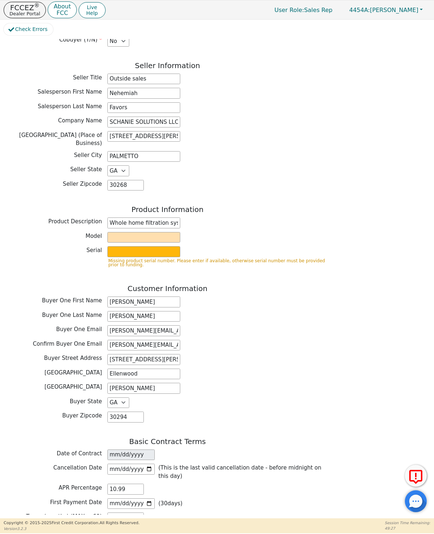
scroll to position [116, 0]
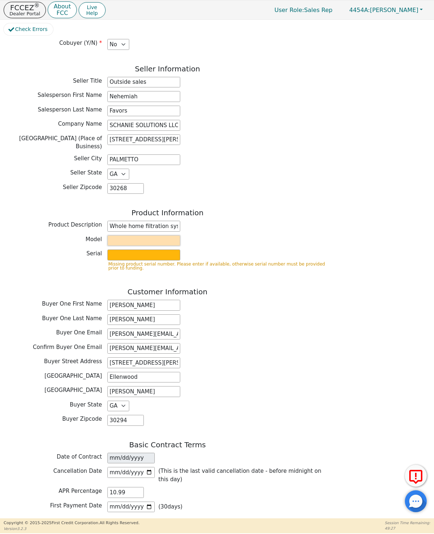
click at [164, 235] on input "text" at bounding box center [143, 240] width 73 height 11
click at [373, 307] on div "Back Electronic Contract Helper Select Contract Language: English English Spani…" at bounding box center [217, 276] width 427 height 475
type input "Terminator"
click at [172, 253] on input "text" at bounding box center [143, 254] width 73 height 11
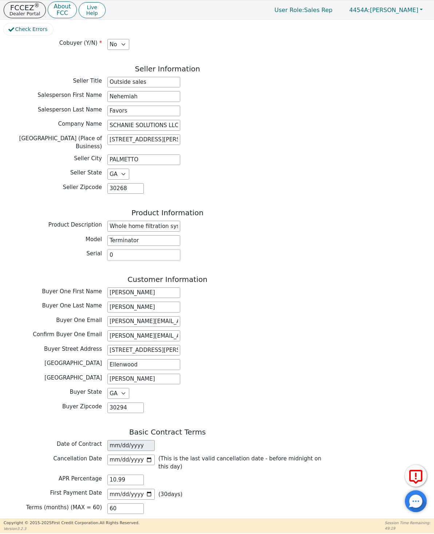
type input "0"
click at [377, 311] on div "Back Electronic Contract Helper Select Contract Language: English English Spani…" at bounding box center [217, 276] width 427 height 475
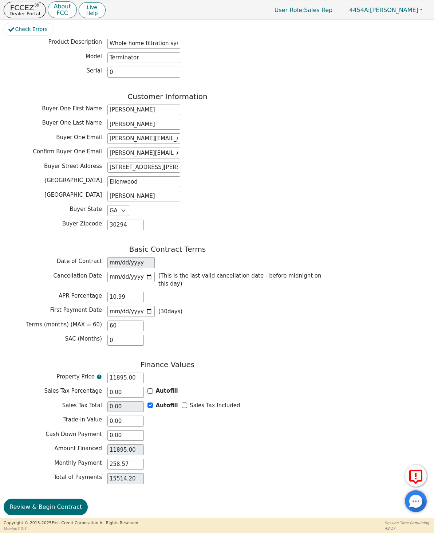
scroll to position [299, 0]
click at [57, 499] on button "Review & Begin Contract" at bounding box center [46, 507] width 84 height 17
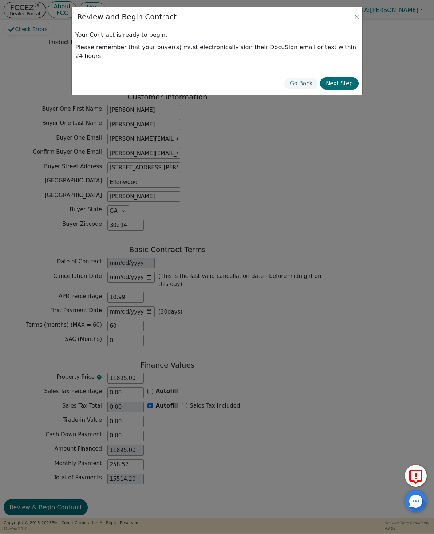
click at [338, 86] on button "Next Step" at bounding box center [339, 83] width 39 height 13
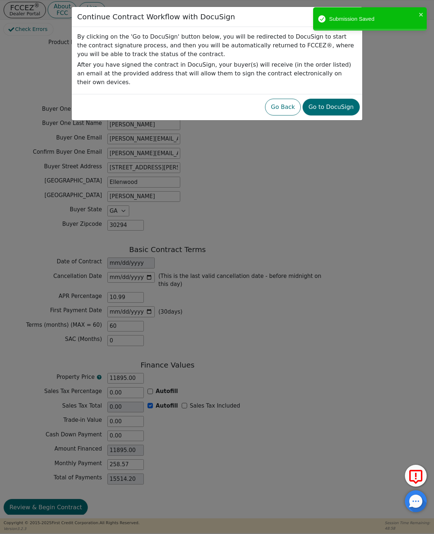
click at [285, 110] on button "Go Back" at bounding box center [283, 107] width 36 height 17
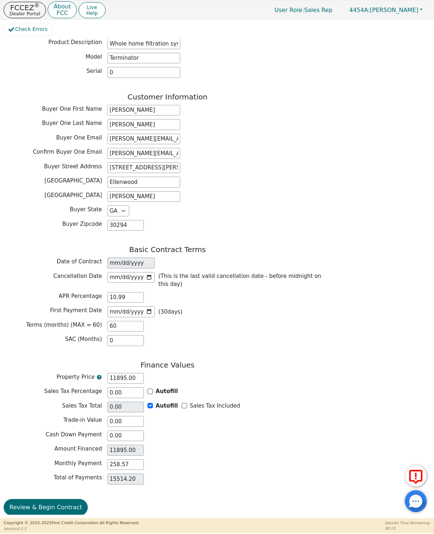
click at [24, 503] on button "Review & Begin Contract" at bounding box center [46, 507] width 84 height 17
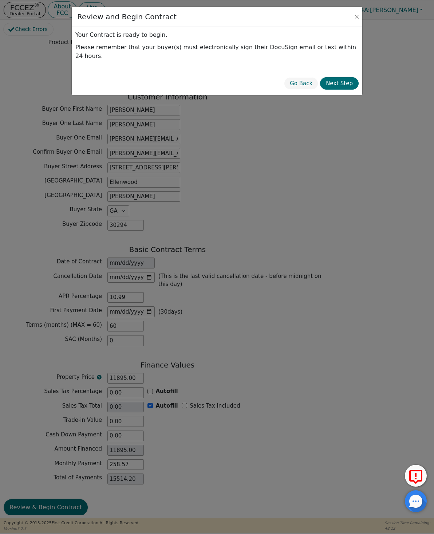
click at [338, 86] on button "Next Step" at bounding box center [339, 83] width 39 height 13
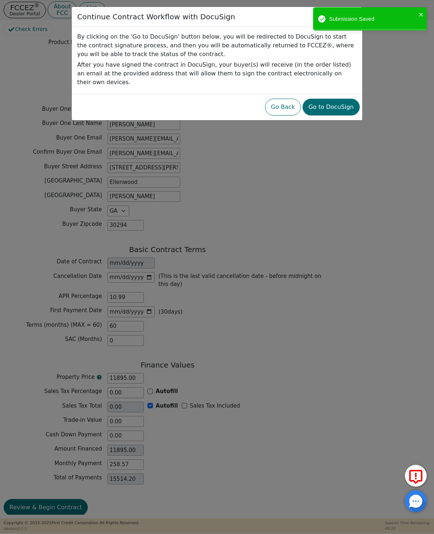
click at [333, 108] on button "Go to DocuSign" at bounding box center [330, 107] width 57 height 17
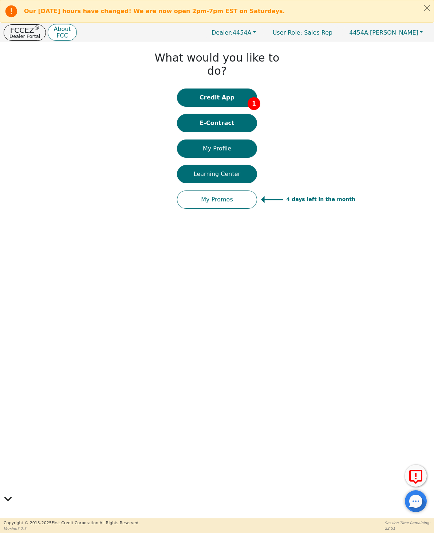
click at [240, 88] on button "Credit App 1" at bounding box center [217, 97] width 80 height 18
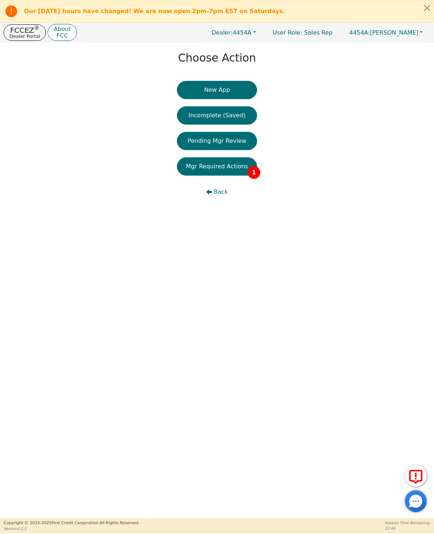
click at [245, 93] on button "New App" at bounding box center [217, 90] width 80 height 18
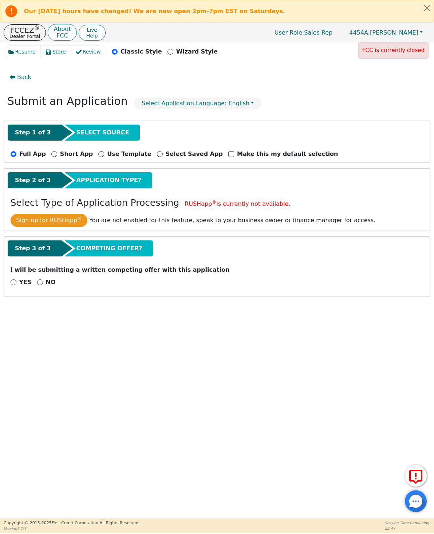
click at [46, 285] on p "NO" at bounding box center [51, 282] width 10 height 9
click at [43, 285] on input "NO" at bounding box center [40, 282] width 6 height 6
radio input "true"
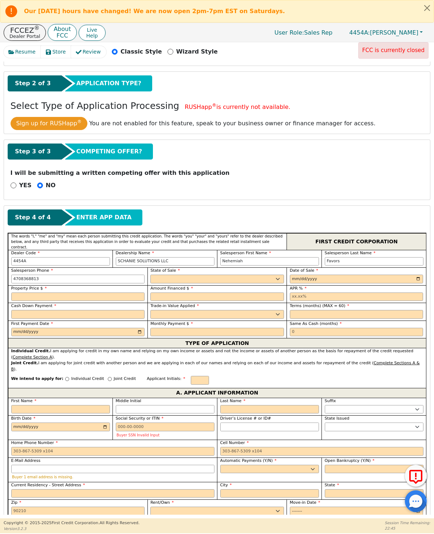
scroll to position [99, 0]
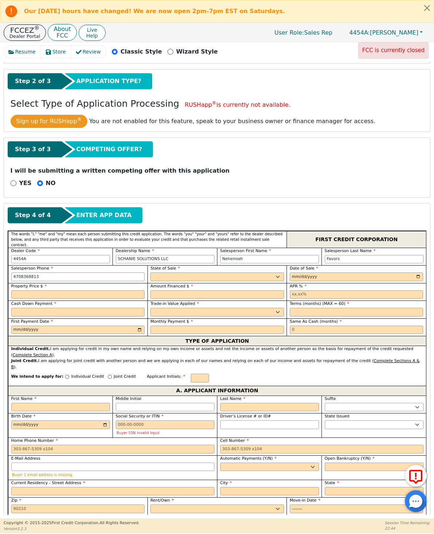
click at [114, 373] on p "Joint Credit" at bounding box center [125, 376] width 22 height 6
click at [111, 374] on input "Joint Credit" at bounding box center [110, 376] width 4 height 4
radio input "true"
click at [197, 373] on input "text" at bounding box center [200, 377] width 18 height 9
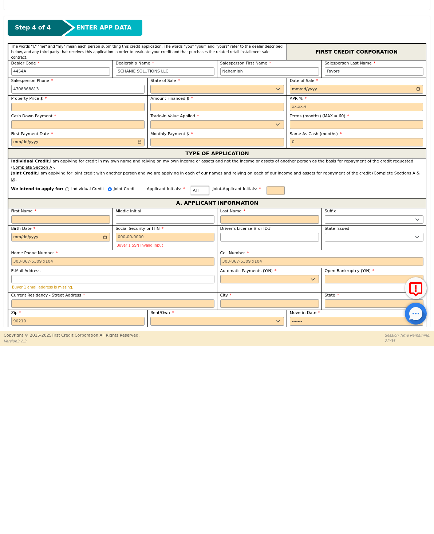
type input "AH"
click at [279, 373] on input "text" at bounding box center [275, 377] width 18 height 9
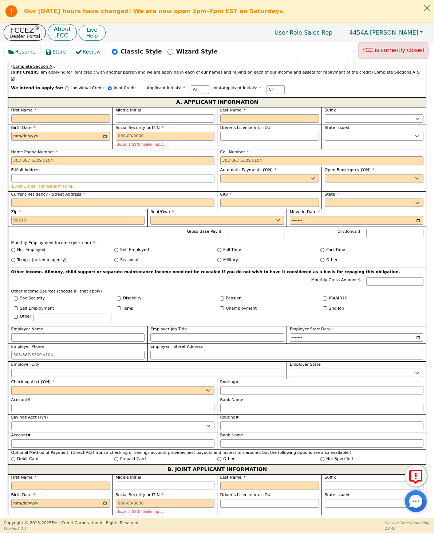
scroll to position [387, 0]
type input "CH"
click at [83, 114] on input "First Name" at bounding box center [60, 118] width 99 height 9
type input "C"
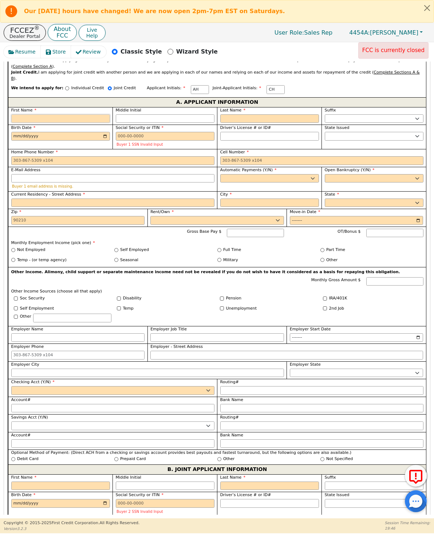
type input "C"
type input "Ch"
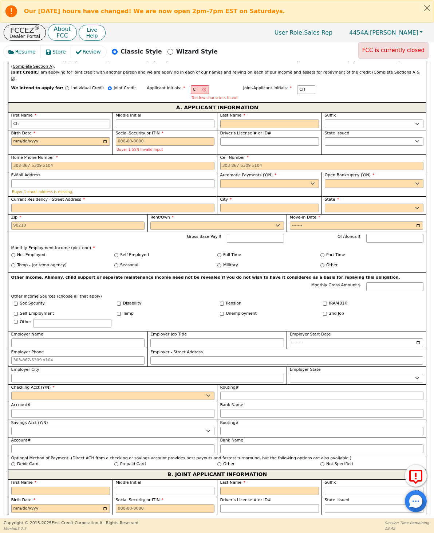
type input "Cha"
type input "[PERSON_NAME]"
click at [177, 119] on input "Middle Initial" at bounding box center [165, 123] width 99 height 9
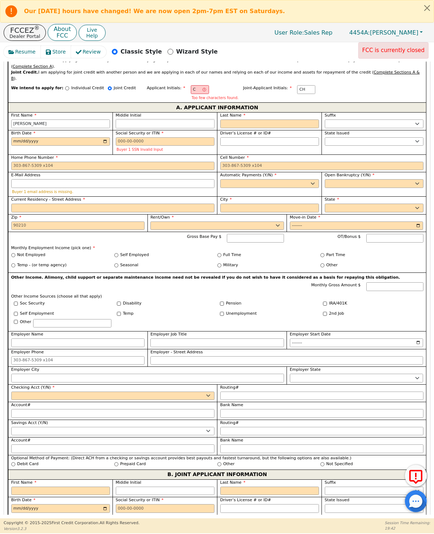
type input "[PERSON_NAME]"
type input "CW"
type input "W"
type input "Charles W"
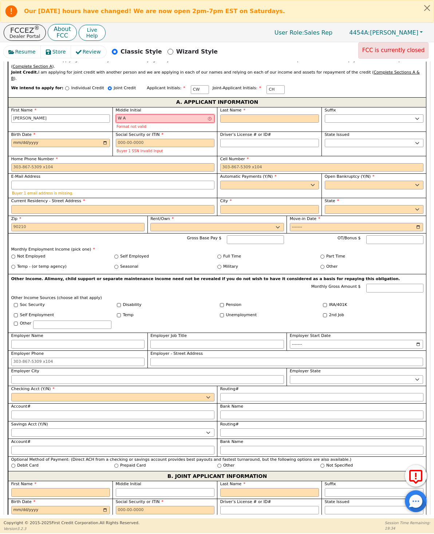
type input "W A"
click at [269, 114] on input "Last Name" at bounding box center [269, 118] width 99 height 9
type input "CWB"
type input "B"
type input "Charles W B"
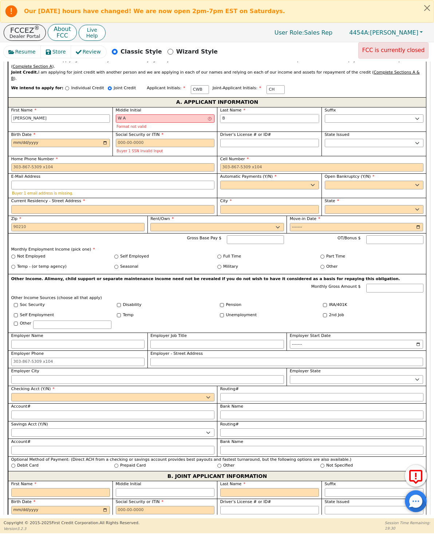
type input "Be"
type input "Charles W Be"
type input "Ben"
type input "Charles W Ben"
type input "Benn"
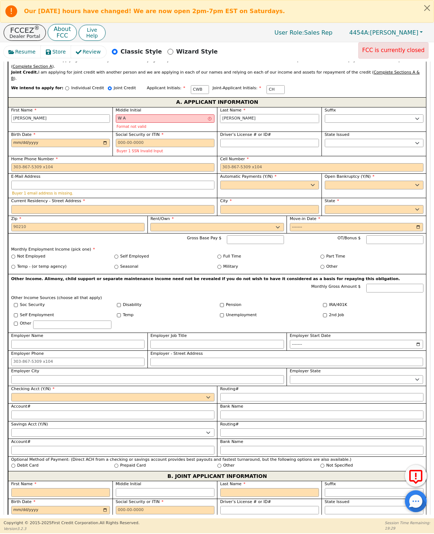
type input "Charles W Benn"
type input "[PERSON_NAME]"
type input "Charles W Bennett"
click at [86, 139] on input "Birth Date" at bounding box center [60, 143] width 99 height 9
type input "[PERSON_NAME]"
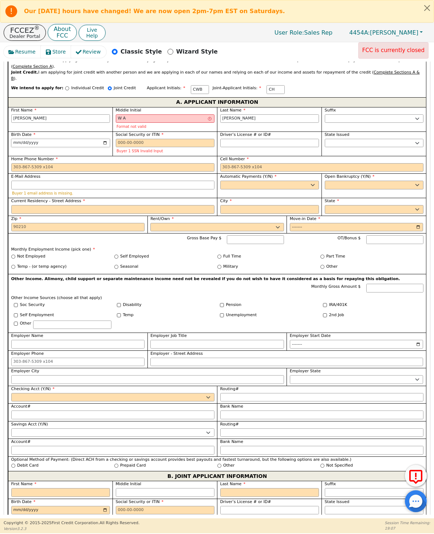
click at [85, 139] on input "1989-11-27" at bounding box center [60, 143] width 99 height 9
click at [62, 139] on input "1989-11-27" at bounding box center [60, 143] width 99 height 9
type input "1989-11-23"
click at [183, 139] on input "Social Security or ITIN" at bounding box center [165, 143] width 99 height 9
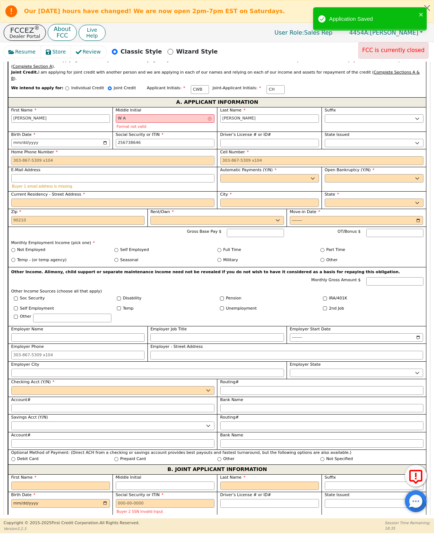
click at [121, 156] on input "Home Phone Number" at bounding box center [112, 160] width 203 height 9
type input "***-**-8646"
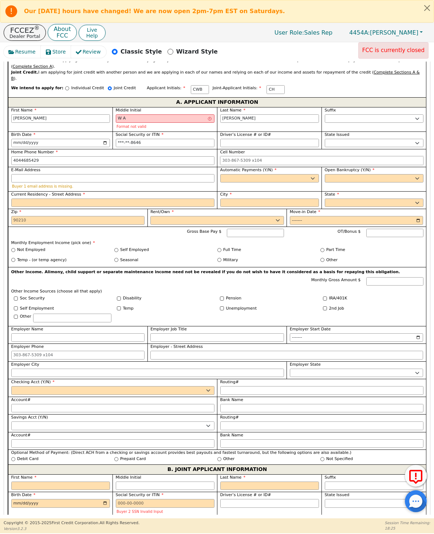
click at [284, 156] on input "Cell Number" at bounding box center [321, 160] width 203 height 9
type input "[PHONE_NUMBER]"
click at [140, 174] on input "E-Mail Address" at bounding box center [112, 178] width 203 height 9
type input "[PHONE_NUMBER]"
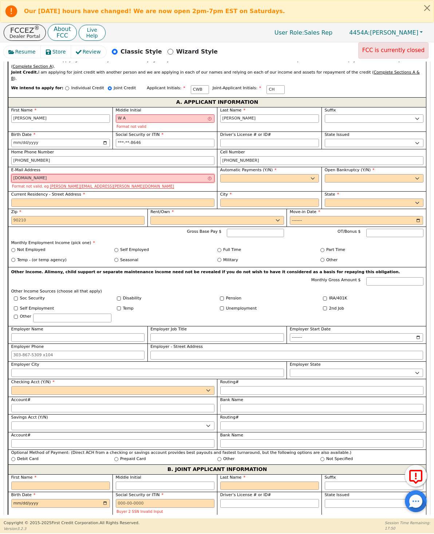
type input "chase23112gmail.com"
click at [289, 139] on input "Driver’s License # or ID#" at bounding box center [269, 143] width 99 height 9
type input "5"
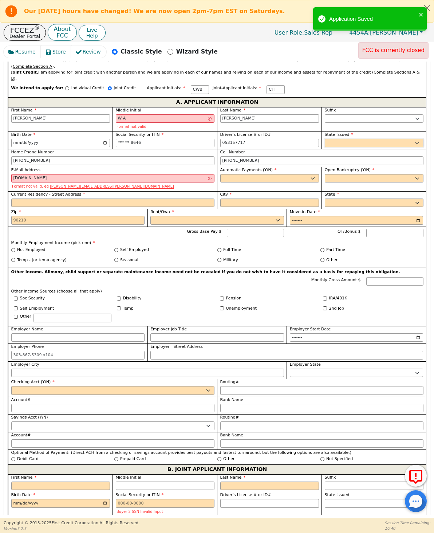
click at [409, 139] on select "AK AL AR AZ CA CO CT DC DE FL GA HI IA ID IL IN KS KY LA MA MD ME MI MN MO MS M…" at bounding box center [374, 143] width 99 height 9
type input "*********"
select select "GA"
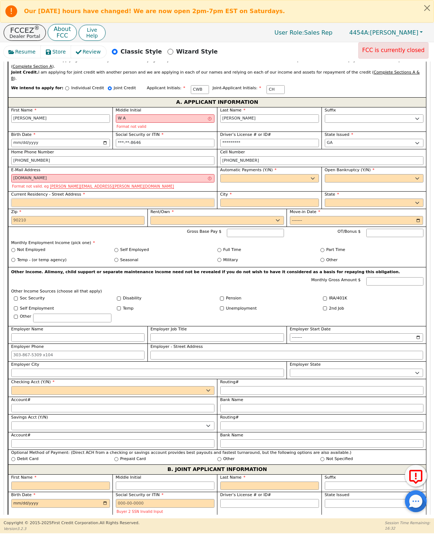
click at [194, 198] on input "Current Residency - Street Address" at bounding box center [112, 202] width 203 height 9
type input "5467 Swanson Rd"
click at [282, 198] on input "City" at bounding box center [269, 202] width 99 height 9
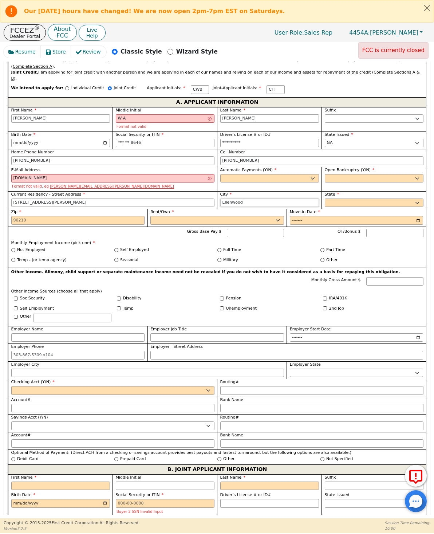
type input "Ellenwood"
click at [413, 198] on select "AK AL AR AZ CA CO CT DC DE FL GA HI IA ID IL IN KS KY LA MA MD ME MI MN MO MS M…" at bounding box center [374, 202] width 99 height 9
select select "GA"
click at [128, 216] on input "Zip" at bounding box center [78, 220] width 134 height 9
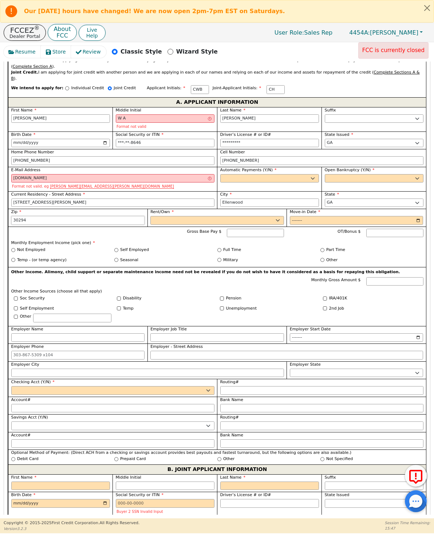
type input "30294"
click at [276, 216] on select "Rent Own" at bounding box center [217, 220] width 134 height 9
select select "Own"
click at [414, 174] on select "Yes No" at bounding box center [374, 178] width 99 height 9
select select "n"
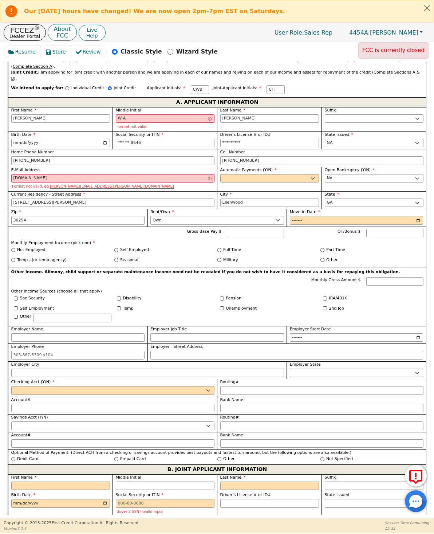
click at [313, 174] on select "Yes No" at bounding box center [269, 178] width 99 height 9
select select "n"
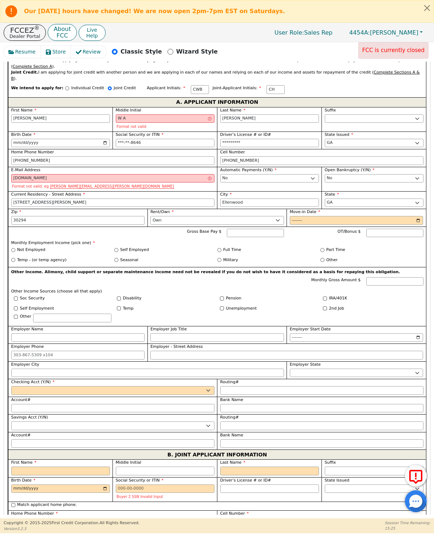
click at [344, 216] on input "Move-in Date" at bounding box center [357, 220] width 134 height 9
click at [380, 216] on input "2025-05" at bounding box center [357, 220] width 134 height 9
type input "2021-05"
click at [41, 174] on input "chase23112gmail.com" at bounding box center [112, 178] width 203 height 9
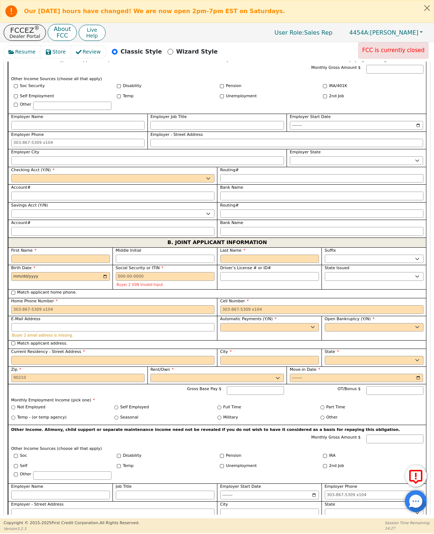
scroll to position [593, 0]
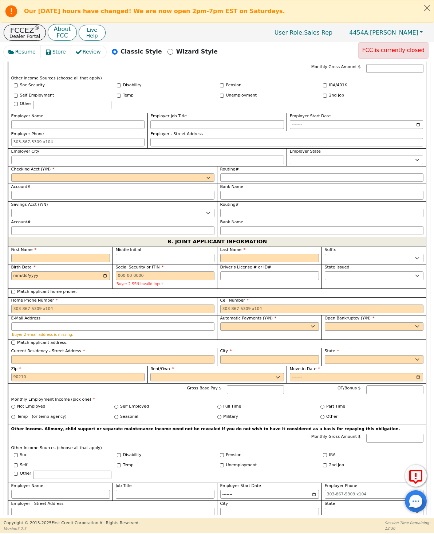
type input "chase2311@gmail.com"
click at [187, 173] on select "Yes No" at bounding box center [112, 177] width 203 height 9
select select "y"
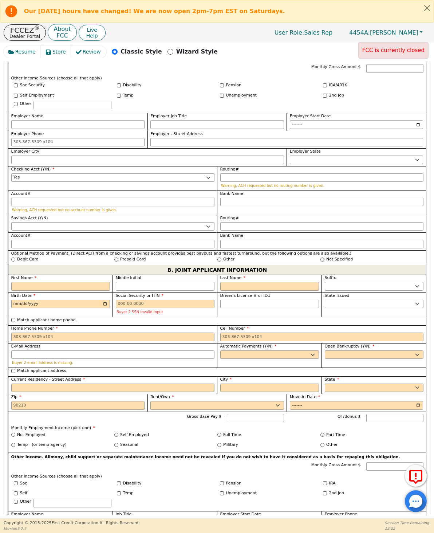
click at [173, 198] on input "Account#" at bounding box center [112, 202] width 203 height 9
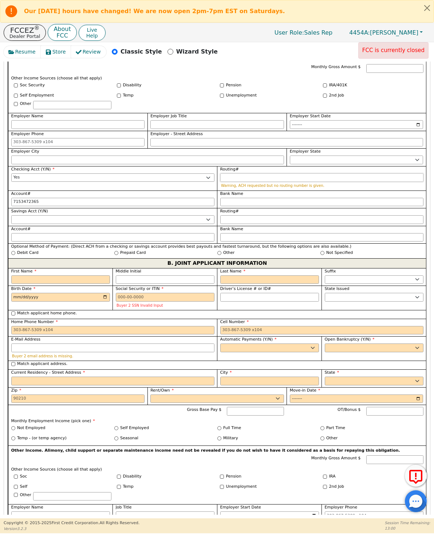
click at [292, 173] on input "Routing#" at bounding box center [321, 177] width 203 height 9
type input "**********"
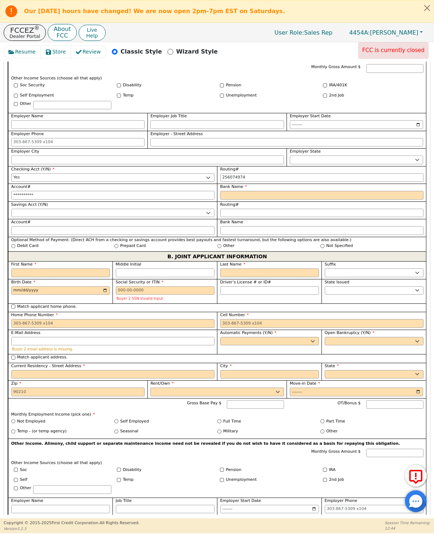
click at [278, 191] on input "Bank Name" at bounding box center [321, 195] width 203 height 9
type input "*********"
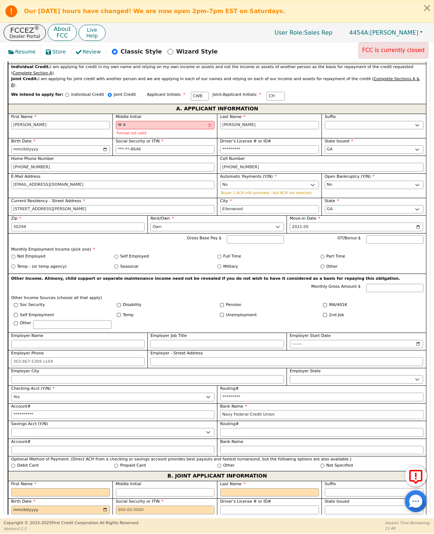
scroll to position [381, 0]
click at [324, 253] on div "Part Time" at bounding box center [371, 256] width 103 height 6
type input "Navy Federal Credit Union"
click at [323, 253] on div "Part Time" at bounding box center [371, 256] width 103 height 6
click at [321, 254] on input "Part Time" at bounding box center [322, 256] width 4 height 4
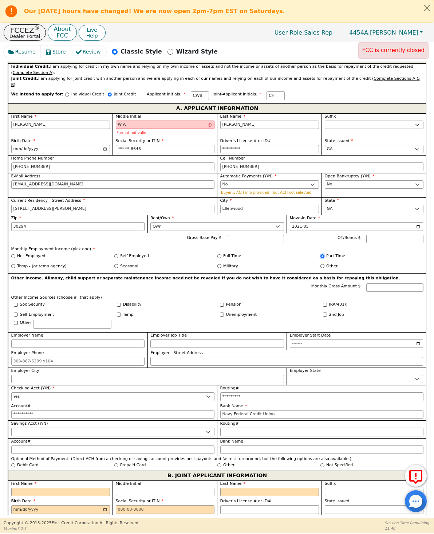
radio input "true"
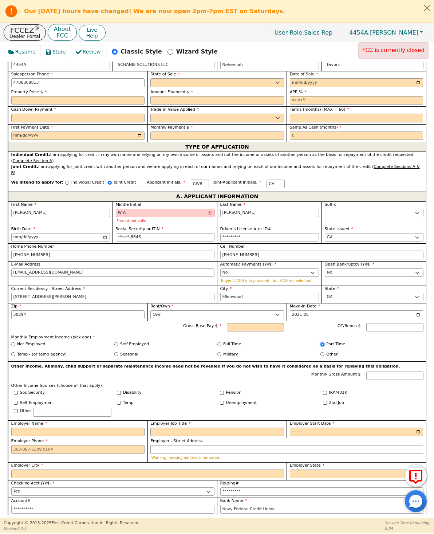
scroll to position [294, 0]
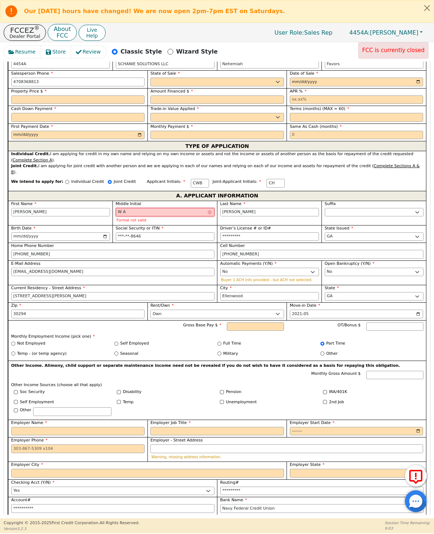
click at [137, 208] on input "W A" at bounding box center [165, 212] width 99 height 9
type input "W"
type input "CB"
type input "Charles Bennett"
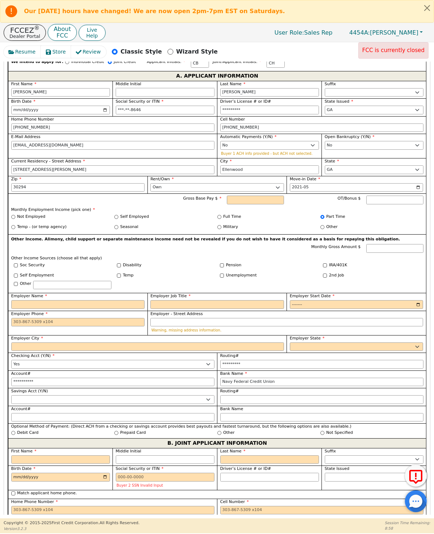
scroll to position [416, 0]
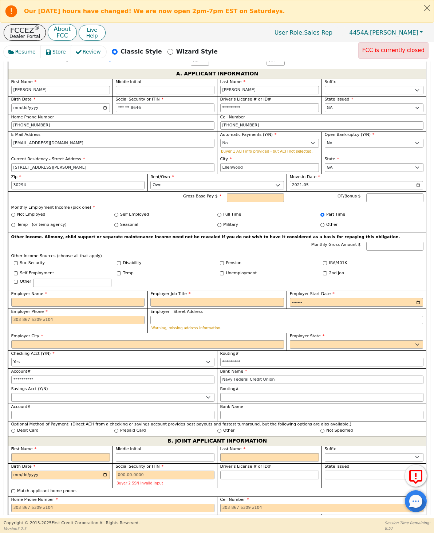
click at [250, 193] on input "Gross Base Pay $" at bounding box center [255, 197] width 57 height 9
